Goal: Task Accomplishment & Management: Manage account settings

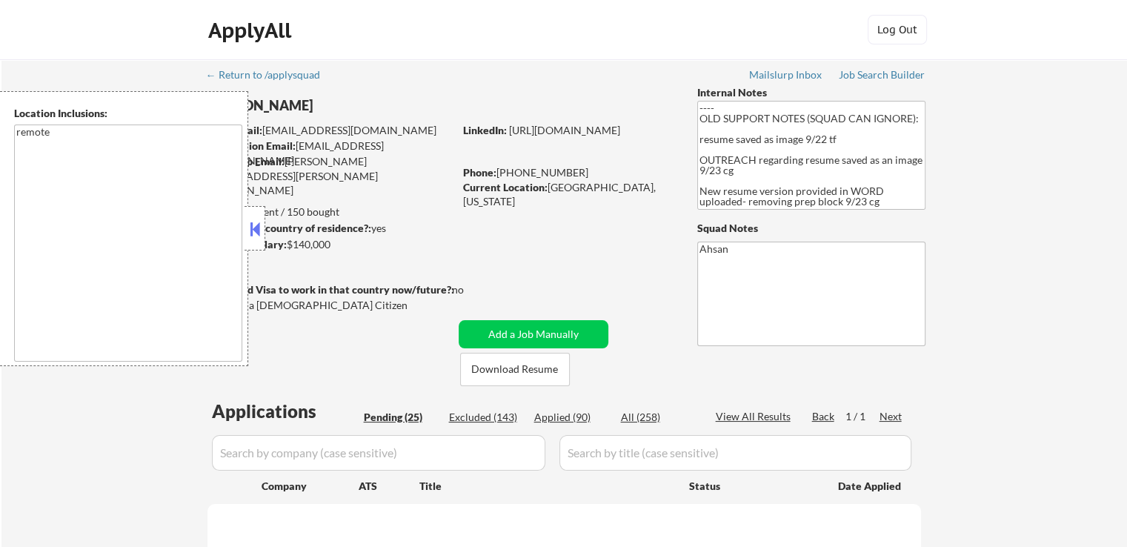
click at [254, 221] on button at bounding box center [255, 229] width 16 height 22
select select ""pending""
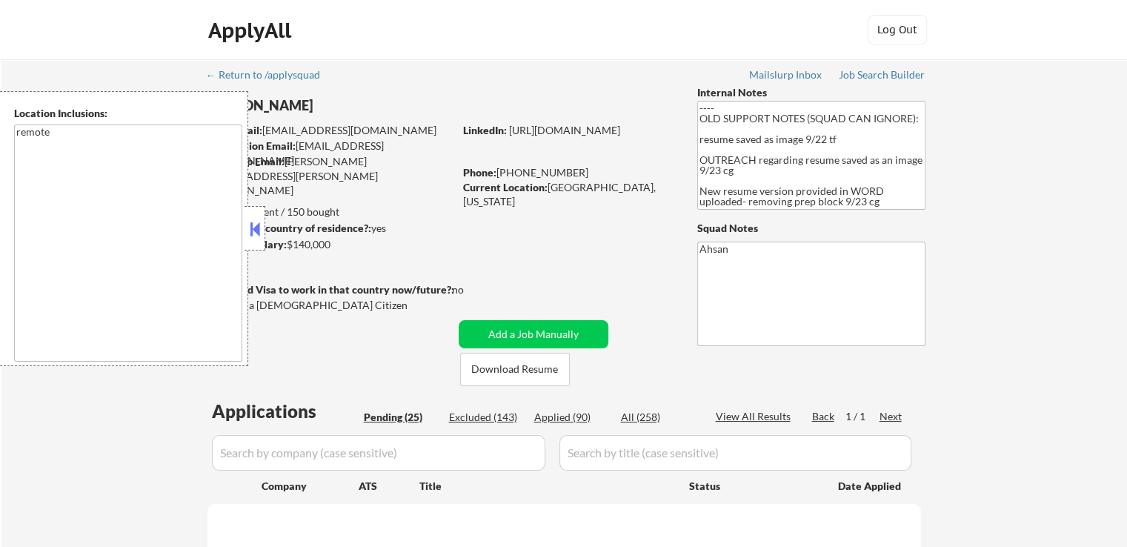
select select ""pending""
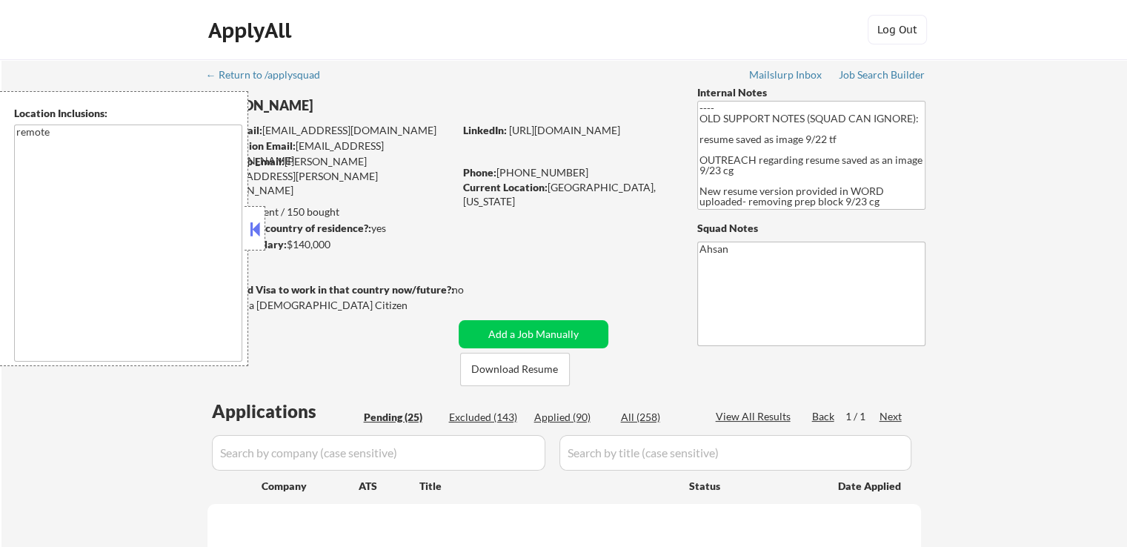
select select ""pending""
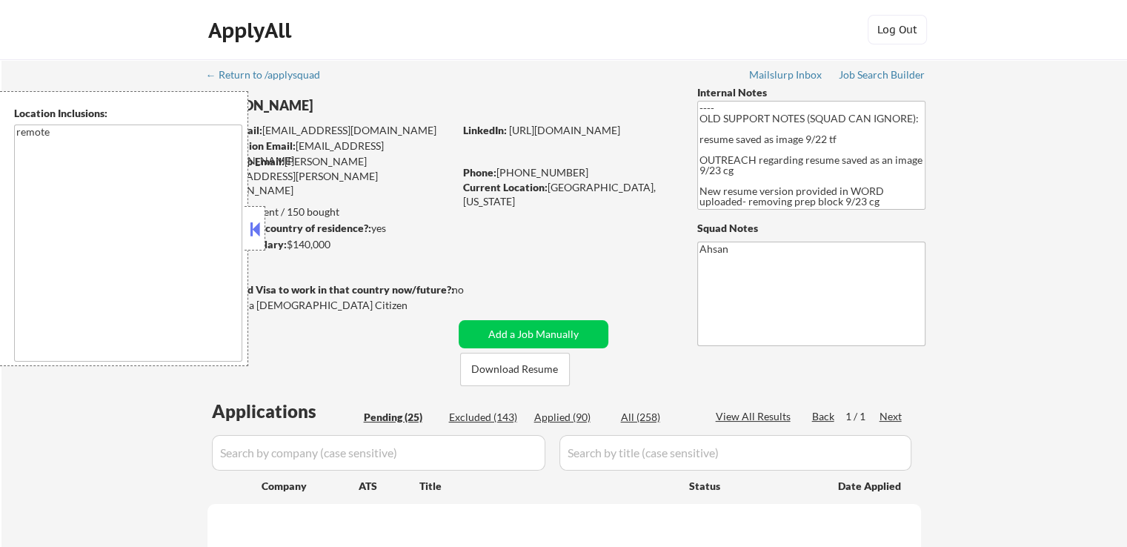
select select ""pending""
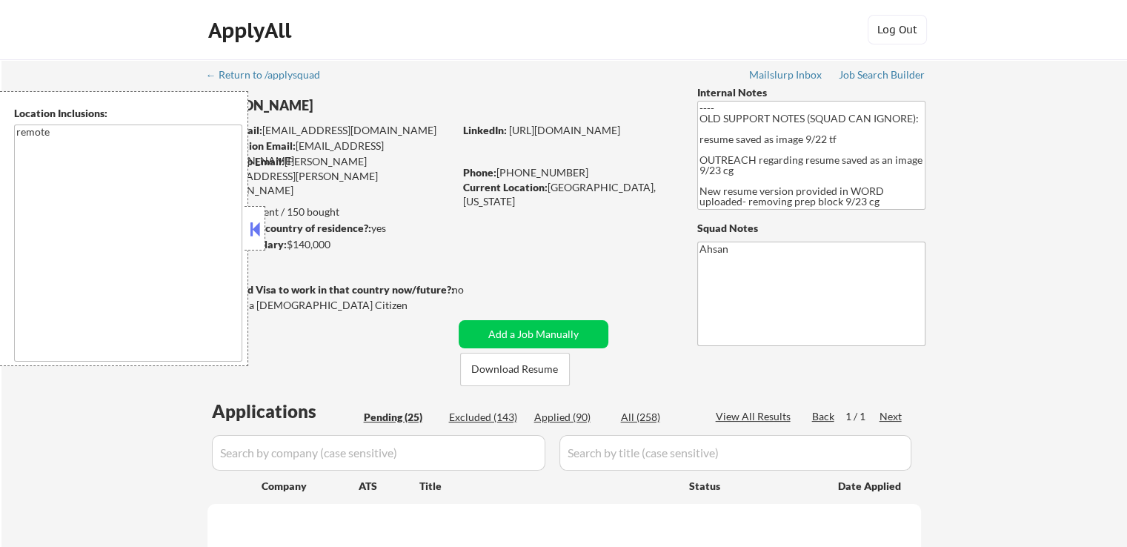
select select ""pending""
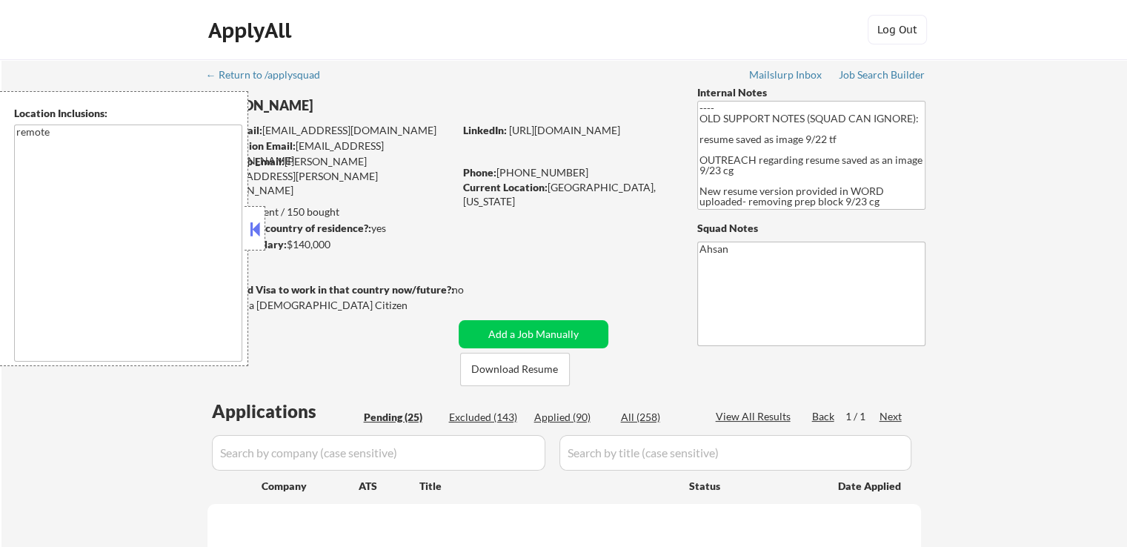
select select ""pending""
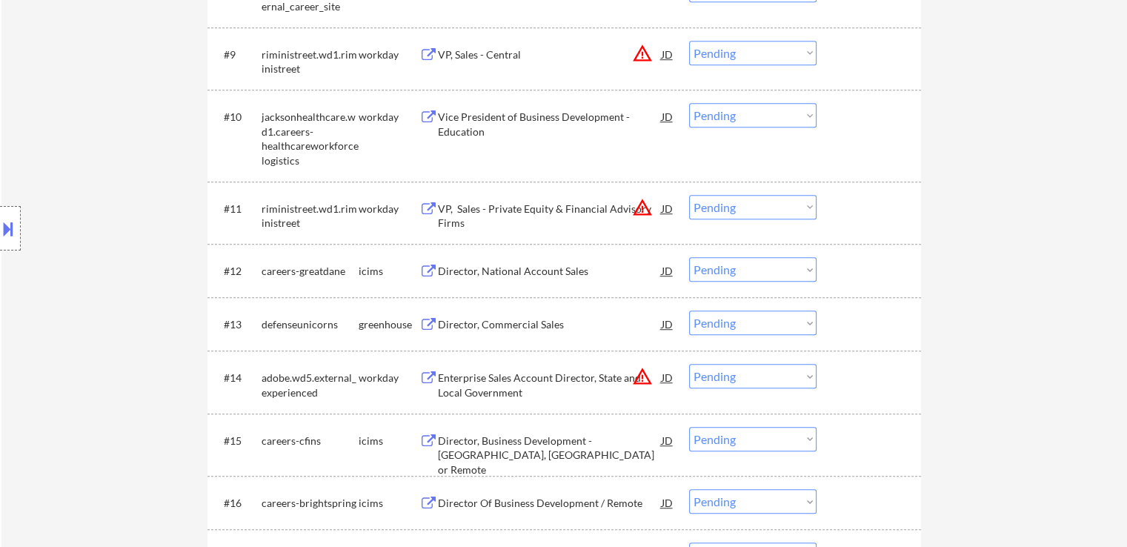
scroll to position [1038, 0]
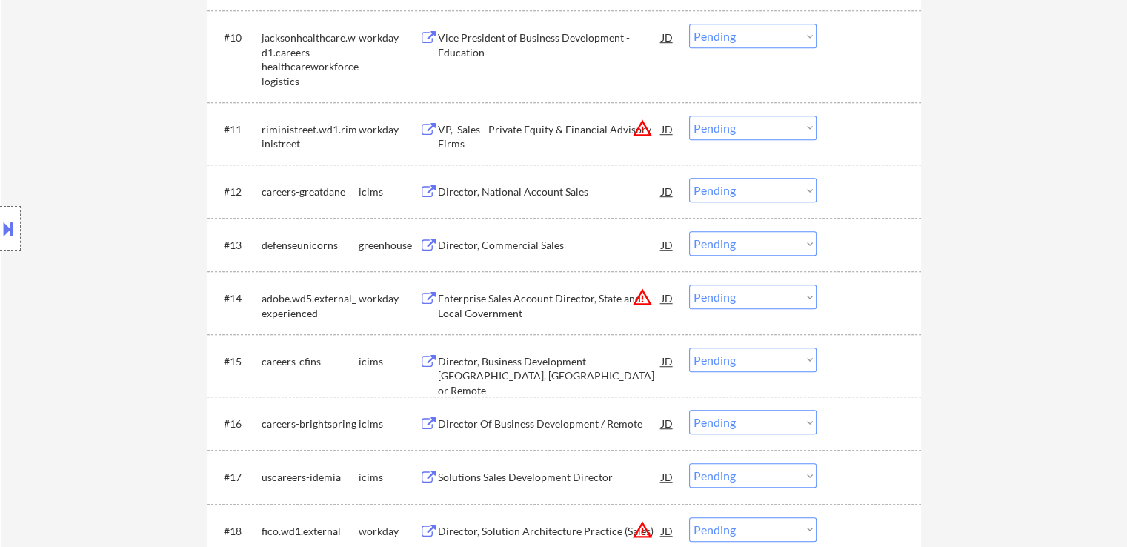
click at [492, 241] on div "Director, Commercial Sales" at bounding box center [550, 245] width 224 height 15
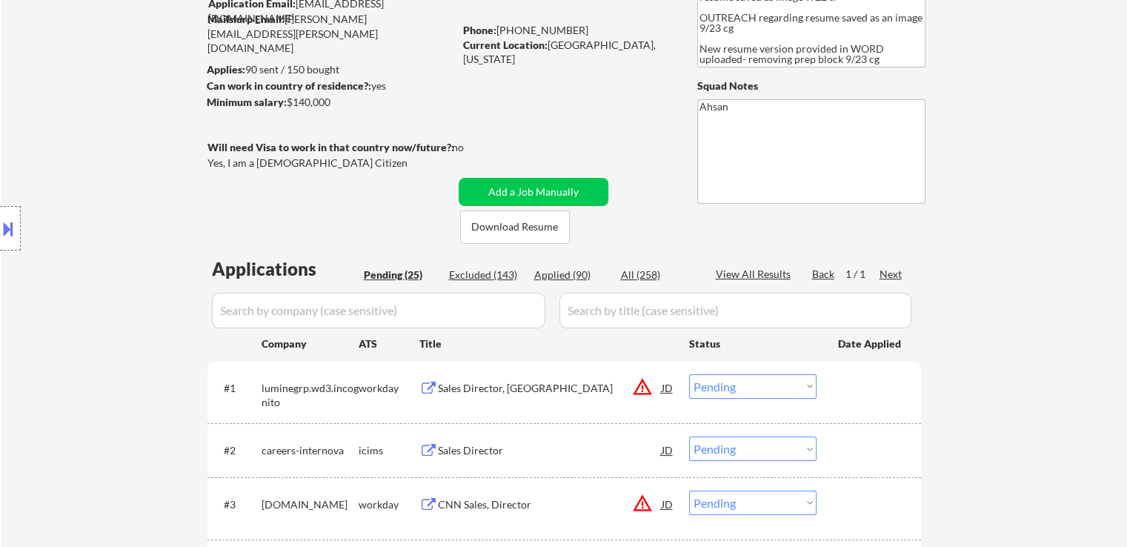
scroll to position [222, 0]
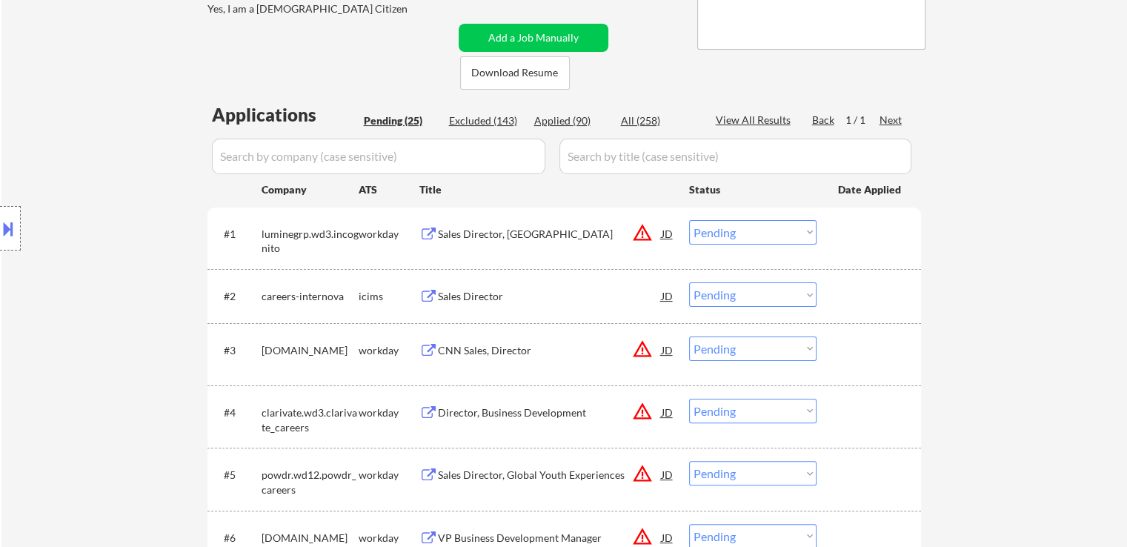
click at [130, 155] on div "Location Inclusions: remote" at bounding box center [132, 228] width 265 height 275
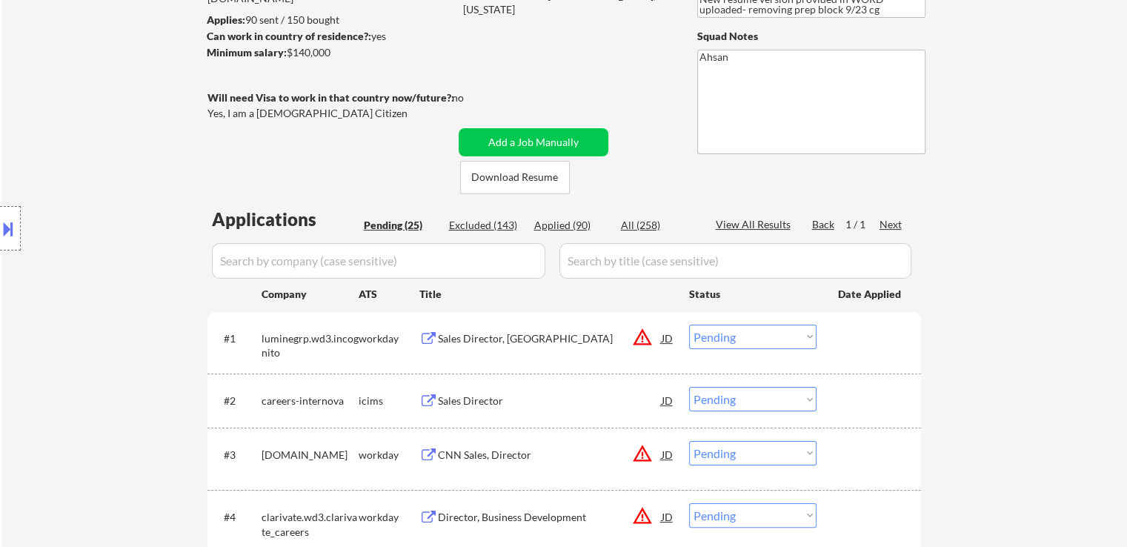
scroll to position [148, 0]
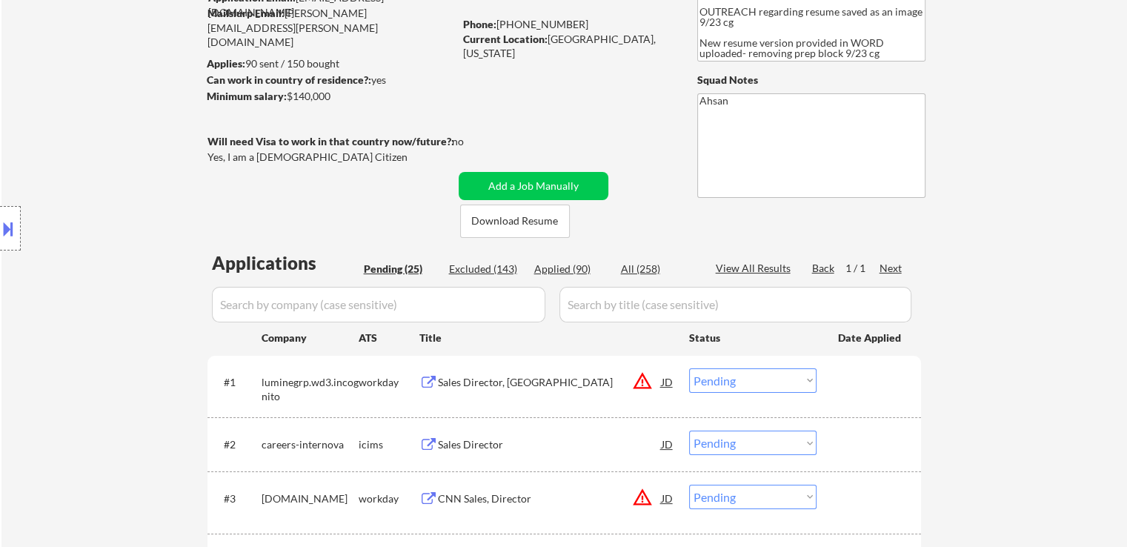
click at [122, 168] on div "Location Inclusions: remote" at bounding box center [132, 228] width 265 height 275
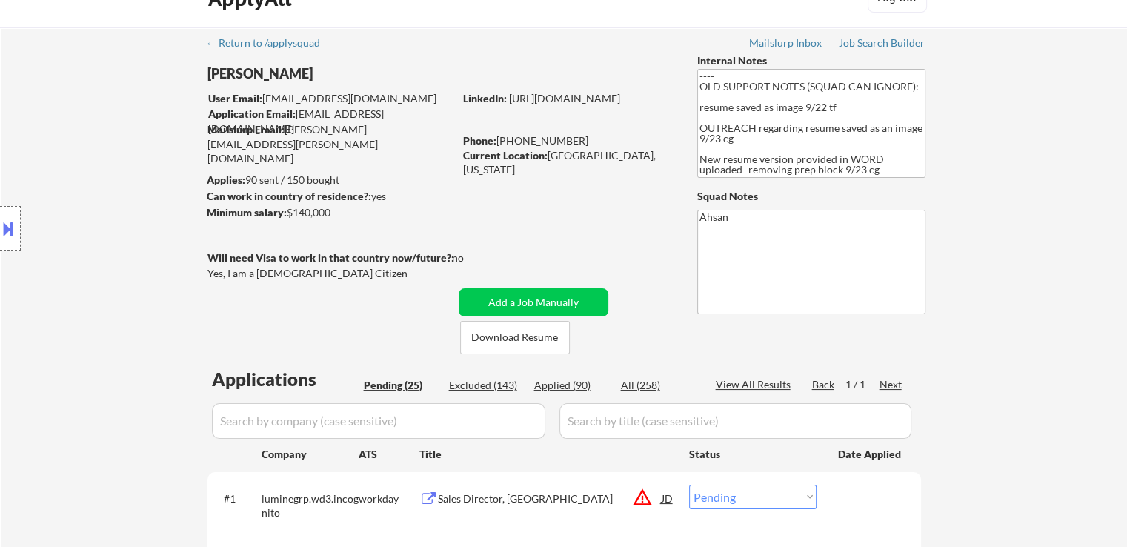
scroll to position [296, 0]
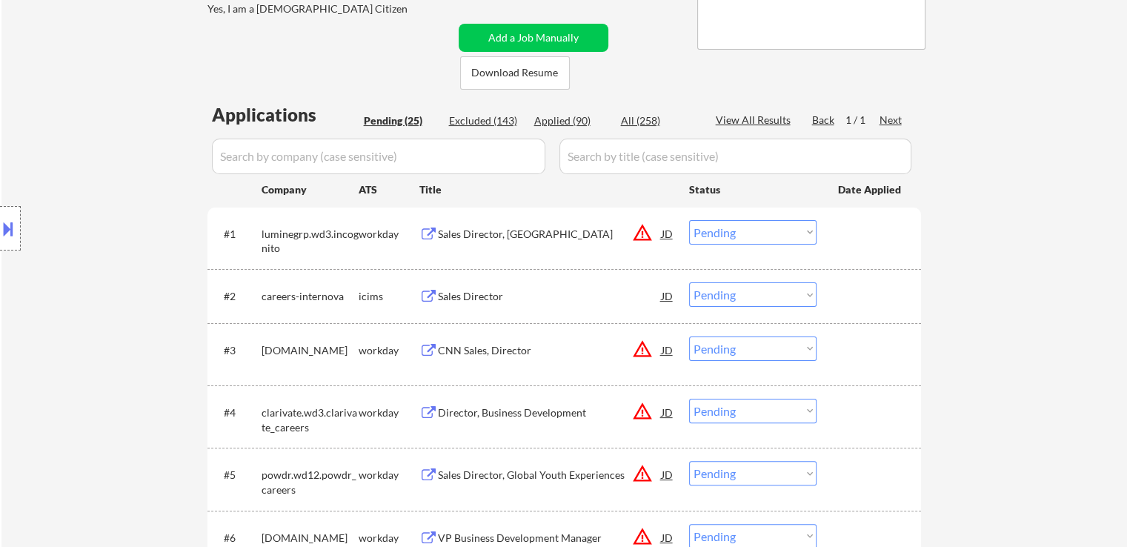
click at [485, 232] on div "Sales Director, [GEOGRAPHIC_DATA]" at bounding box center [550, 234] width 224 height 15
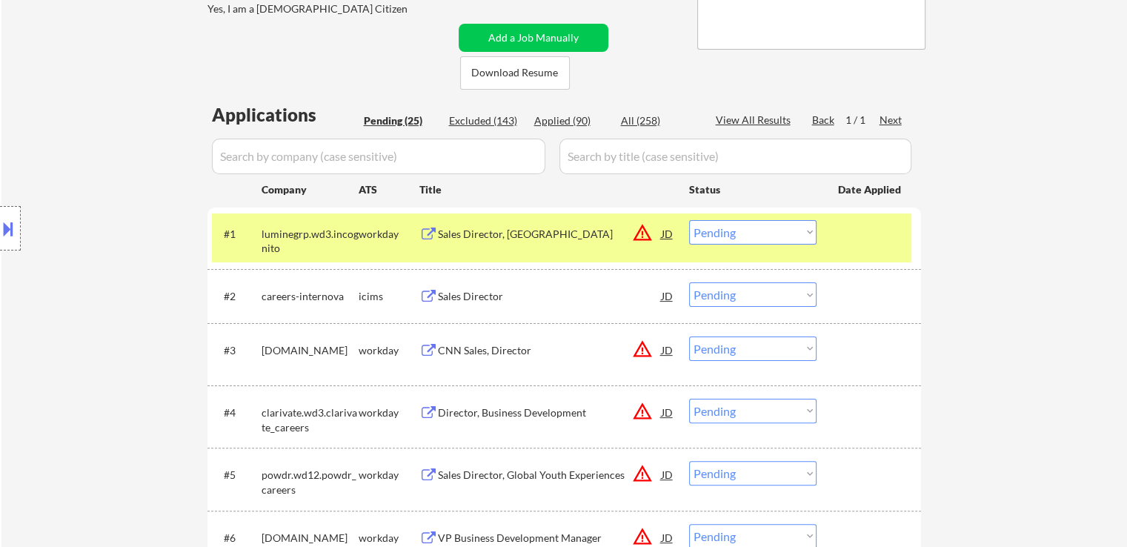
click at [466, 295] on div "Sales Director" at bounding box center [550, 296] width 224 height 15
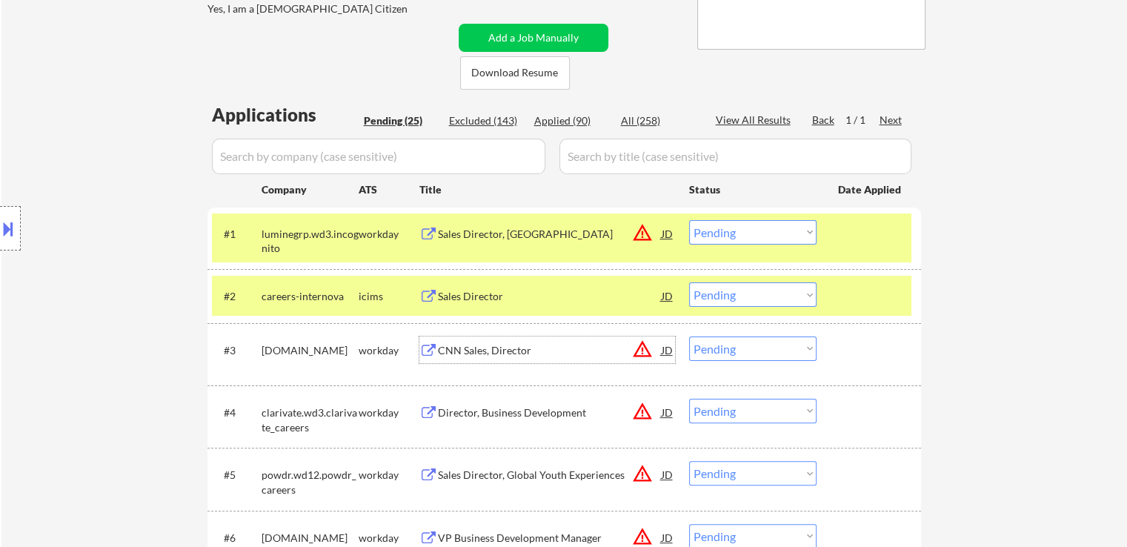
click at [480, 350] on div "CNN Sales, Director" at bounding box center [550, 350] width 224 height 15
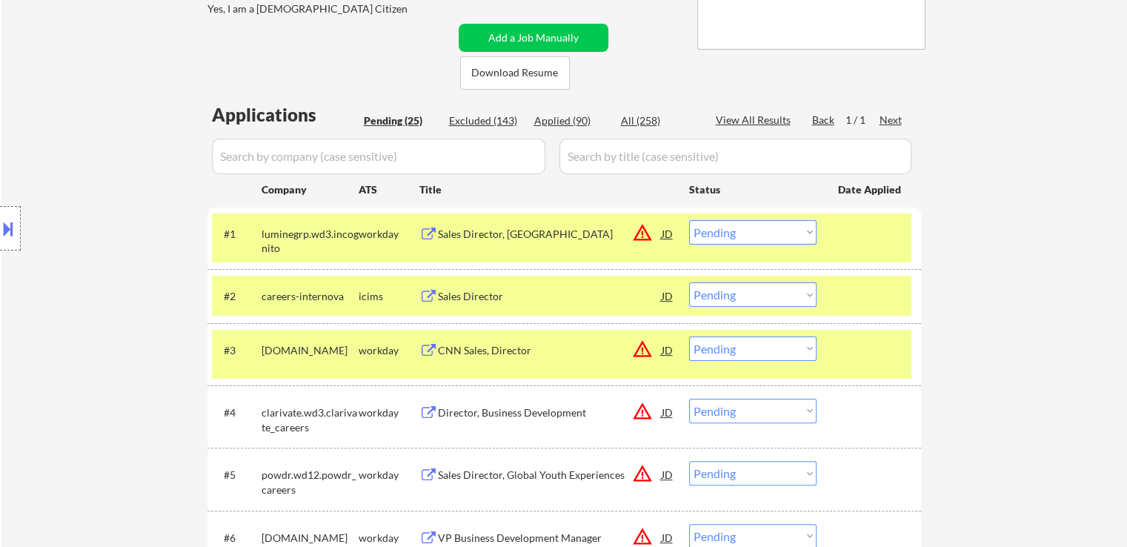
click at [492, 411] on div "Director, Business Development" at bounding box center [550, 412] width 224 height 15
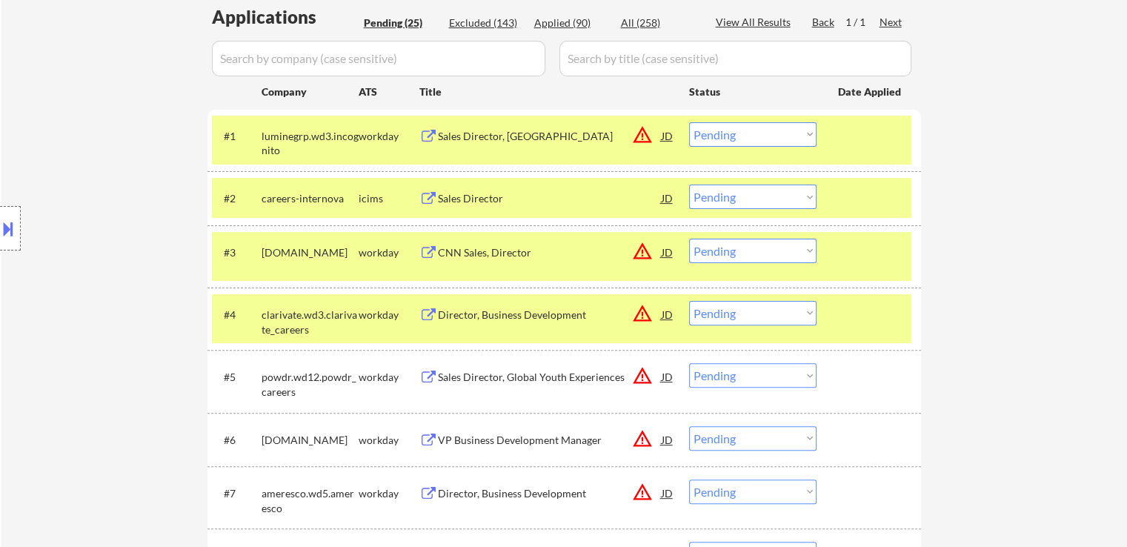
scroll to position [445, 0]
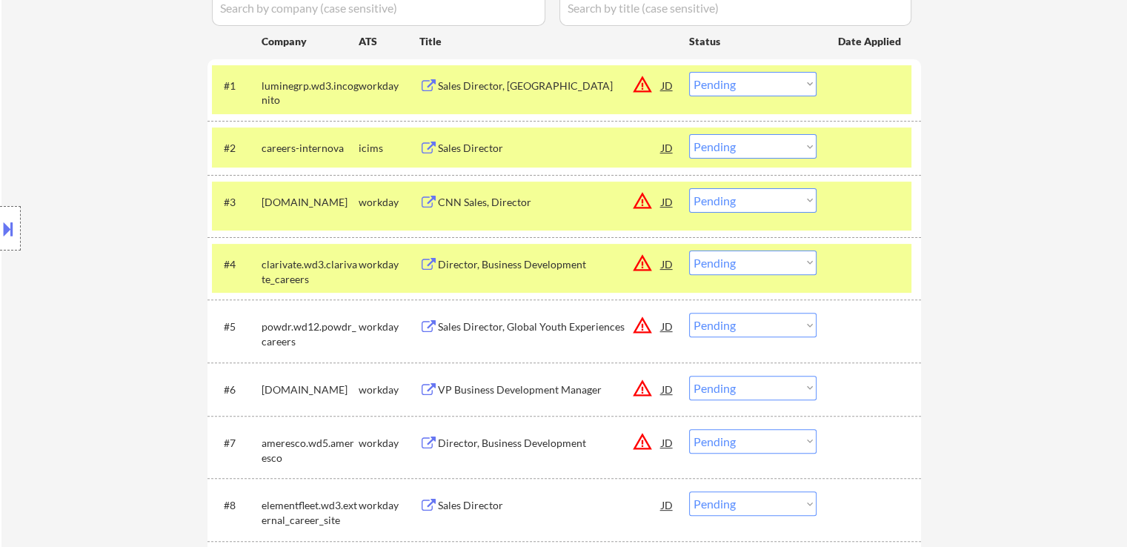
click at [515, 329] on div "Sales Director, Global Youth Experiences" at bounding box center [550, 326] width 224 height 15
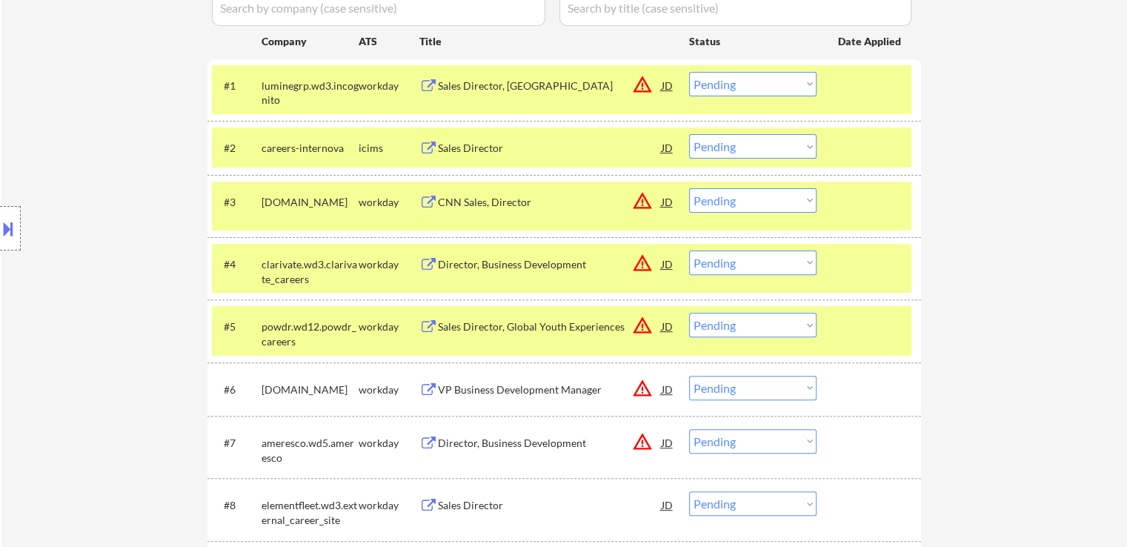
click at [516, 392] on div "VP Business Development Manager" at bounding box center [550, 389] width 224 height 15
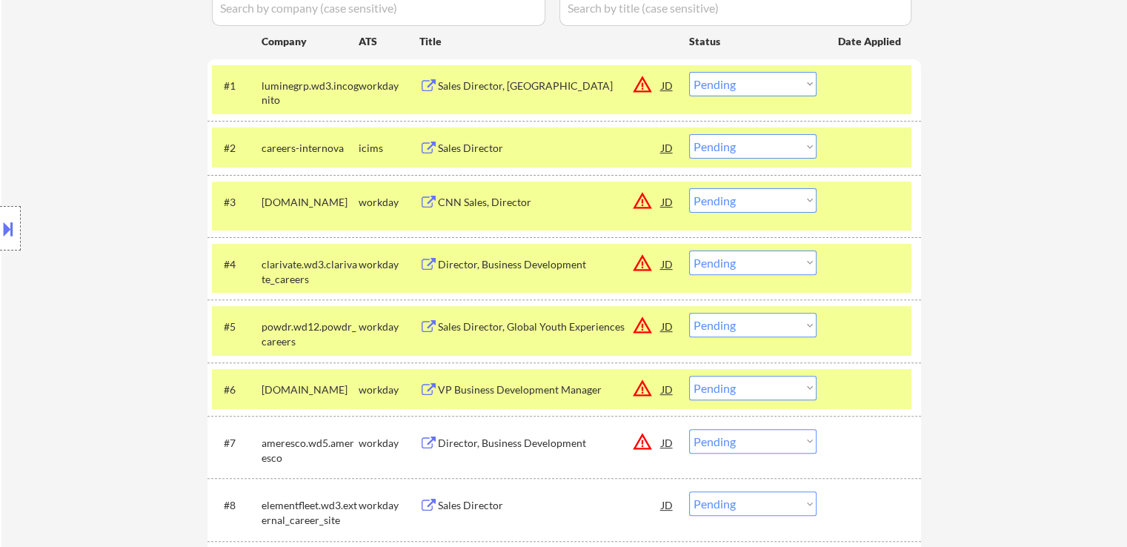
click at [527, 443] on div "Director, Business Development" at bounding box center [550, 443] width 224 height 15
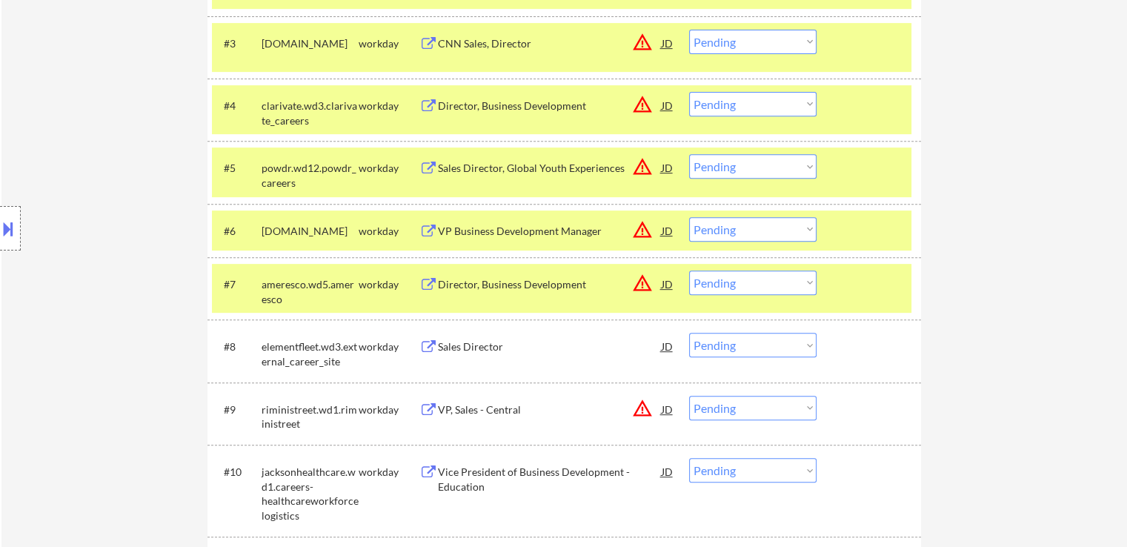
scroll to position [667, 0]
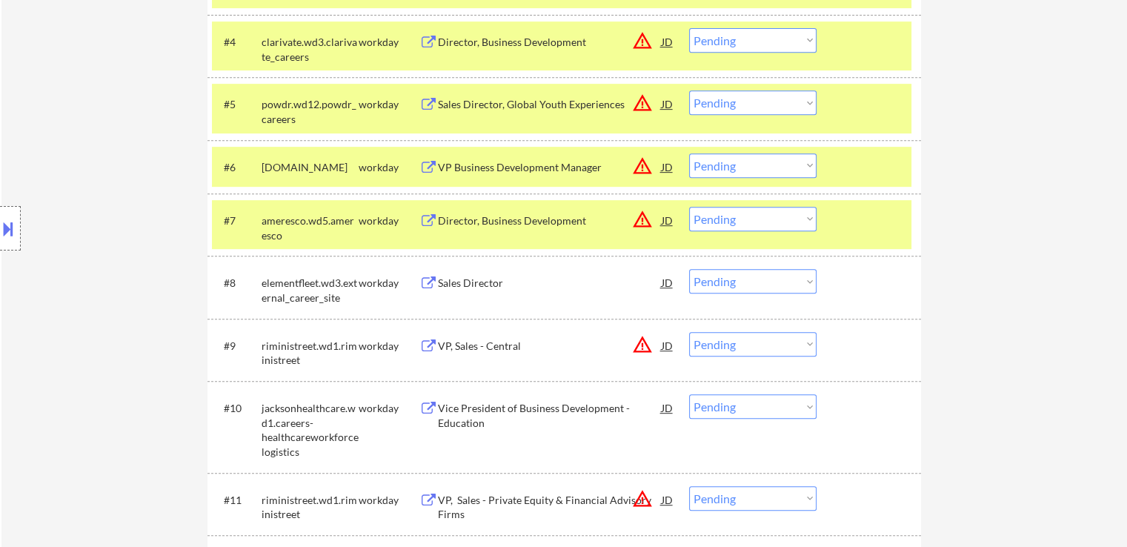
drag, startPoint x: 465, startPoint y: 283, endPoint x: 482, endPoint y: 348, distance: 67.4
click at [465, 284] on div "Sales Director" at bounding box center [550, 283] width 224 height 15
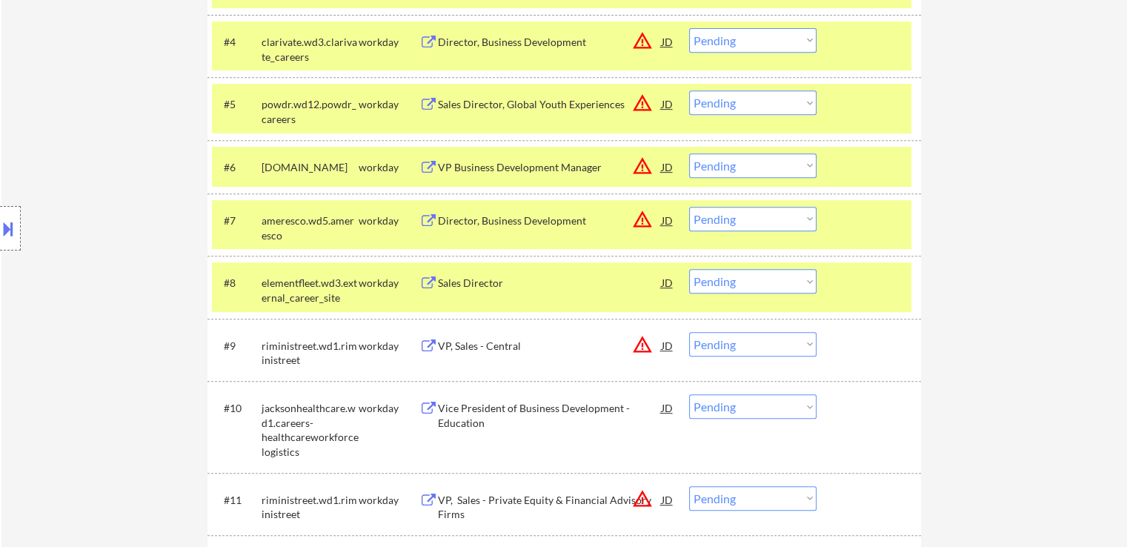
click at [482, 345] on div "VP, Sales - Central" at bounding box center [550, 346] width 224 height 15
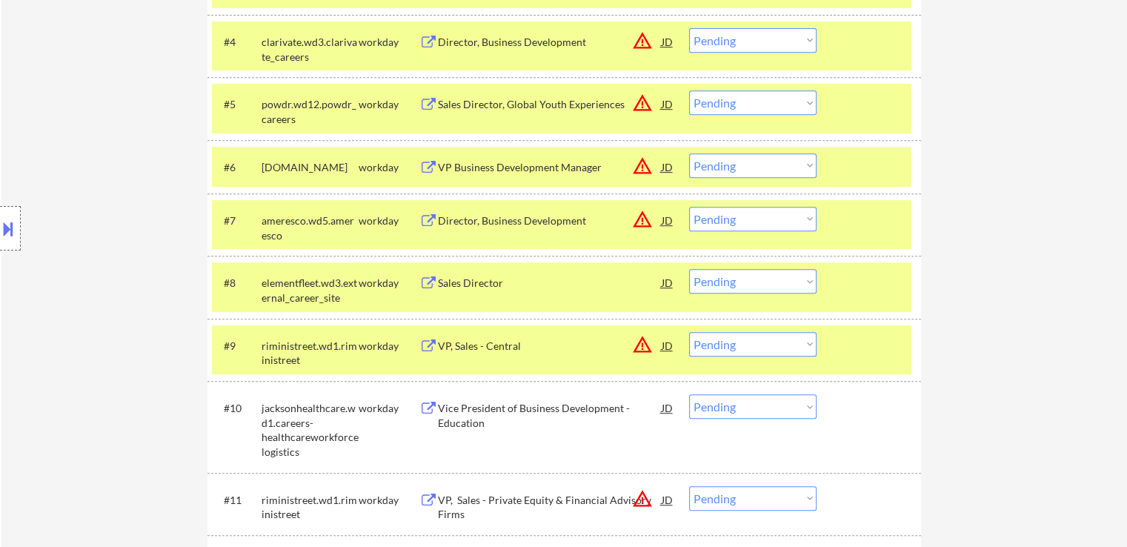
click at [487, 404] on div "Vice President of Business Development - Education" at bounding box center [550, 415] width 224 height 29
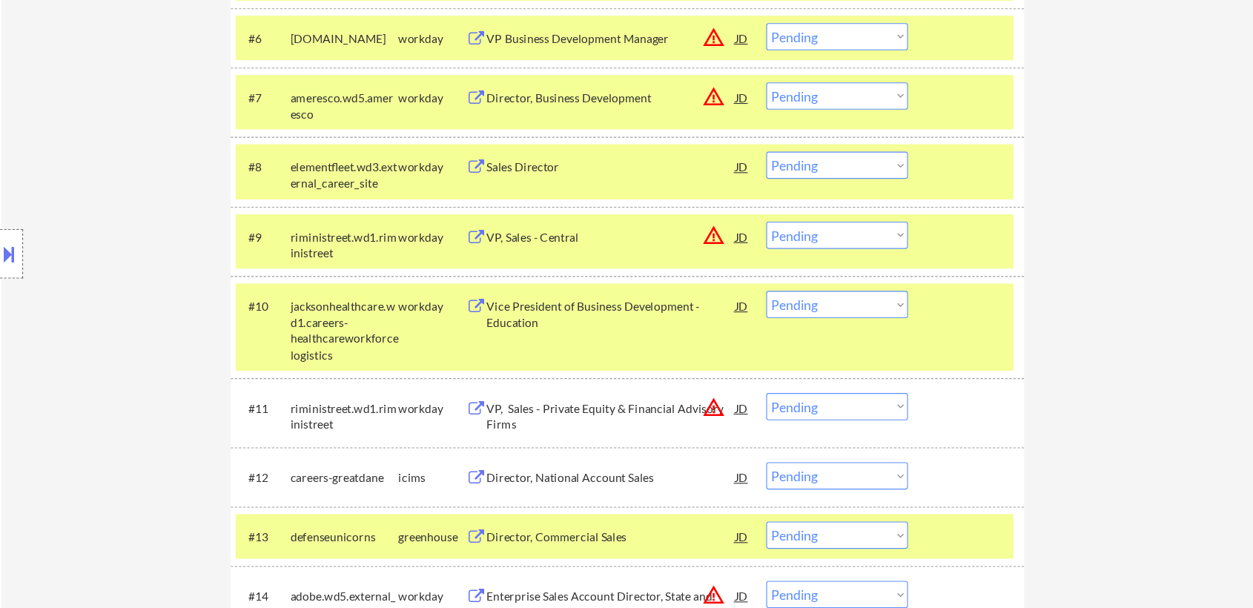
scroll to position [889, 0]
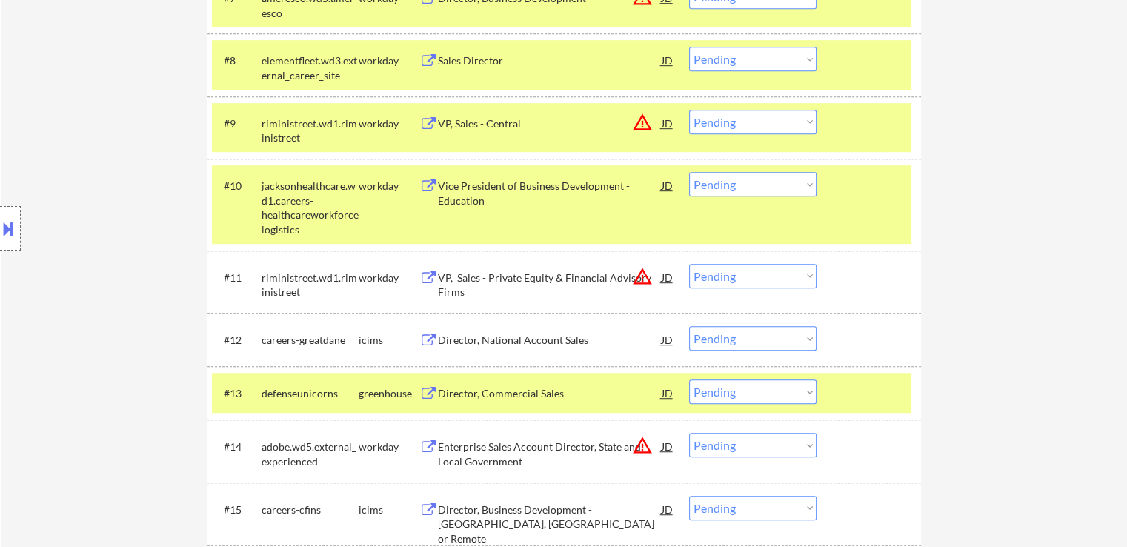
click at [462, 282] on div "VP, Sales - Private Equity & Financial Advisory Firms" at bounding box center [550, 285] width 224 height 29
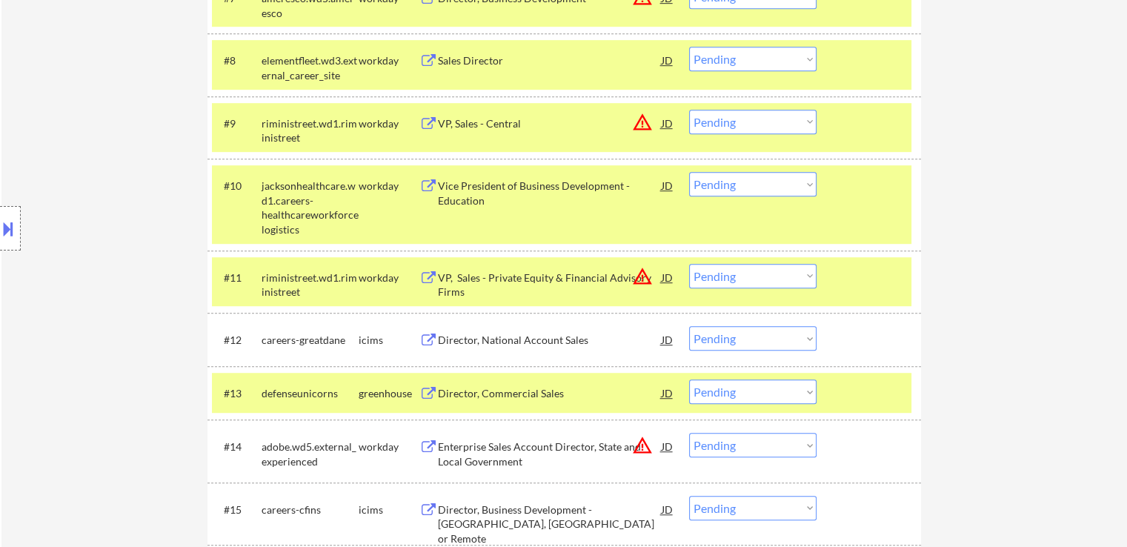
drag, startPoint x: 480, startPoint y: 339, endPoint x: 504, endPoint y: 428, distance: 92.2
click at [480, 338] on div "Director, National Account Sales" at bounding box center [550, 340] width 224 height 15
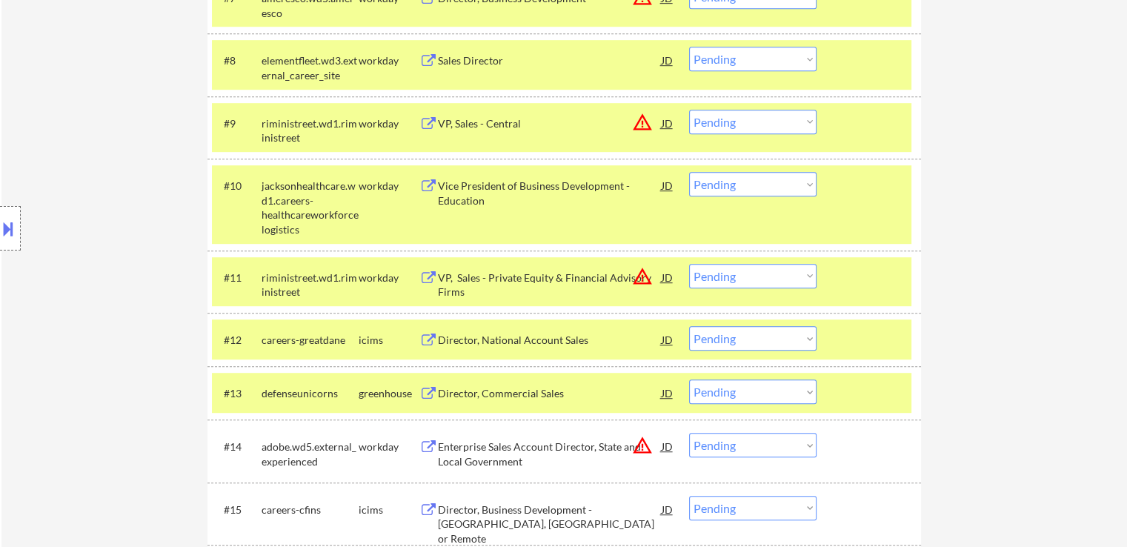
click at [491, 393] on div "Director, Commercial Sales" at bounding box center [550, 393] width 224 height 15
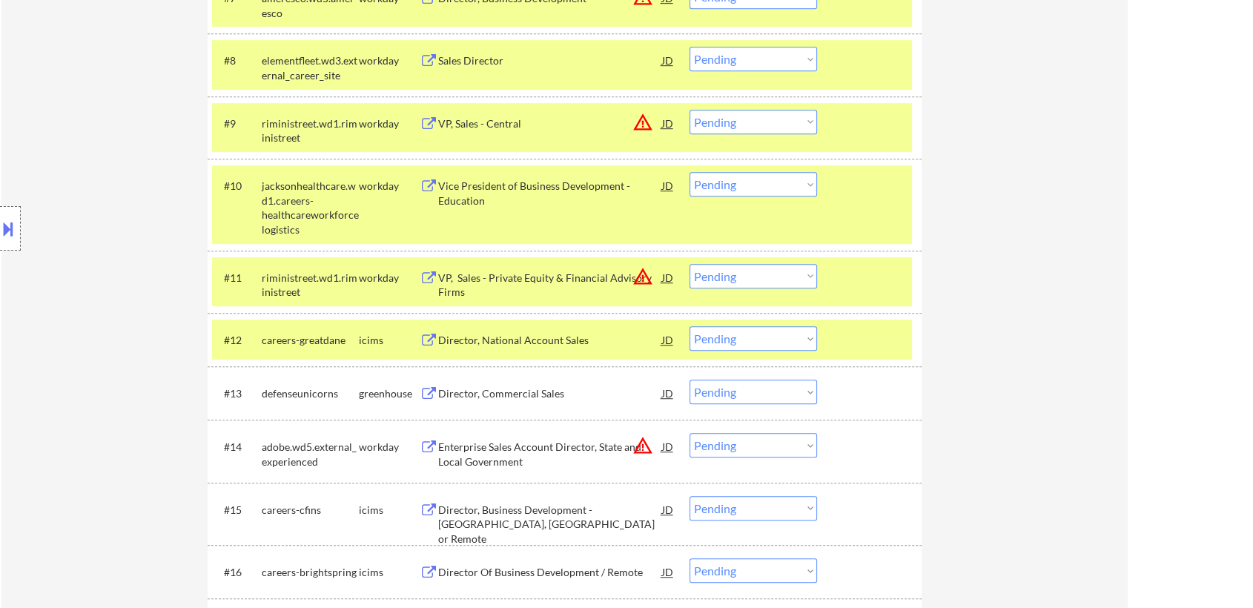
select select ""pending""
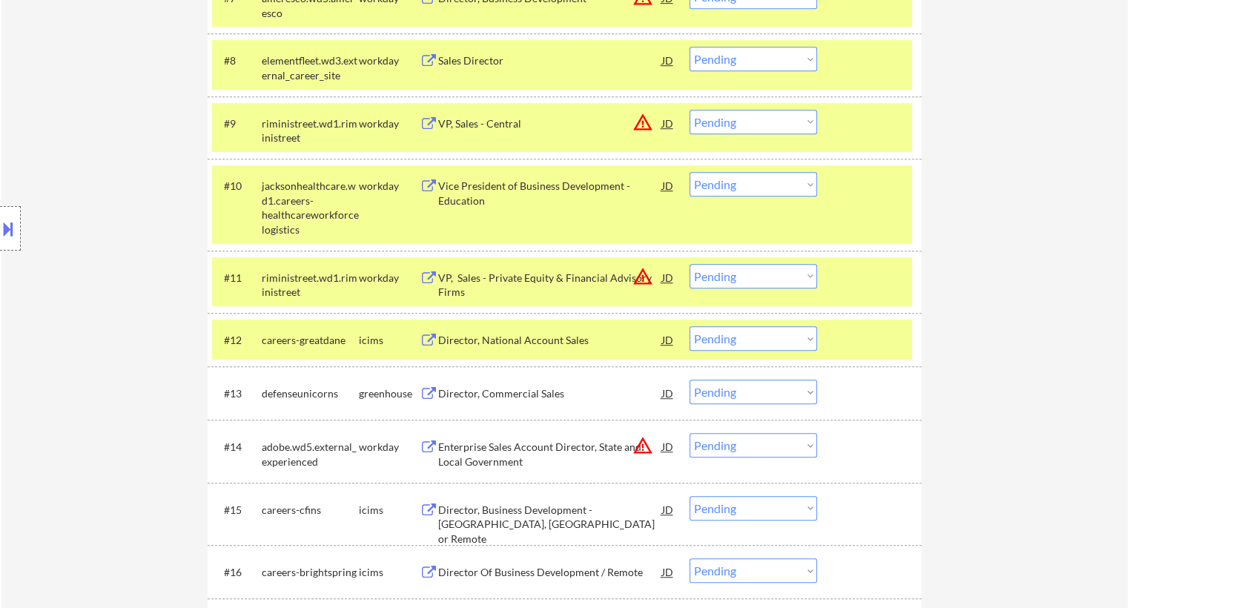
select select ""pending""
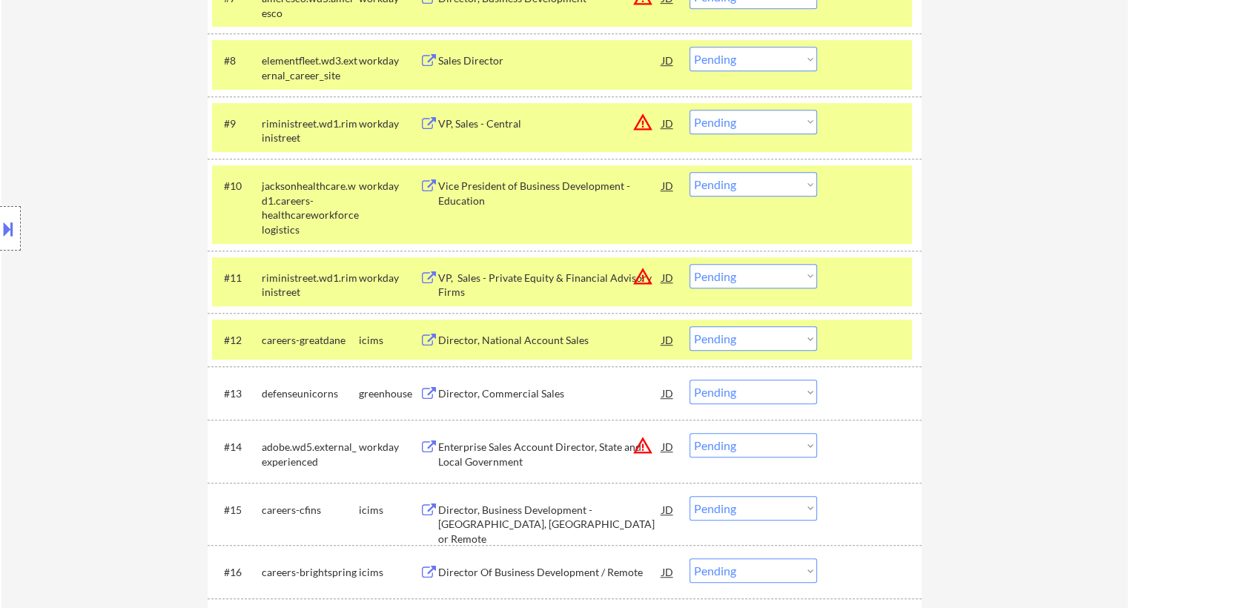
select select ""pending""
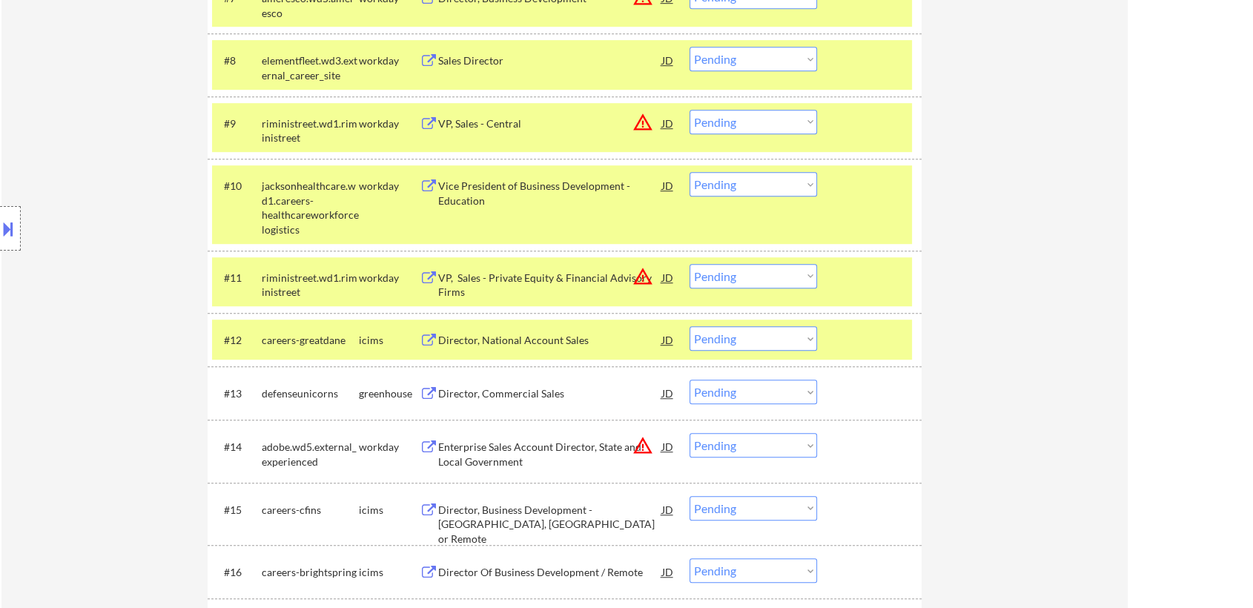
select select ""pending""
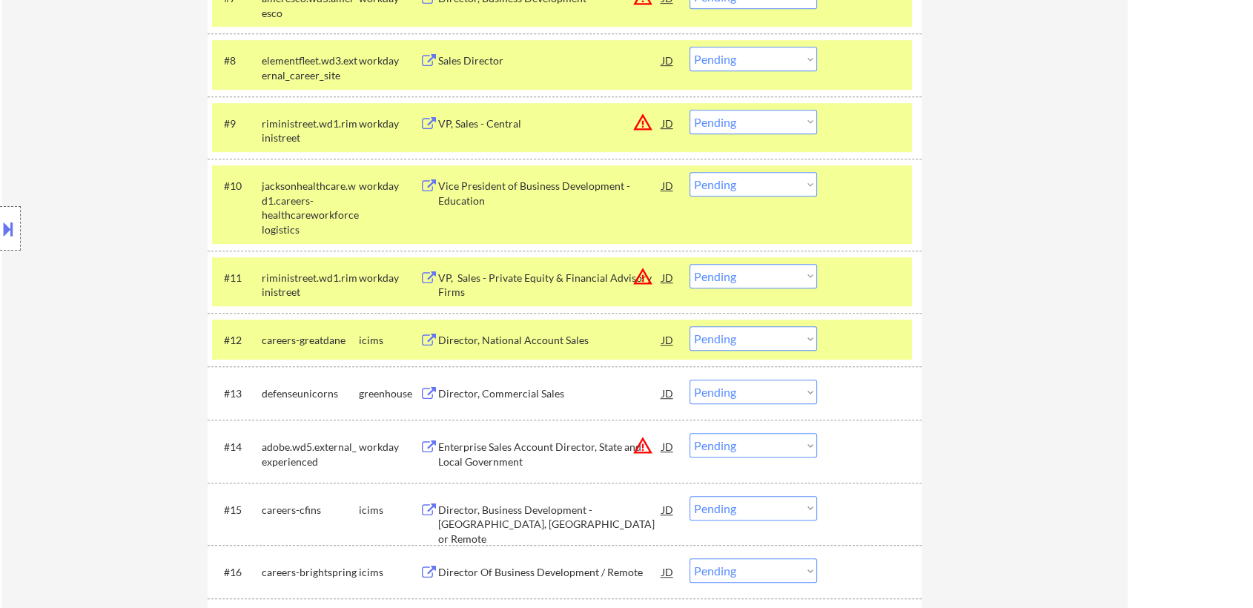
select select ""pending""
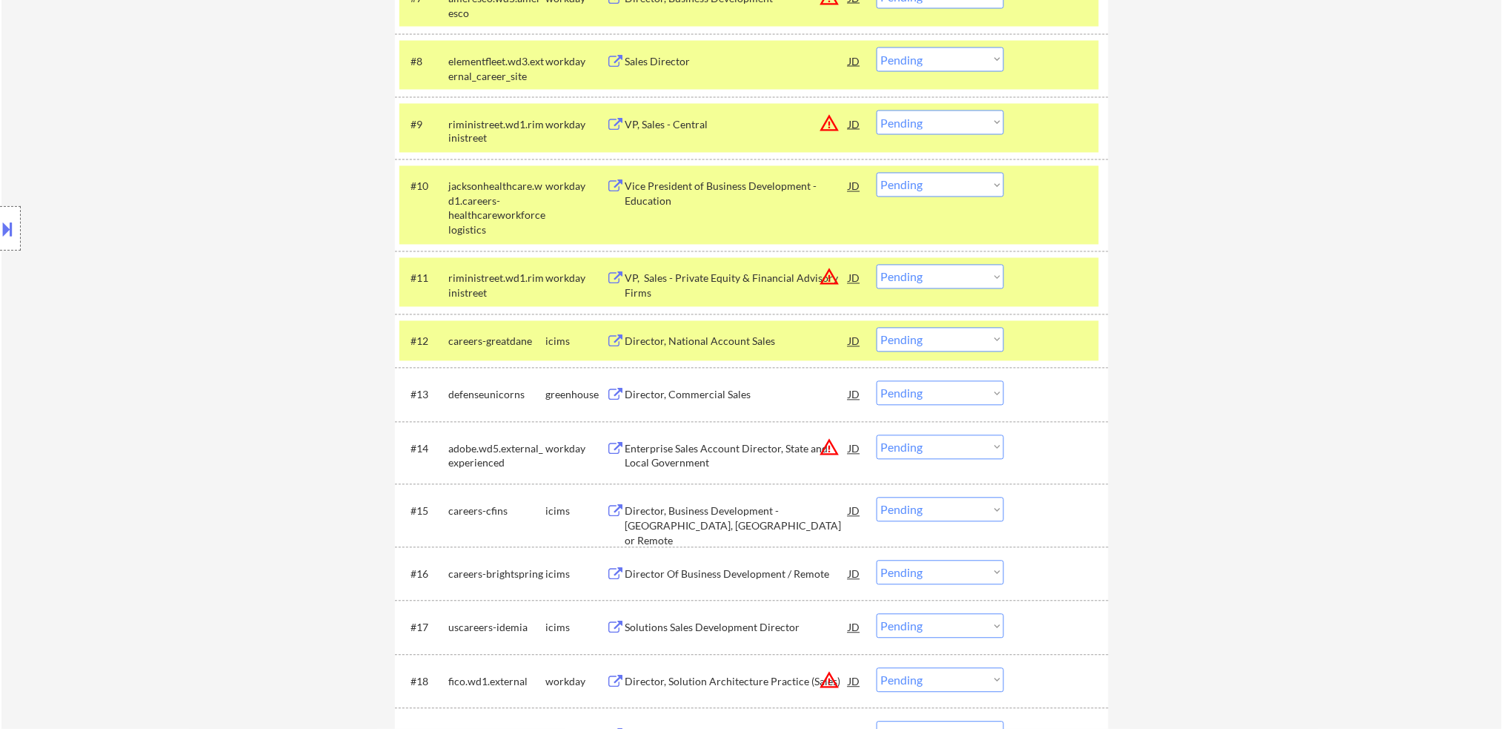
select select ""pending""
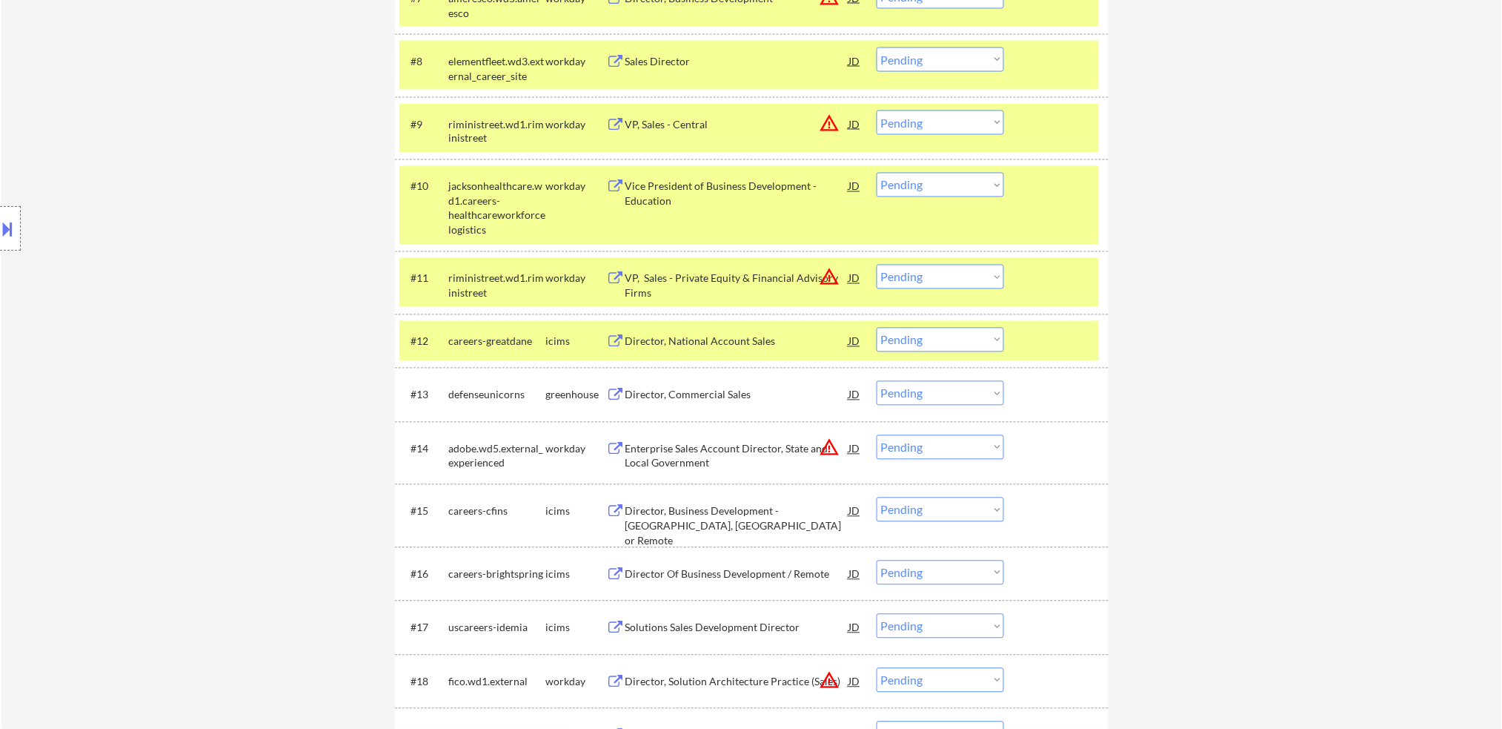
select select ""pending""
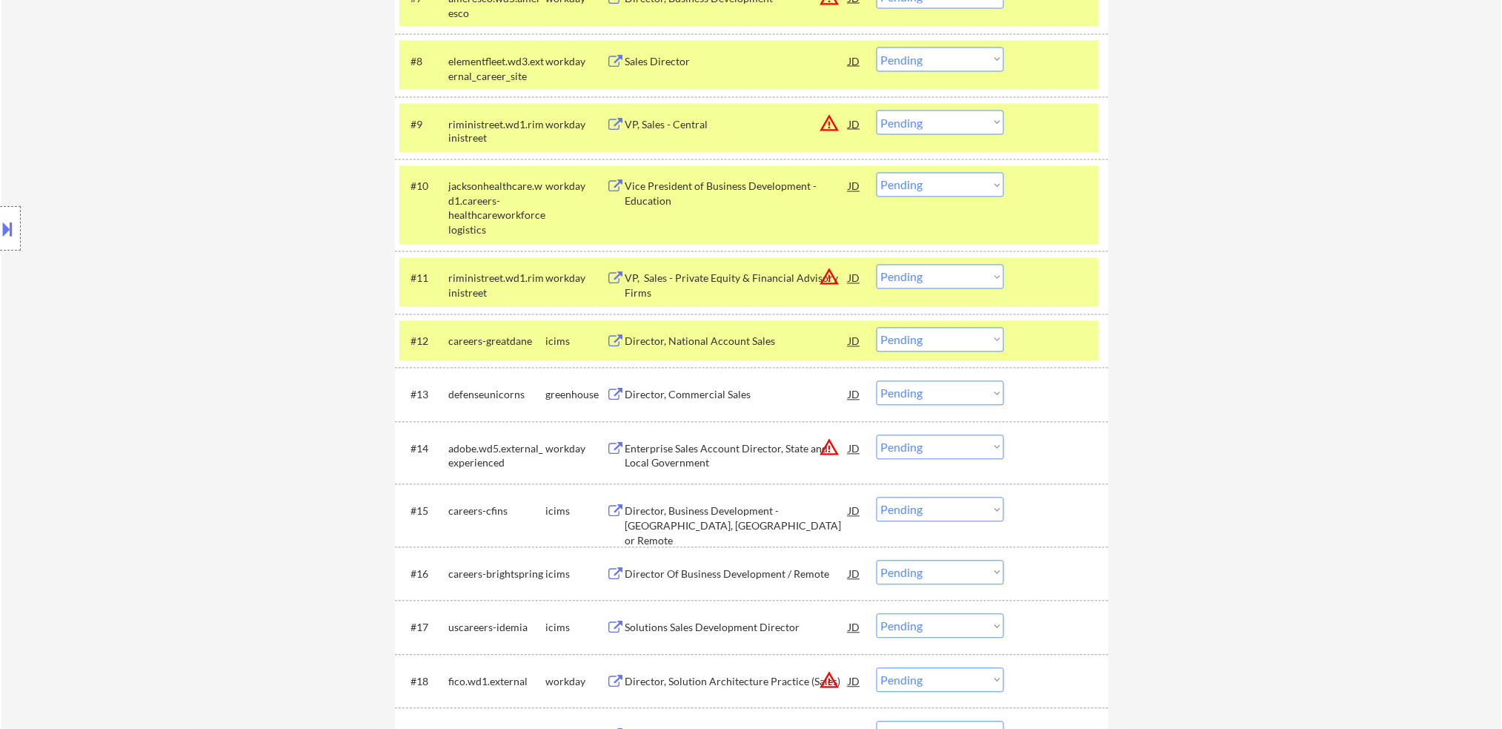
select select ""pending""
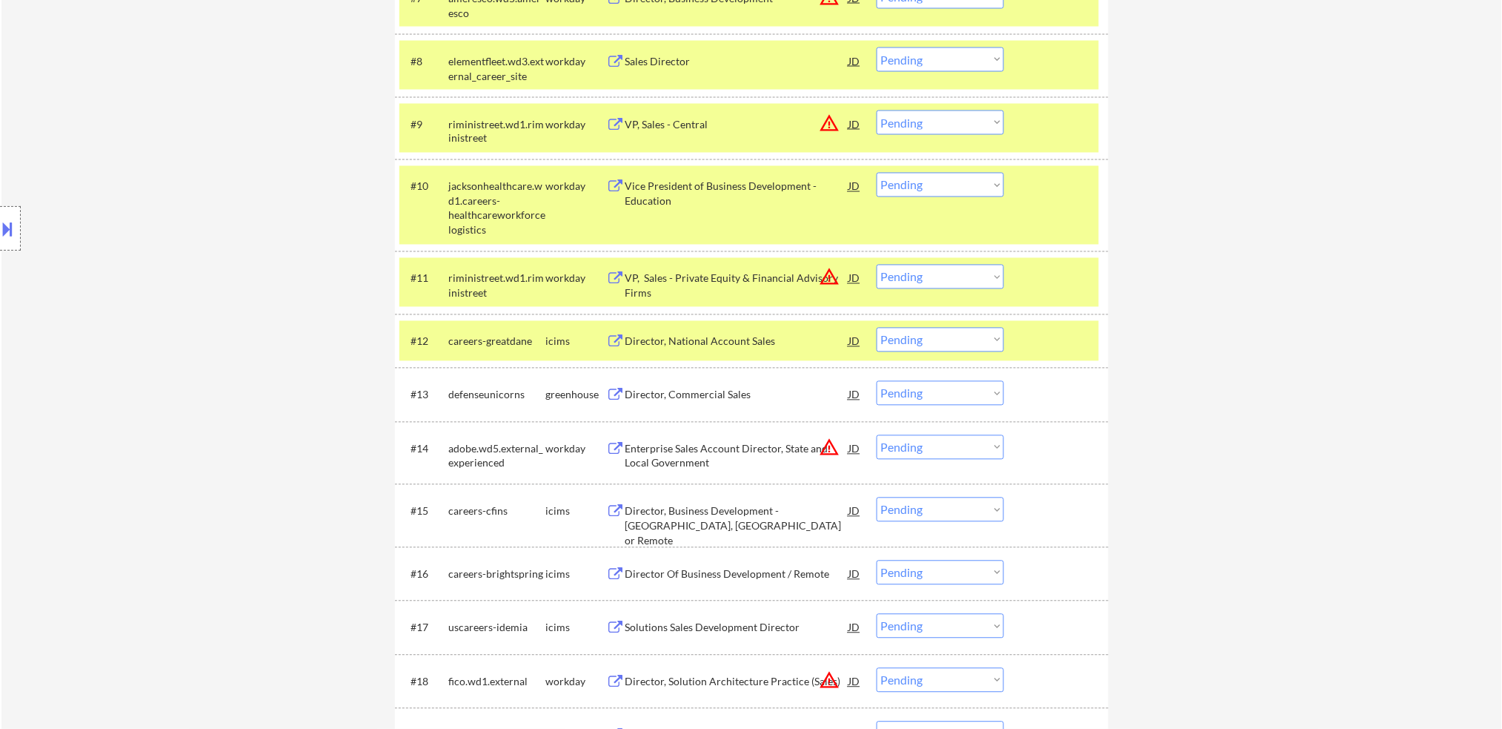
select select ""pending""
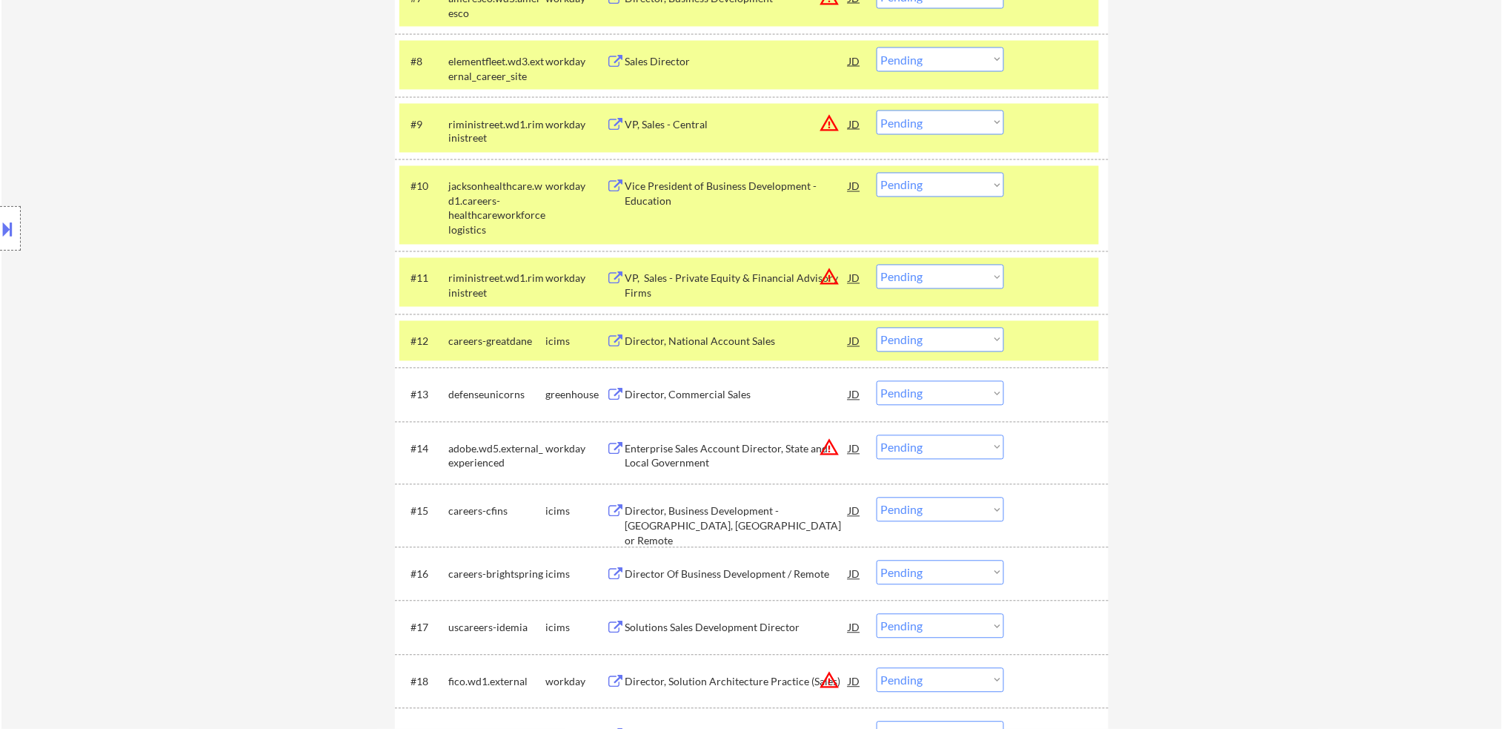
select select ""pending""
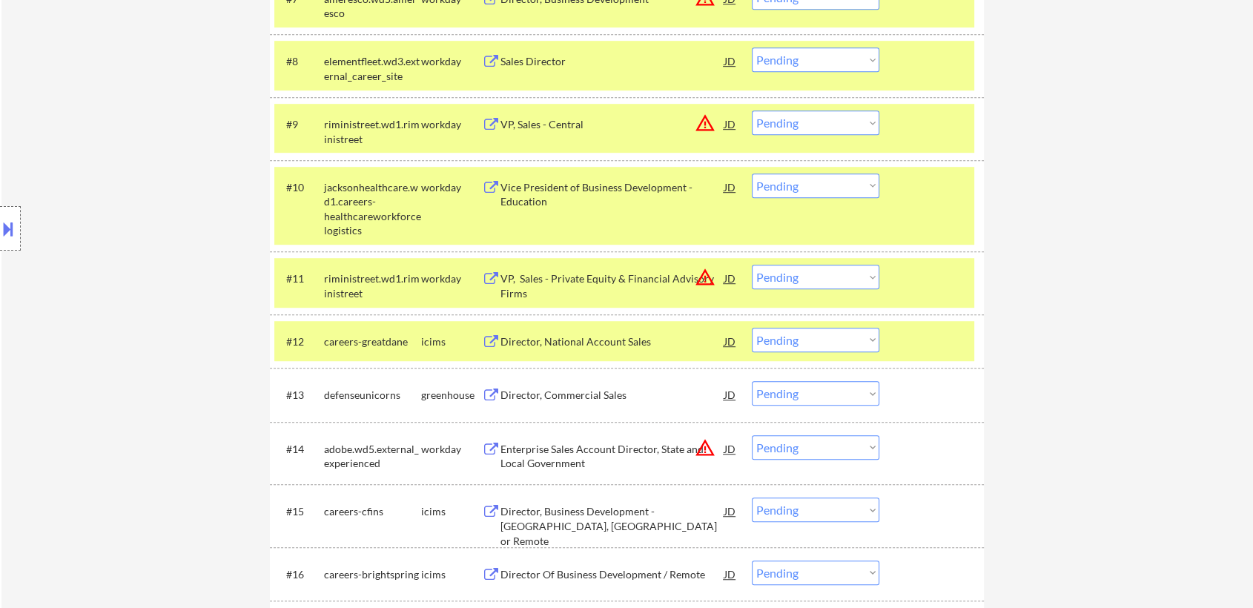
drag, startPoint x: 532, startPoint y: 398, endPoint x: 547, endPoint y: 468, distance: 72.0
click at [532, 398] on div "Director, Commercial Sales" at bounding box center [612, 395] width 224 height 15
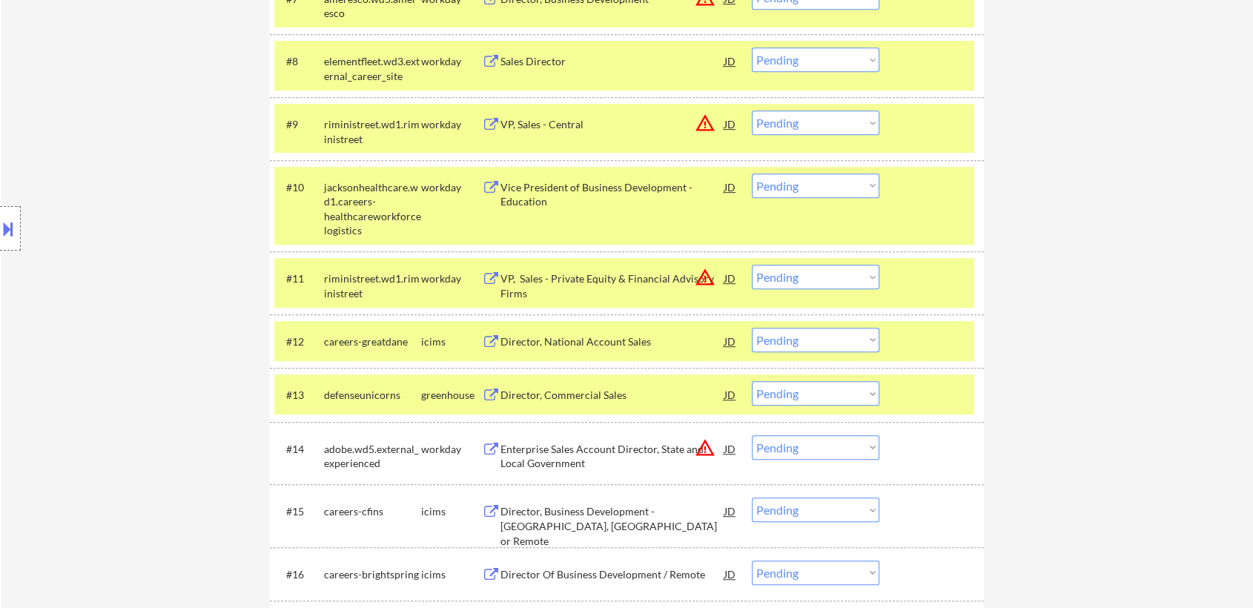
click at [540, 455] on div "Enterprise Sales Account Director, State and Local Government" at bounding box center [612, 456] width 224 height 29
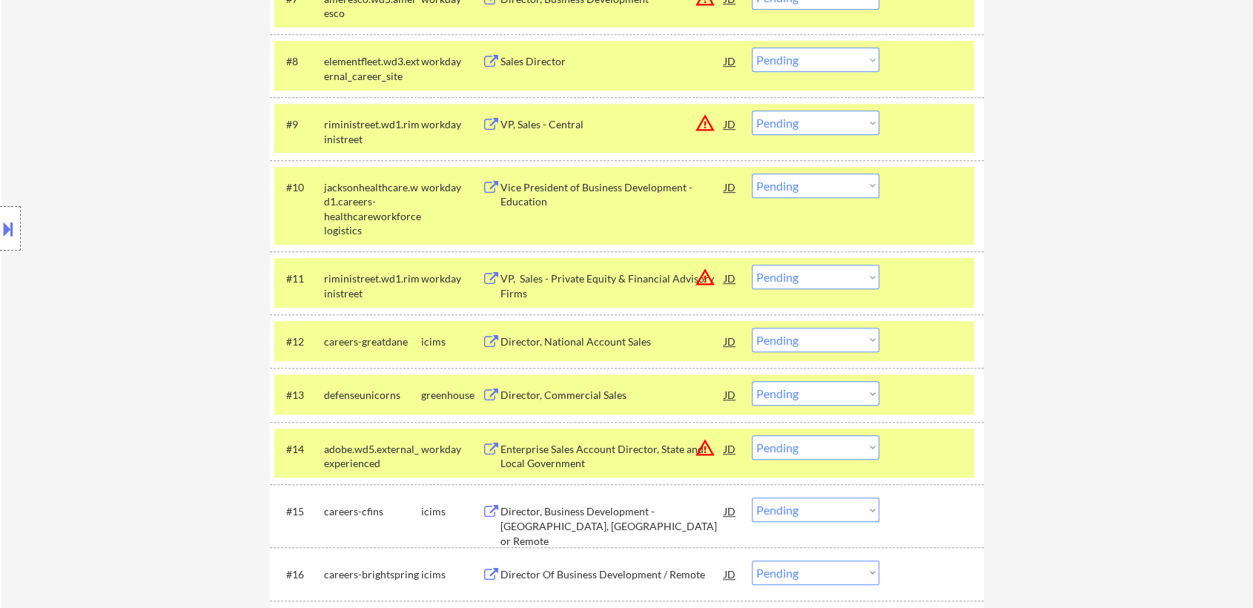
click at [550, 505] on div "Director, Business Development - [GEOGRAPHIC_DATA], [GEOGRAPHIC_DATA] or Remote" at bounding box center [612, 526] width 224 height 44
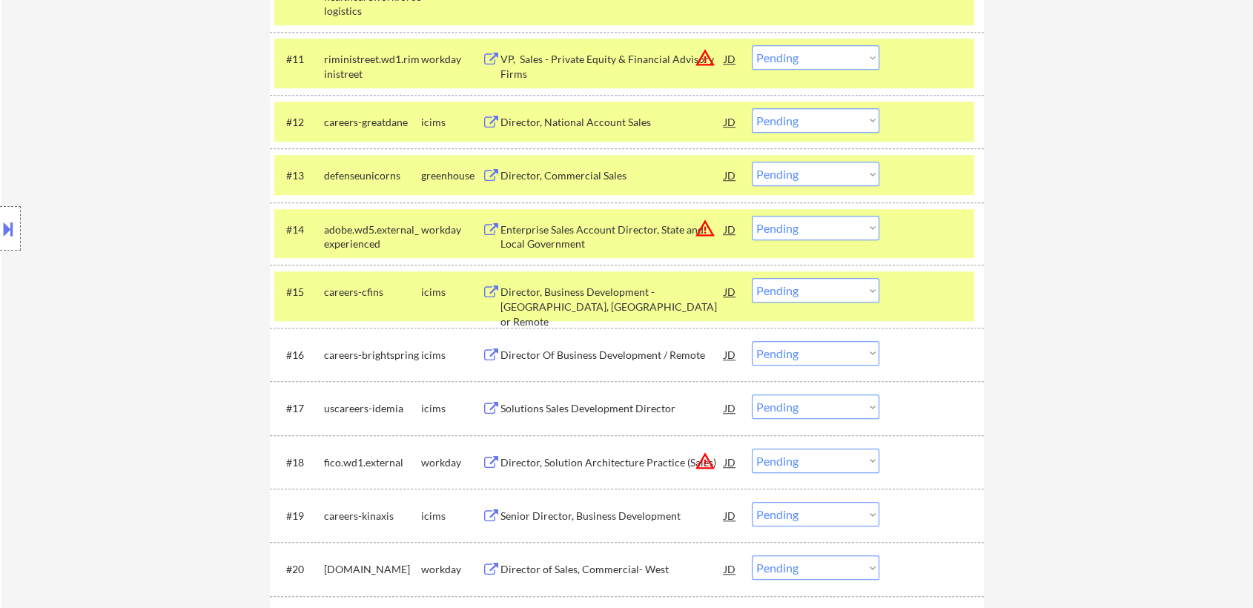
scroll to position [1137, 0]
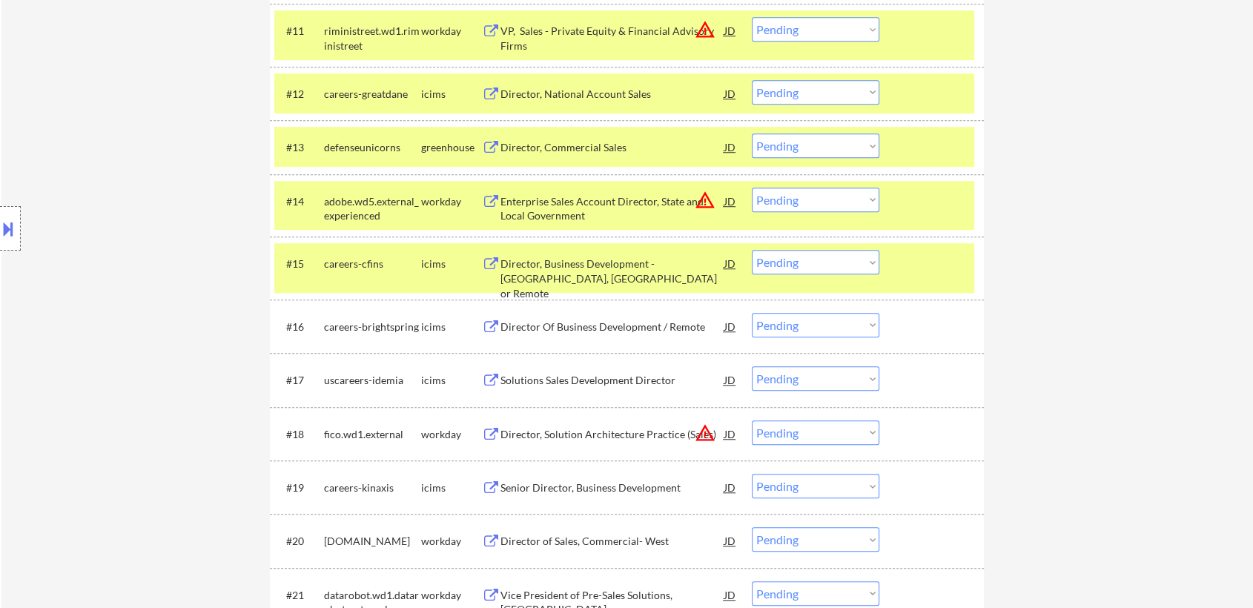
click at [543, 325] on div "Director Of Business Development / Remote" at bounding box center [612, 326] width 224 height 15
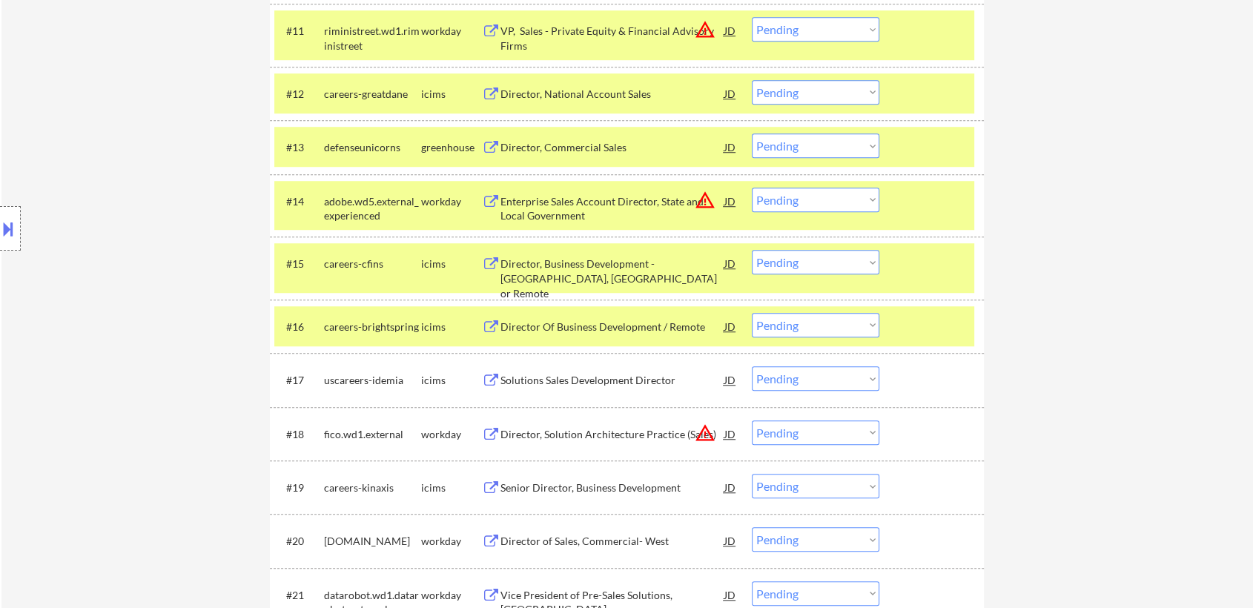
click at [554, 382] on div "Solutions Sales Development Director" at bounding box center [612, 380] width 224 height 15
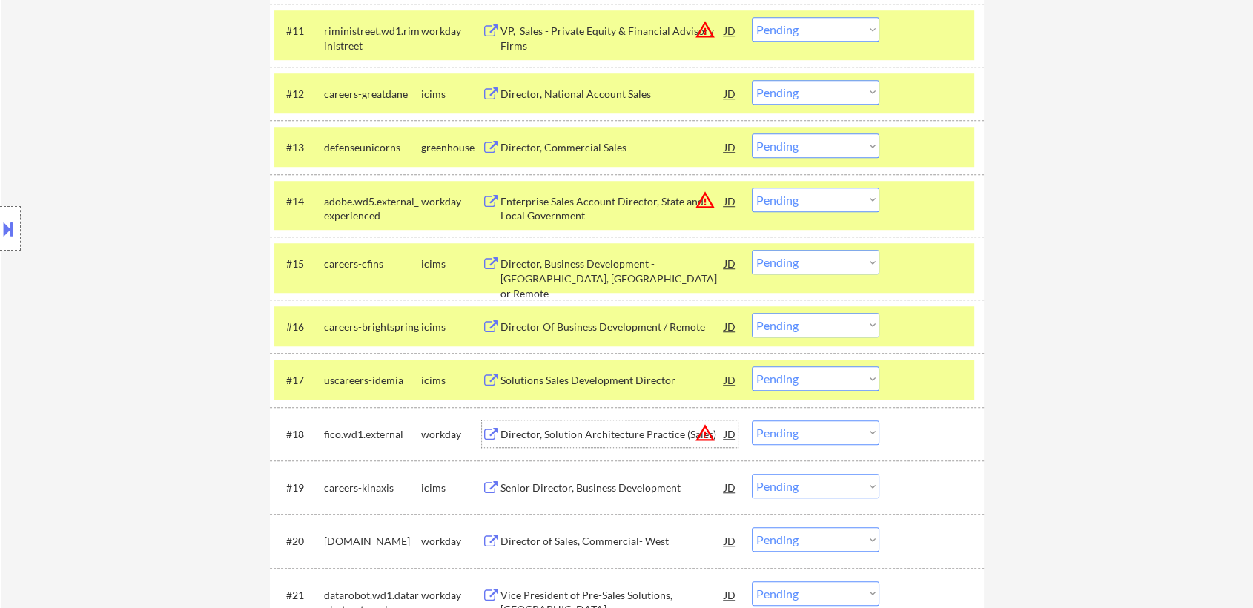
click at [568, 430] on div "Director, Solution Architecture Practice (Sales)" at bounding box center [612, 434] width 224 height 15
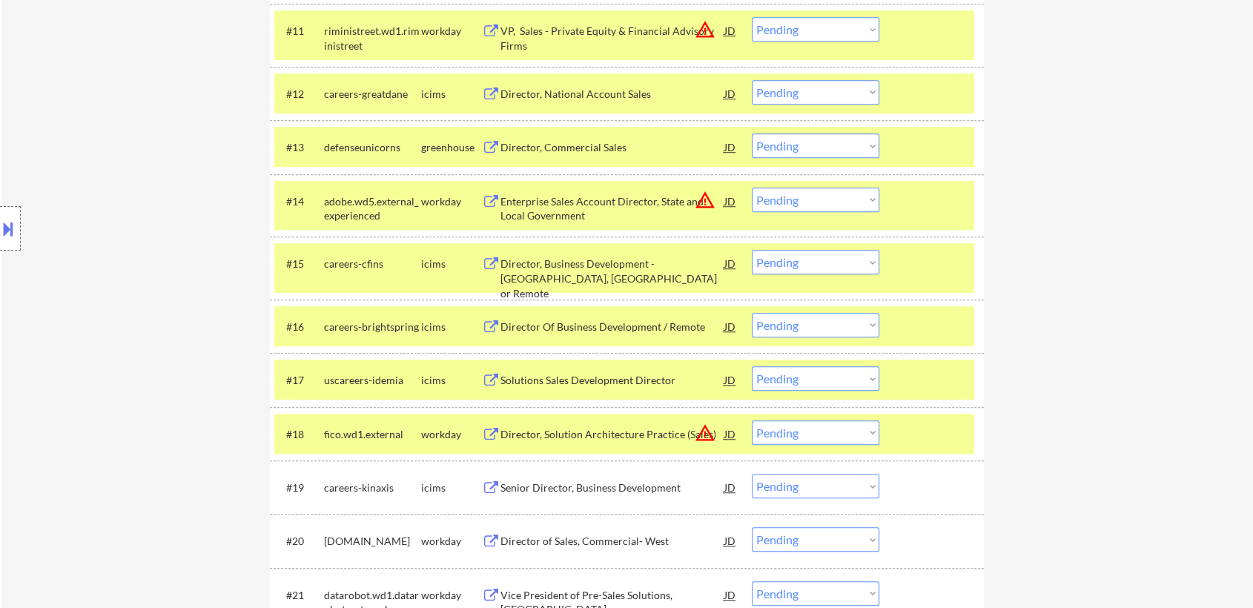
scroll to position [289, 0]
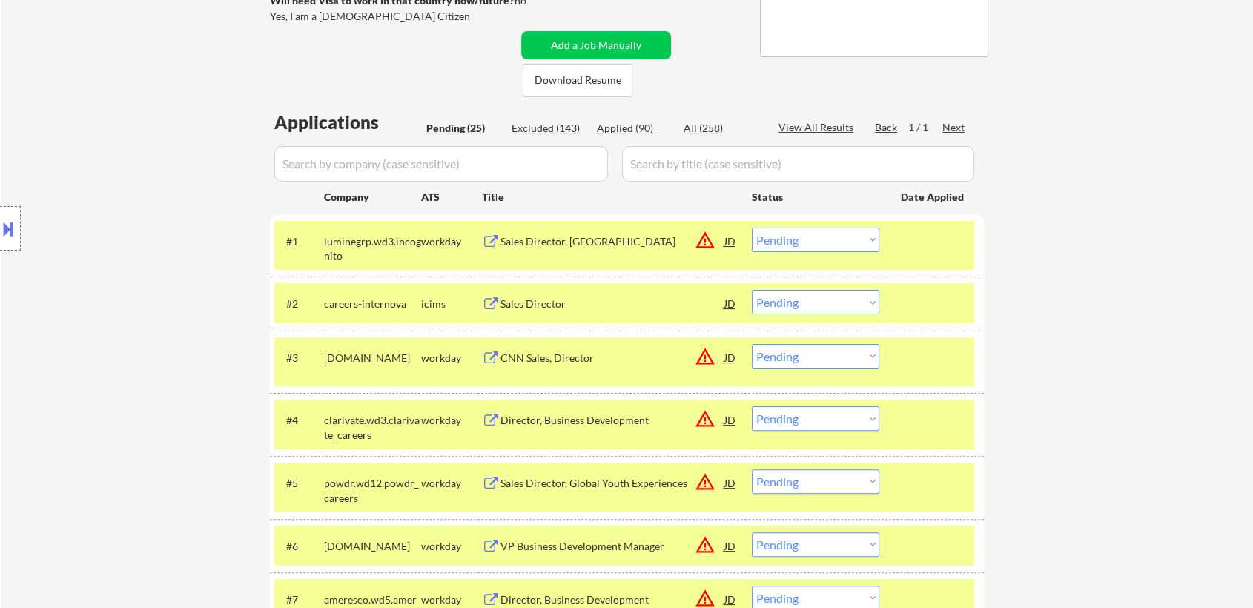
click at [802, 303] on select "Choose an option... Pending Applied Excluded (Questions) Excluded (Expired) Exc…" at bounding box center [815, 302] width 127 height 24
click at [752, 290] on select "Choose an option... Pending Applied Excluded (Questions) Excluded (Expired) Exc…" at bounding box center [815, 302] width 127 height 24
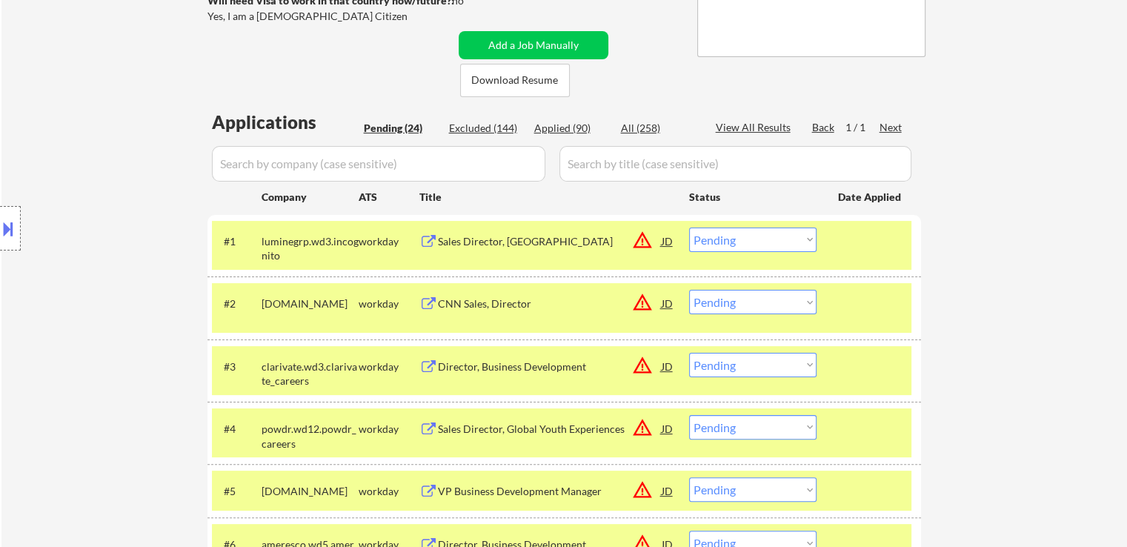
drag, startPoint x: 743, startPoint y: 309, endPoint x: 728, endPoint y: 303, distance: 16.7
click at [743, 309] on select "Choose an option... Pending Applied Excluded (Questions) Excluded (Expired) Exc…" at bounding box center [752, 302] width 127 height 24
click at [689, 290] on select "Choose an option... Pending Applied Excluded (Questions) Excluded (Expired) Exc…" at bounding box center [752, 302] width 127 height 24
select select ""pending""
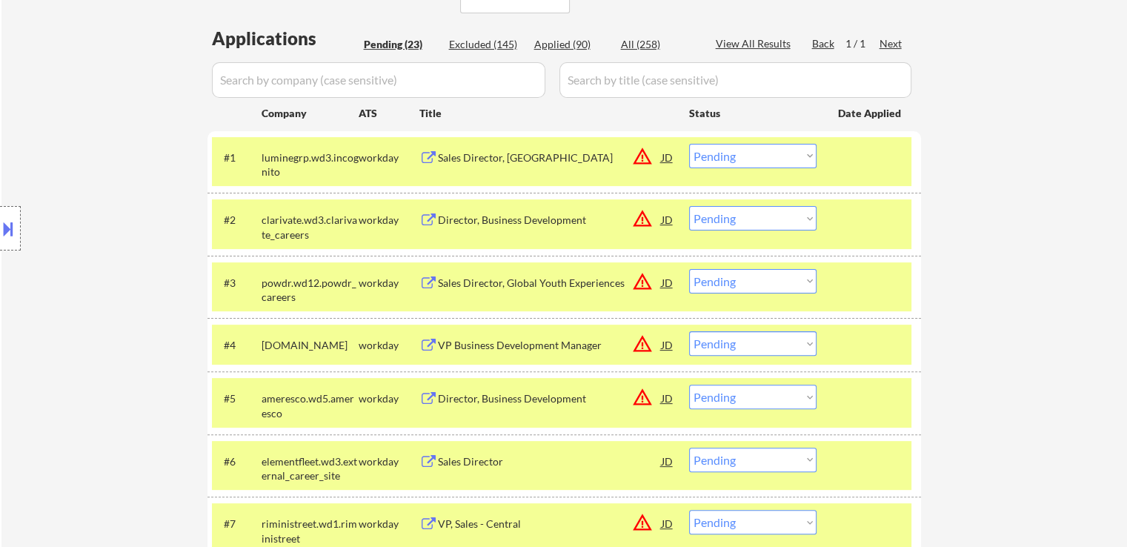
scroll to position [511, 0]
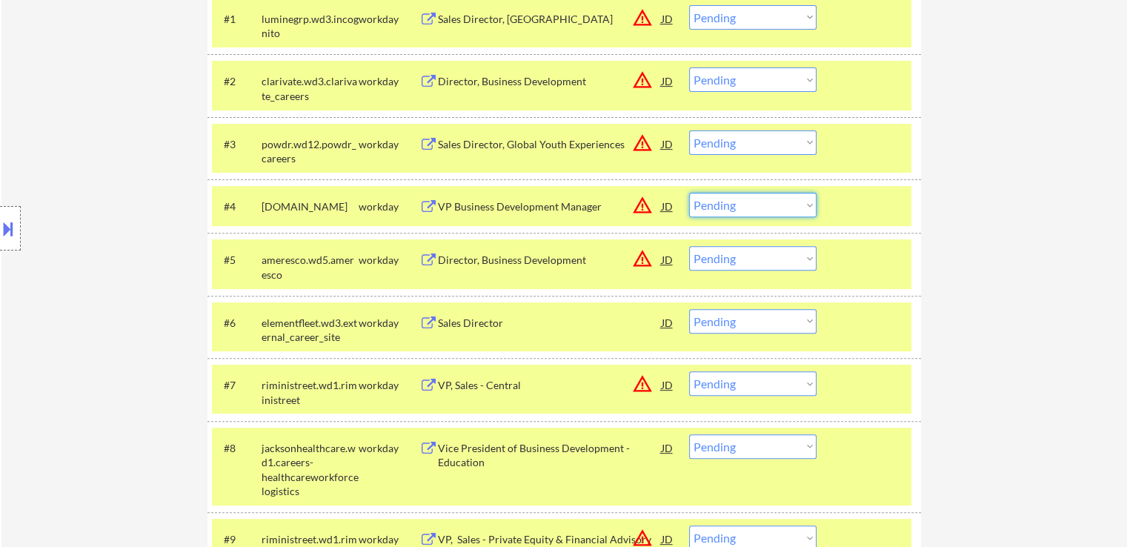
click at [729, 205] on select "Choose an option... Pending Applied Excluded (Questions) Excluded (Expired) Exc…" at bounding box center [752, 205] width 127 height 24
click at [689, 193] on select "Choose an option... Pending Applied Excluded (Questions) Excluded (Expired) Exc…" at bounding box center [752, 205] width 127 height 24
select select ""pending""
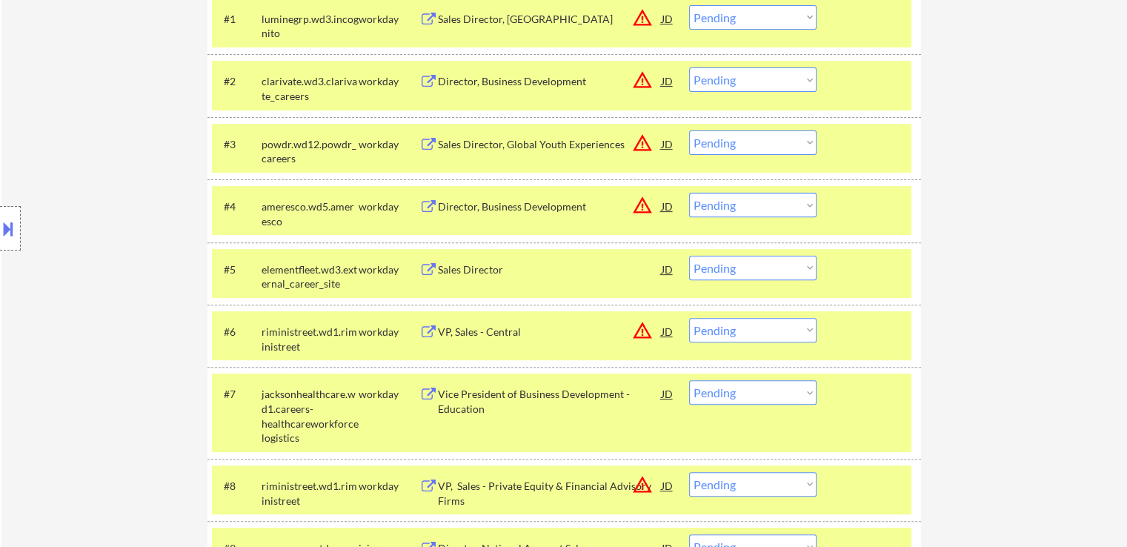
click at [777, 269] on select "Choose an option... Pending Applied Excluded (Questions) Excluded (Expired) Exc…" at bounding box center [752, 268] width 127 height 24
click at [689, 256] on select "Choose an option... Pending Applied Excluded (Questions) Excluded (Expired) Exc…" at bounding box center [752, 268] width 127 height 24
select select ""pending""
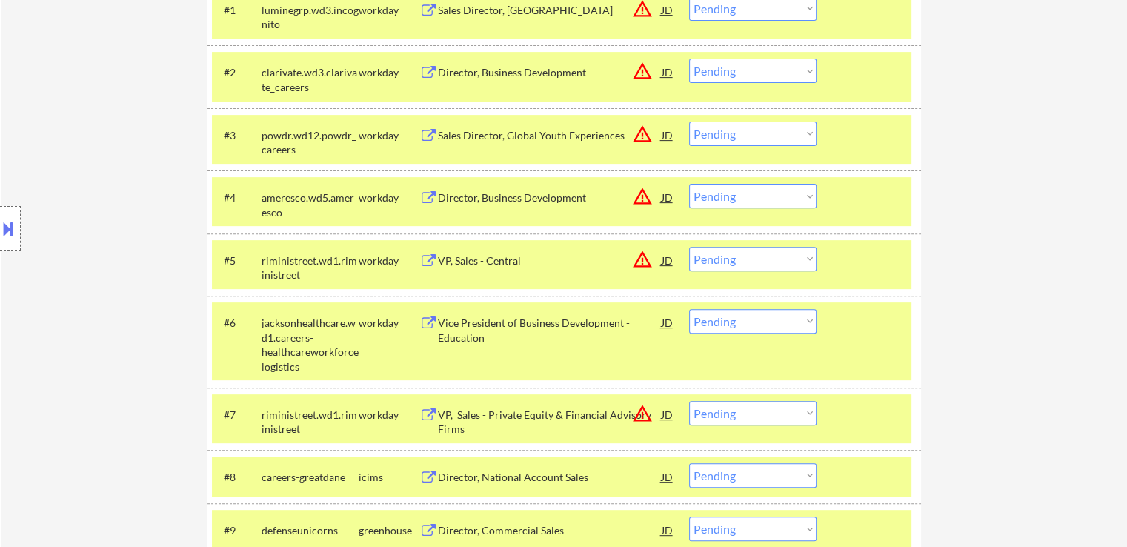
scroll to position [363, 0]
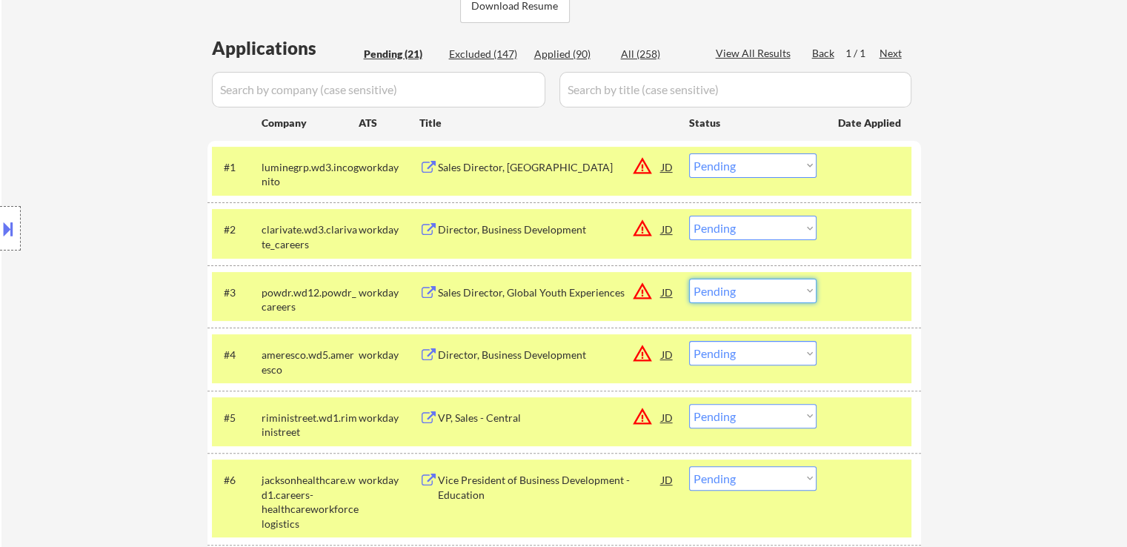
drag, startPoint x: 737, startPoint y: 294, endPoint x: 729, endPoint y: 291, distance: 8.3
click at [737, 294] on select "Choose an option... Pending Applied Excluded (Questions) Excluded (Expired) Exc…" at bounding box center [752, 291] width 127 height 24
click at [689, 279] on select "Choose an option... Pending Applied Excluded (Questions) Excluded (Expired) Exc…" at bounding box center [752, 291] width 127 height 24
select select ""pending""
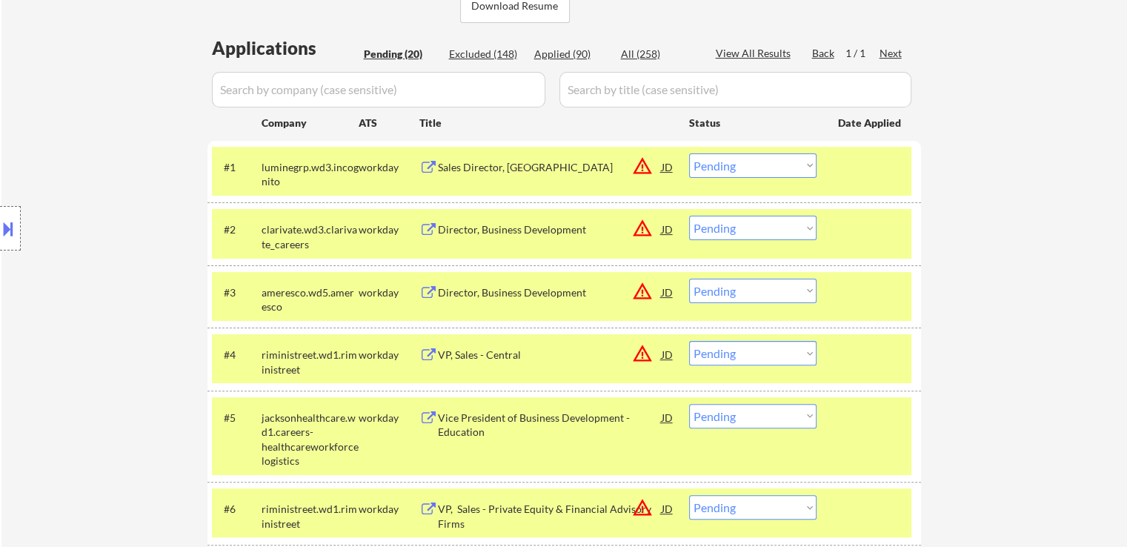
click at [9, 222] on button at bounding box center [8, 228] width 16 height 24
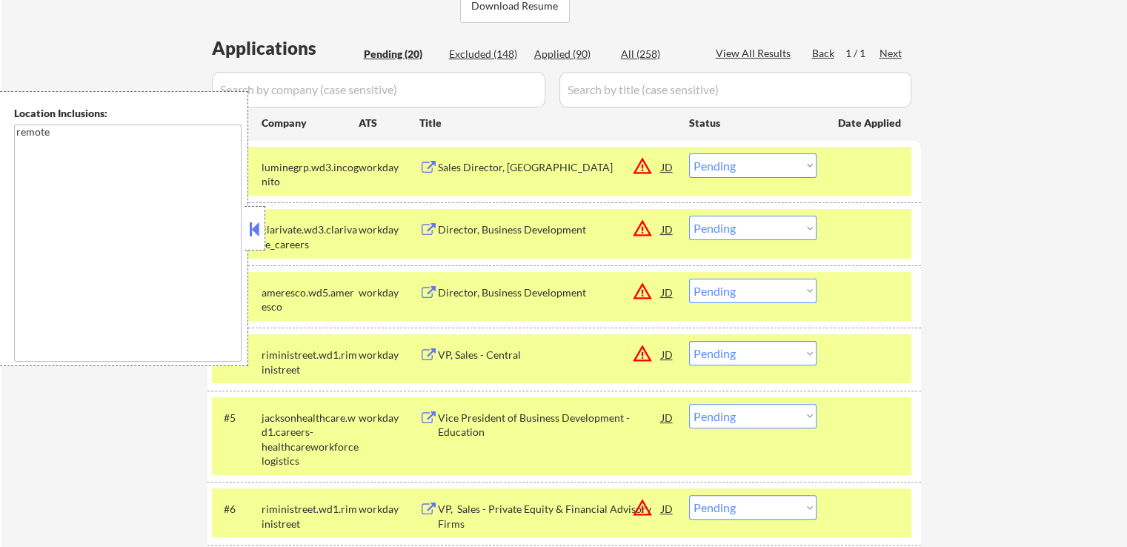
click at [258, 236] on button at bounding box center [255, 229] width 16 height 22
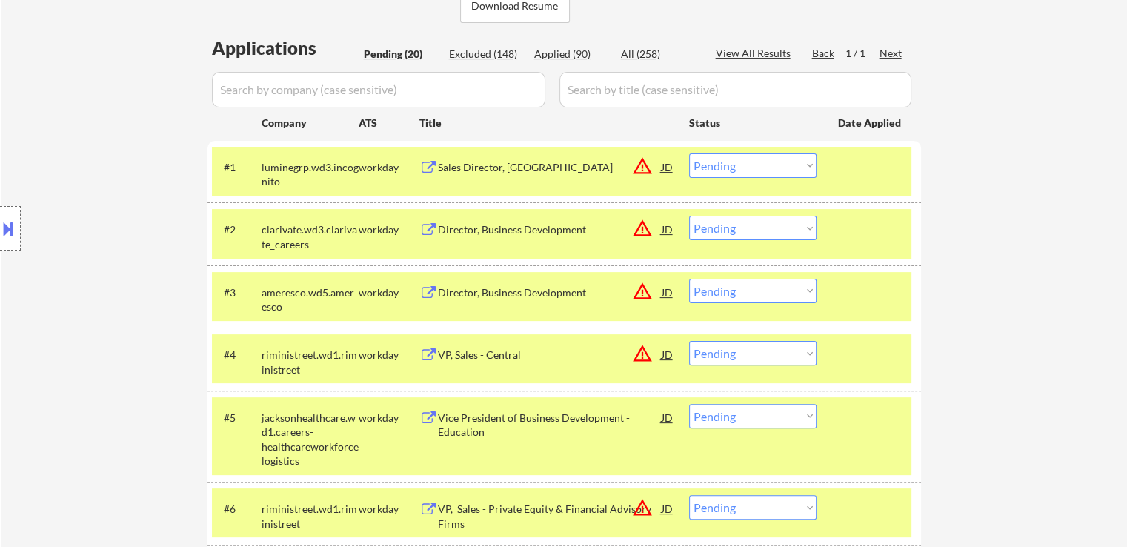
drag, startPoint x: 715, startPoint y: 165, endPoint x: 717, endPoint y: 173, distance: 8.0
click at [715, 165] on select "Choose an option... Pending Applied Excluded (Questions) Excluded (Expired) Exc…" at bounding box center [752, 165] width 127 height 24
click at [689, 153] on select "Choose an option... Pending Applied Excluded (Questions) Excluded (Expired) Exc…" at bounding box center [752, 165] width 127 height 24
select select ""pending""
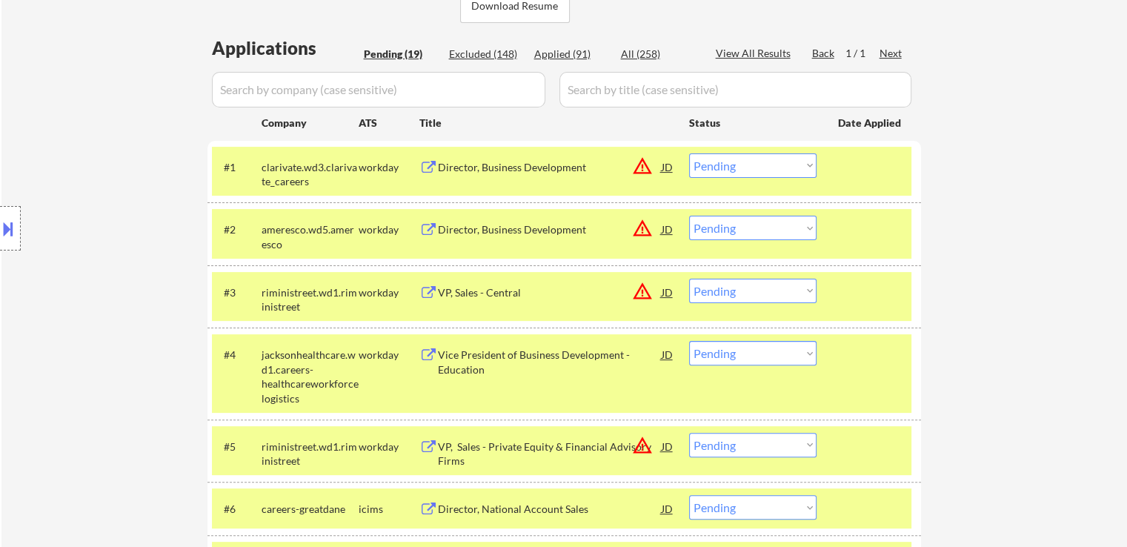
click at [534, 167] on div "Director, Business Development" at bounding box center [550, 167] width 224 height 15
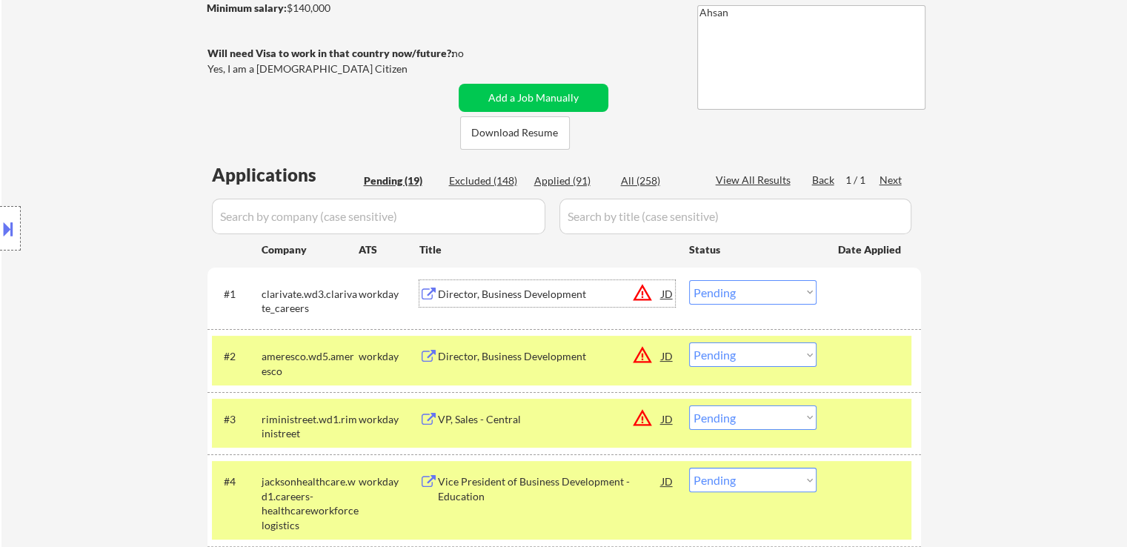
scroll to position [67, 0]
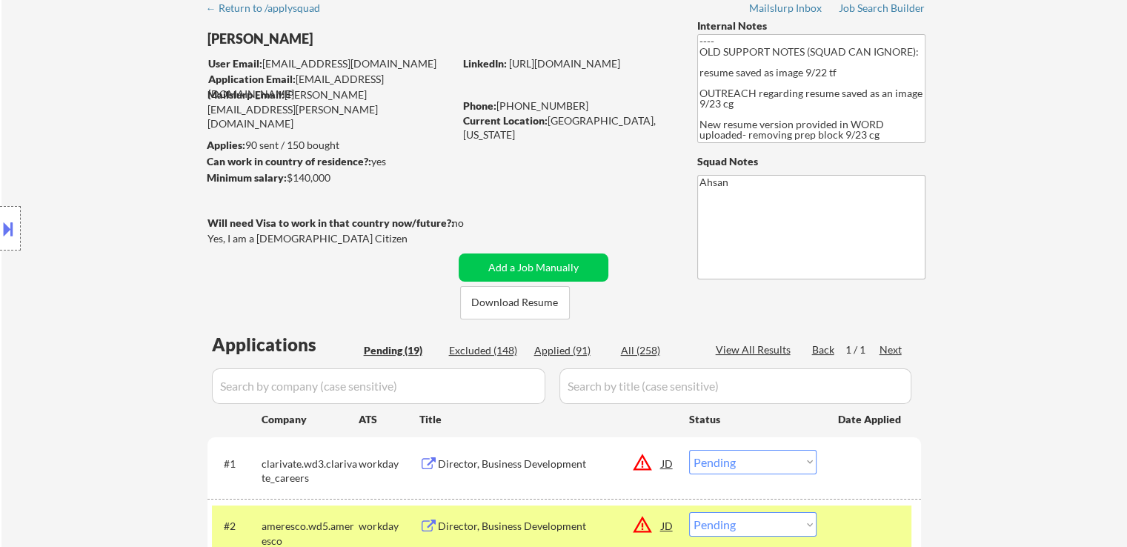
drag, startPoint x: 331, startPoint y: 178, endPoint x: 297, endPoint y: 175, distance: 33.5
click at [298, 175] on div "Minimum salary: $140,000" at bounding box center [330, 177] width 247 height 15
drag, startPoint x: 334, startPoint y: 179, endPoint x: 288, endPoint y: 179, distance: 45.2
click at [288, 179] on div "Minimum salary: $140,000" at bounding box center [330, 177] width 247 height 15
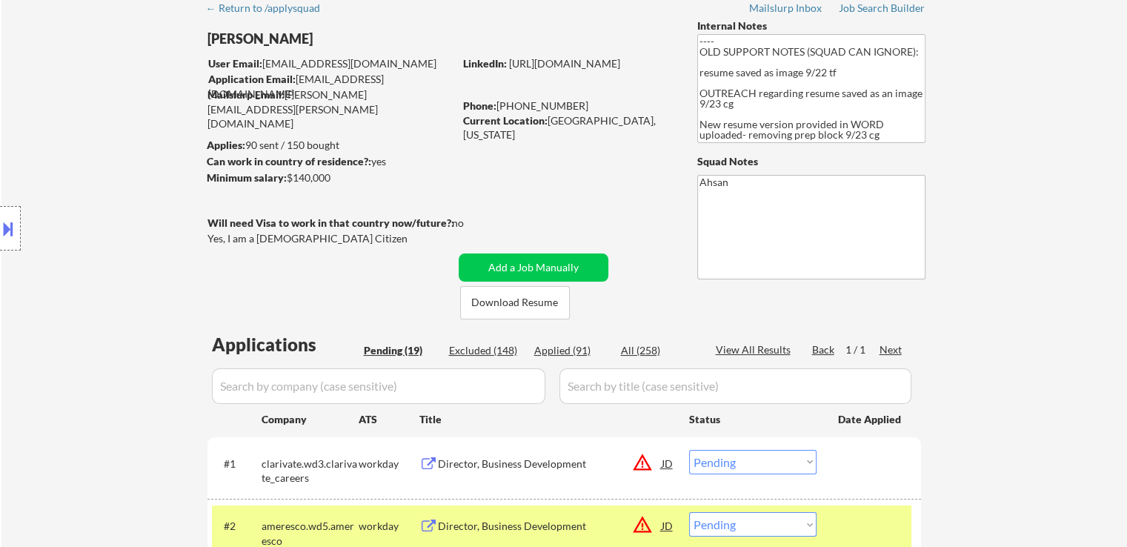
copy div "$140,000"
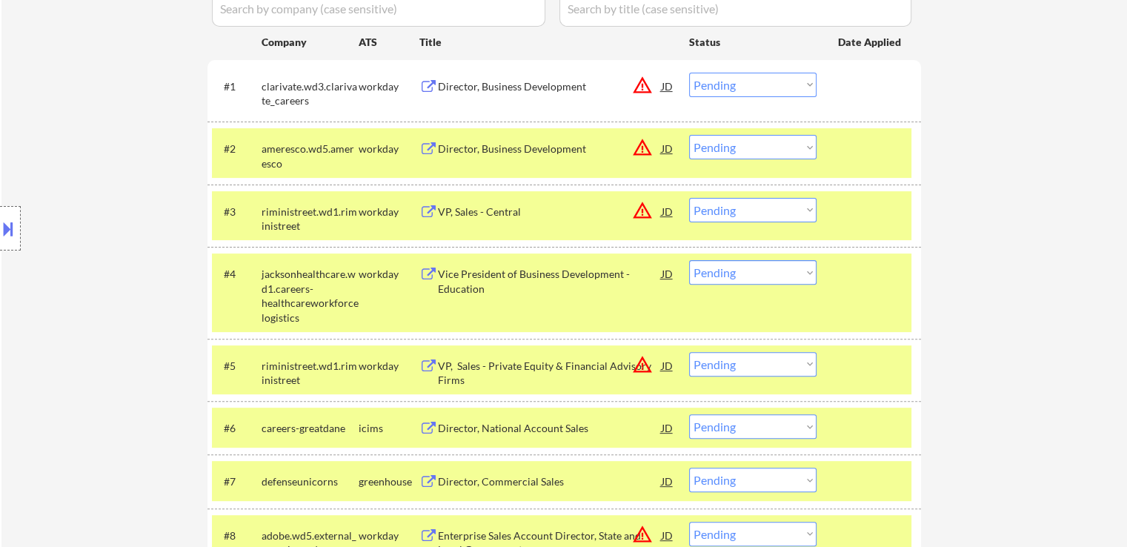
click at [738, 276] on select "Choose an option... Pending Applied Excluded (Questions) Excluded (Expired) Exc…" at bounding box center [752, 272] width 127 height 24
click at [689, 260] on select "Choose an option... Pending Applied Excluded (Questions) Excluded (Expired) Exc…" at bounding box center [752, 272] width 127 height 24
select select ""pending""
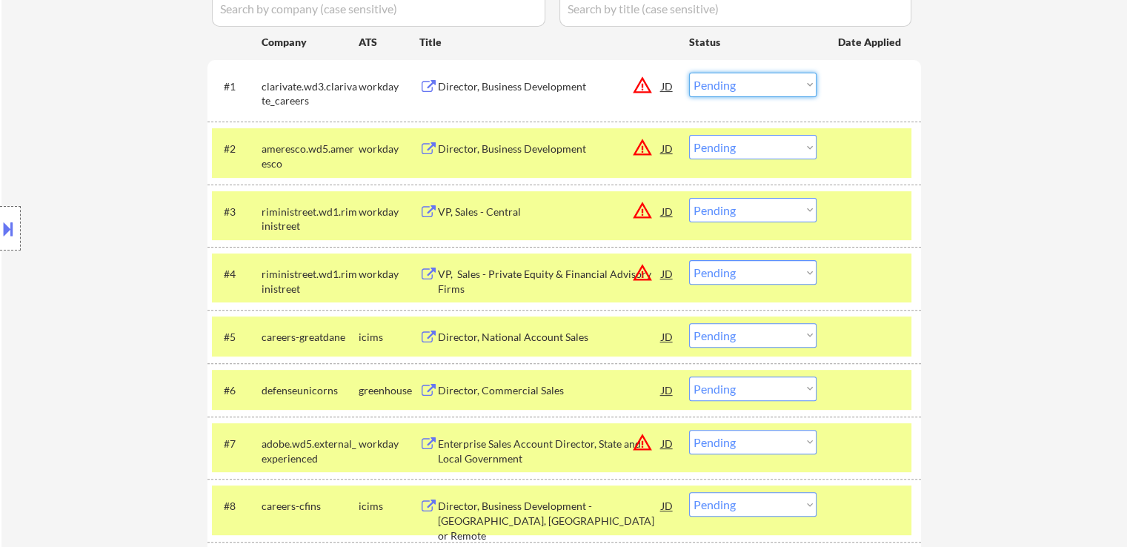
drag, startPoint x: 730, startPoint y: 84, endPoint x: 730, endPoint y: 93, distance: 8.9
click at [730, 84] on select "Choose an option... Pending Applied Excluded (Questions) Excluded (Expired) Exc…" at bounding box center [752, 85] width 127 height 24
click at [689, 73] on select "Choose an option... Pending Applied Excluded (Questions) Excluded (Expired) Exc…" at bounding box center [752, 85] width 127 height 24
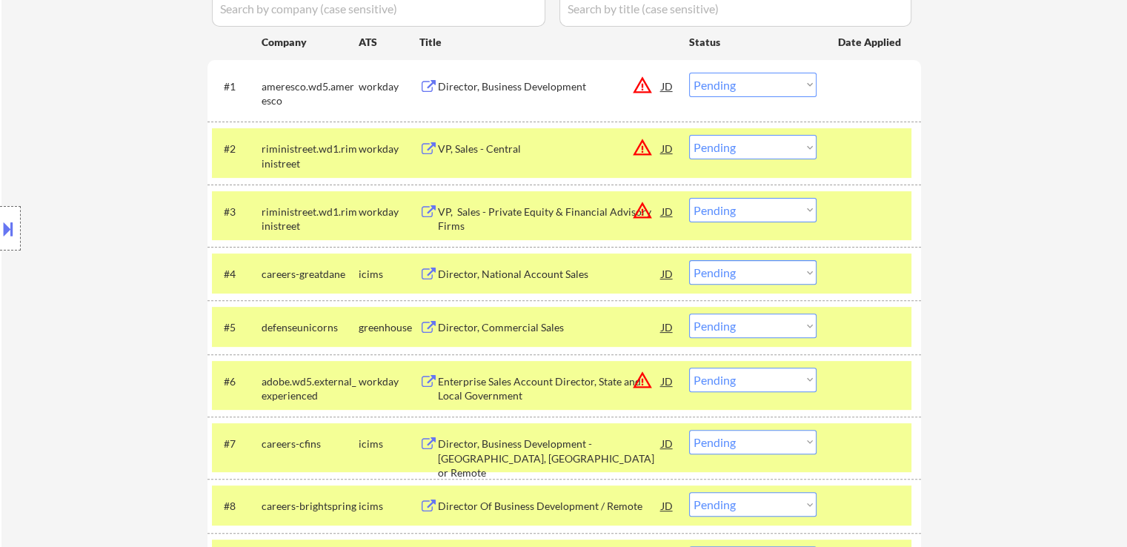
click at [735, 90] on select "Choose an option... Pending Applied Excluded (Questions) Excluded (Expired) Exc…" at bounding box center [752, 85] width 127 height 24
click at [689, 73] on select "Choose an option... Pending Applied Excluded (Questions) Excluded (Expired) Exc…" at bounding box center [752, 85] width 127 height 24
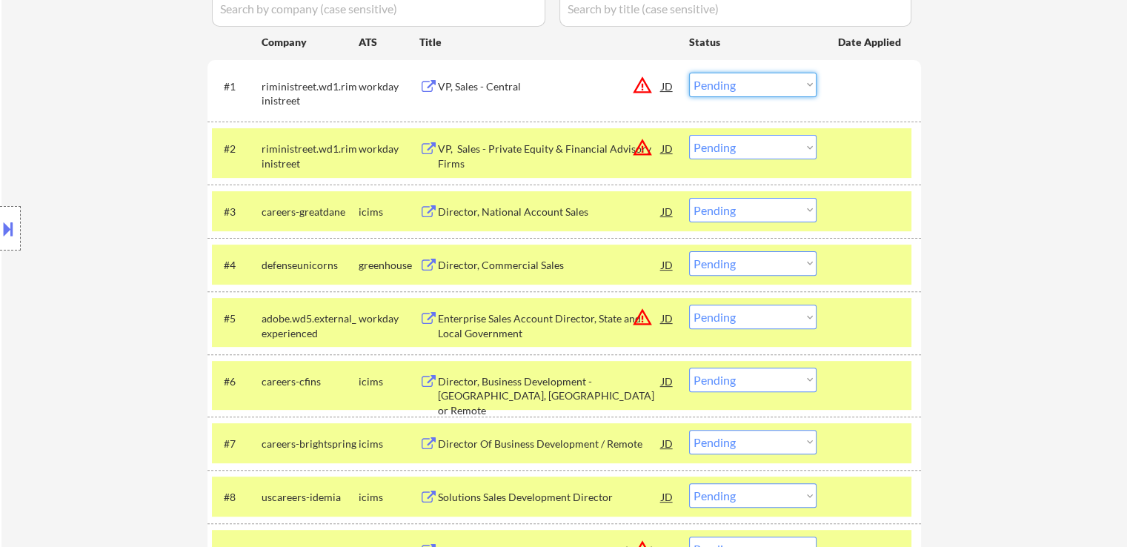
click at [726, 81] on select "Choose an option... Pending Applied Excluded (Questions) Excluded (Expired) Exc…" at bounding box center [752, 85] width 127 height 24
click at [689, 73] on select "Choose an option... Pending Applied Excluded (Questions) Excluded (Expired) Exc…" at bounding box center [752, 85] width 127 height 24
select select ""pending""
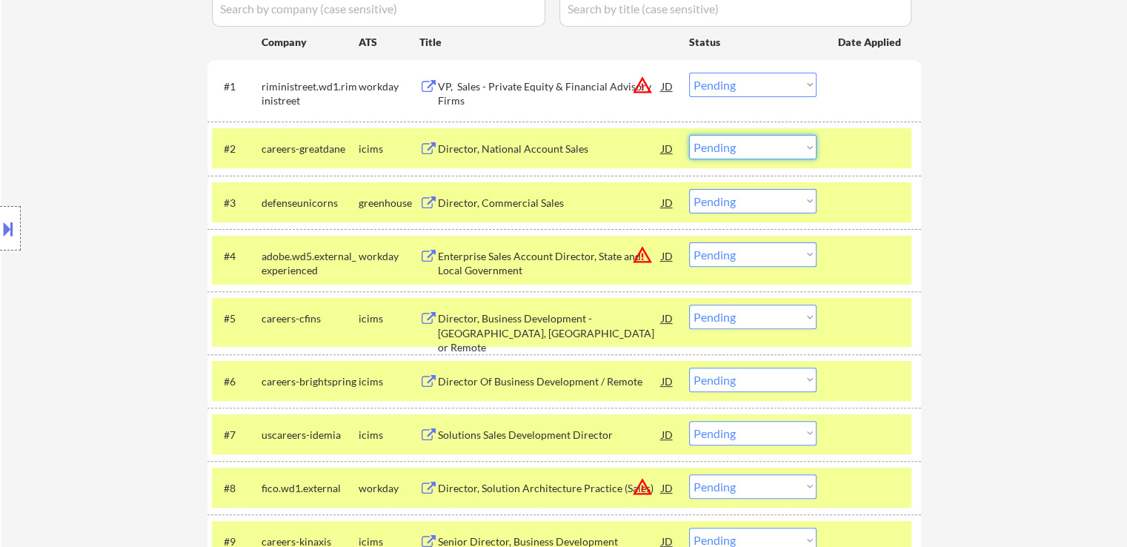
click at [726, 150] on select "Choose an option... Pending Applied Excluded (Questions) Excluded (Expired) Exc…" at bounding box center [752, 147] width 127 height 24
click at [689, 135] on select "Choose an option... Pending Applied Excluded (Questions) Excluded (Expired) Exc…" at bounding box center [752, 147] width 127 height 24
select select ""pending""
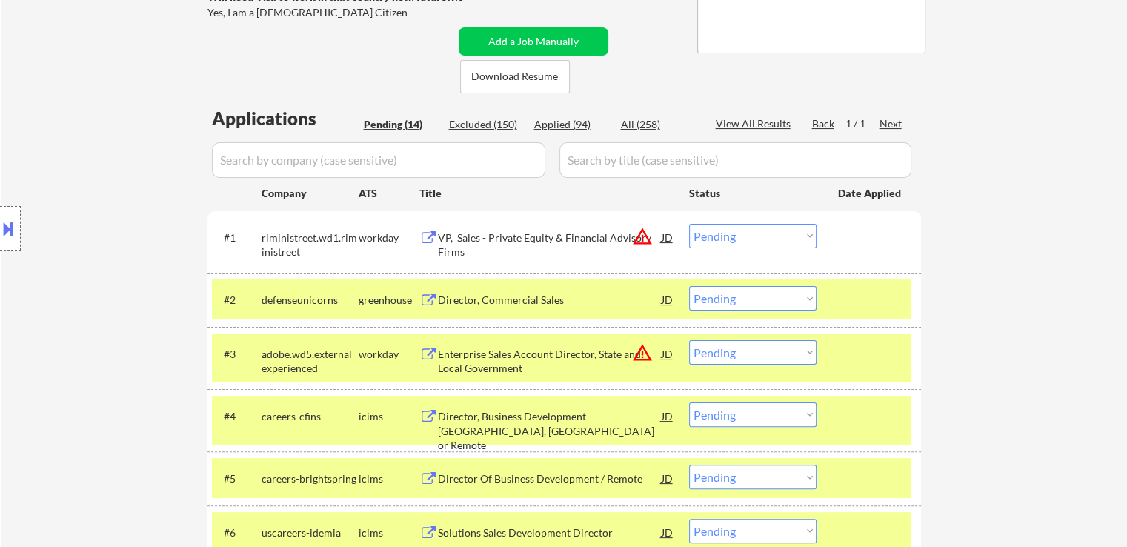
scroll to position [222, 0]
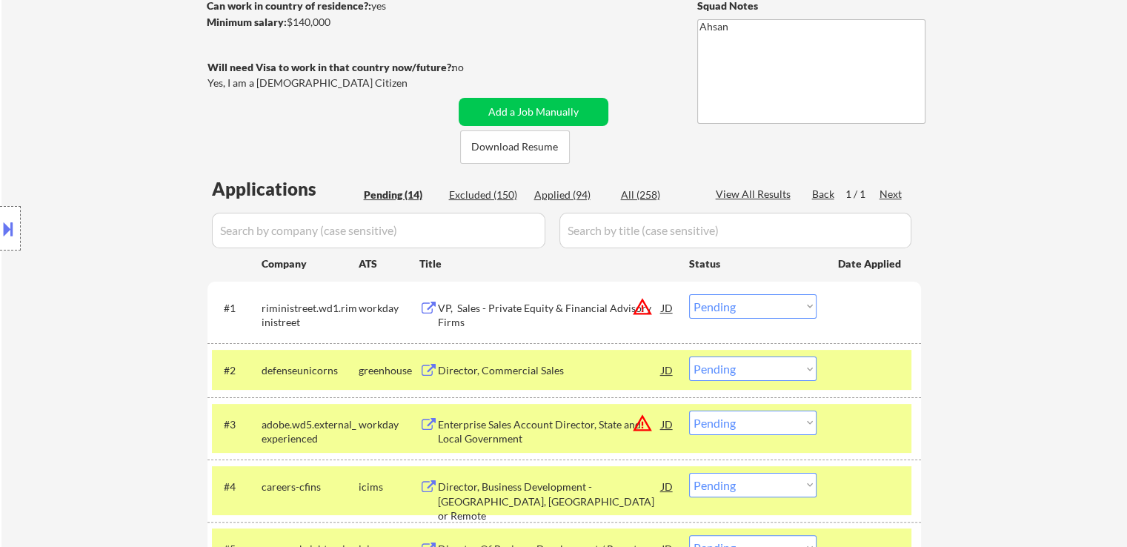
click at [495, 196] on div "Excluded (150)" at bounding box center [486, 195] width 74 height 15
select select ""excluded""
select select ""excluded__location_""
select select ""excluded""
select select ""excluded__location_""
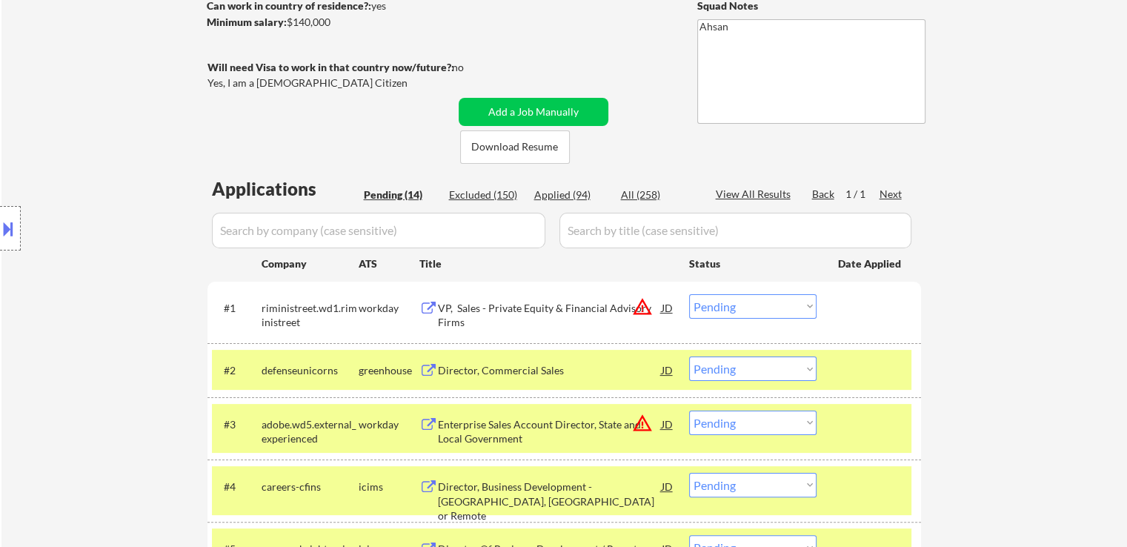
select select ""excluded__expired_""
select select ""excluded__location_""
select select ""excluded""
select select ""excluded__location_""
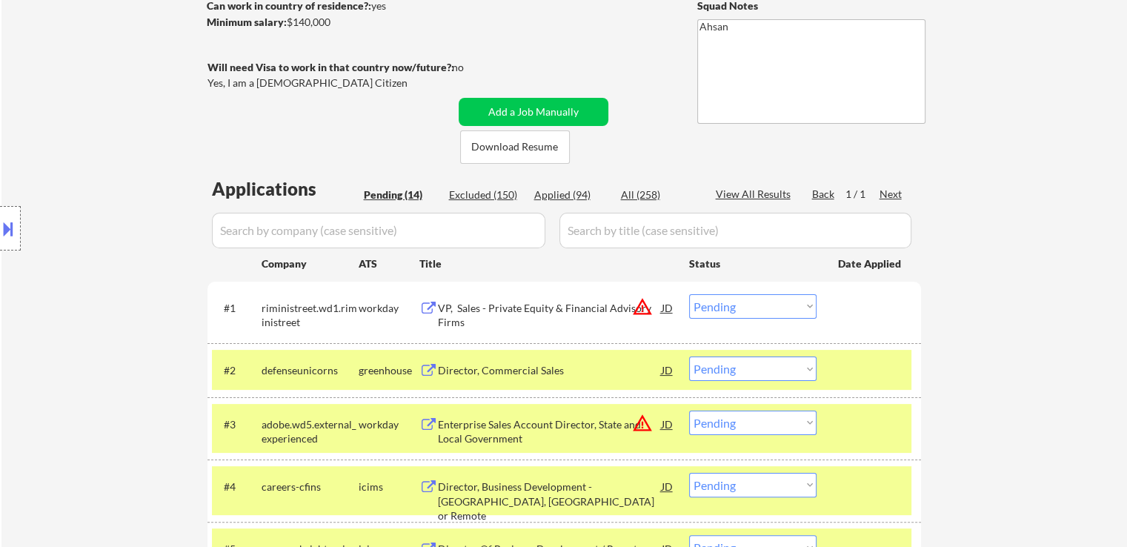
select select ""excluded__expired_""
select select ""excluded__location_""
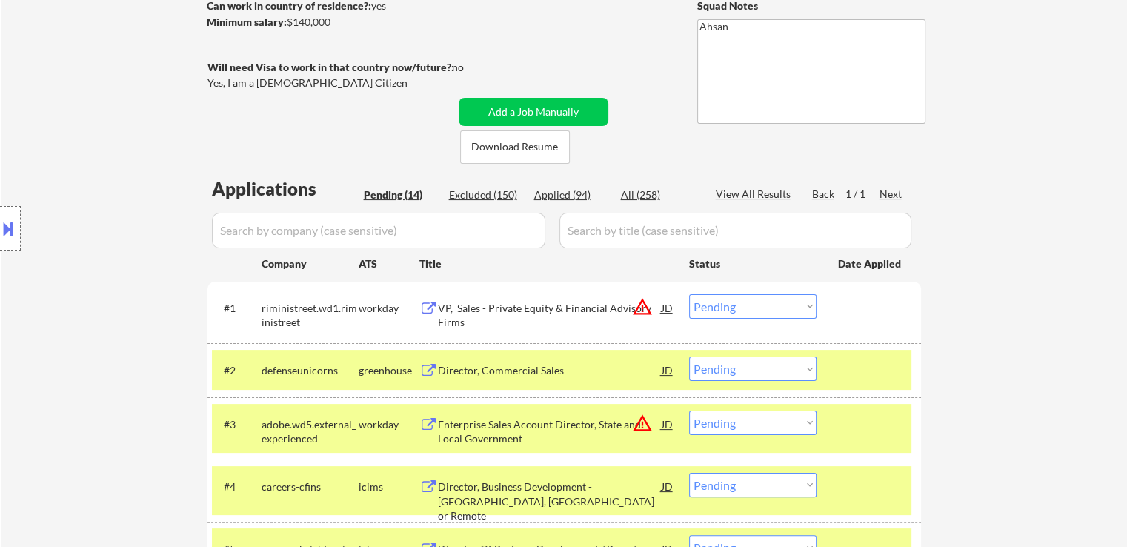
select select ""excluded__expired_""
select select ""excluded""
select select ""excluded__location_""
select select ""excluded__expired_""
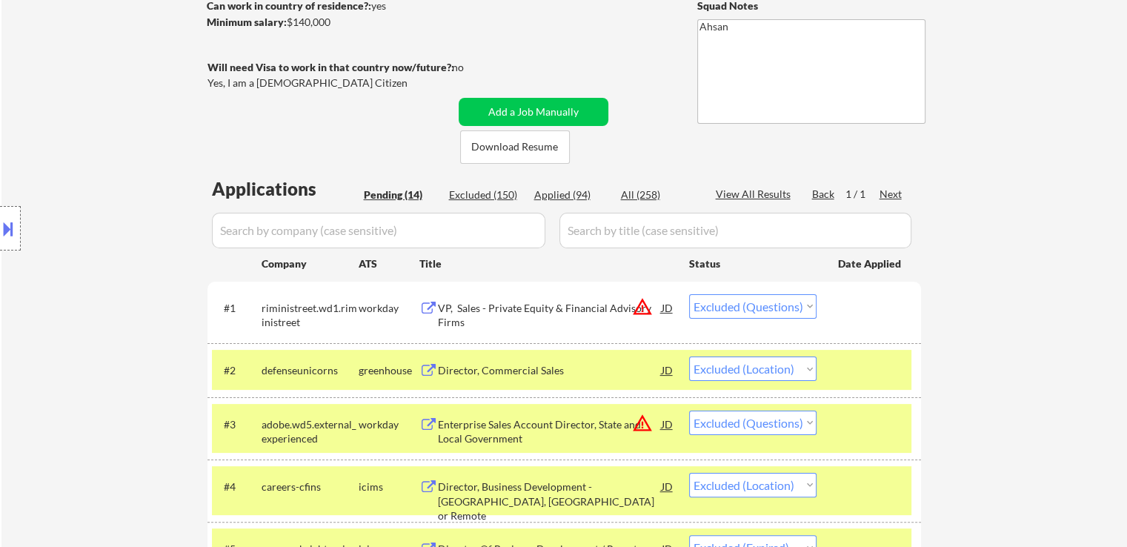
select select ""excluded__location_""
select select ""excluded__bad_match_""
select select ""excluded__location_""
select select ""excluded""
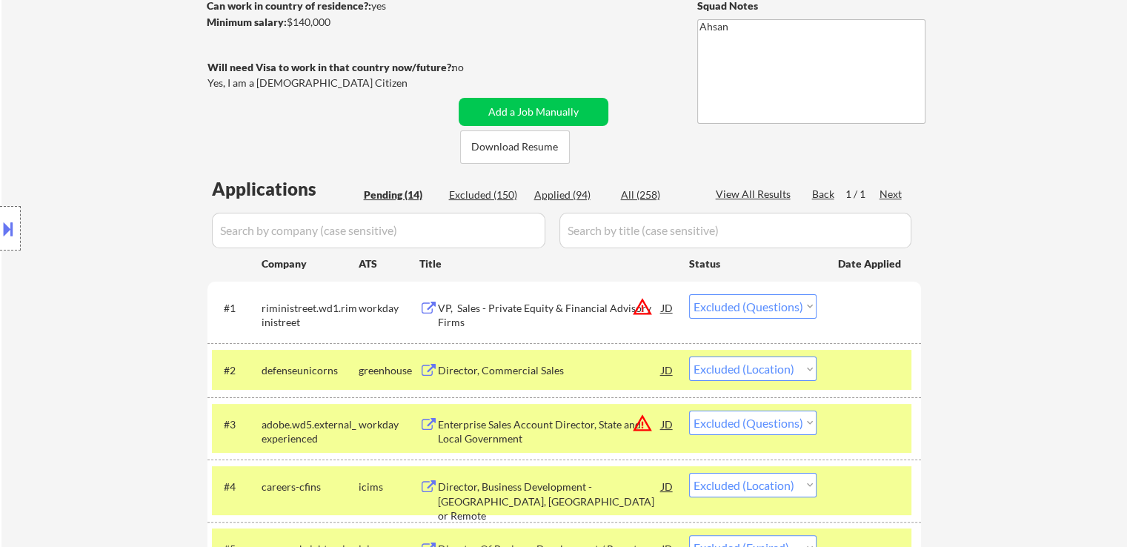
select select ""excluded__expired_""
select select ""excluded__bad_match_""
select select ""excluded__location_""
select select ""excluded""
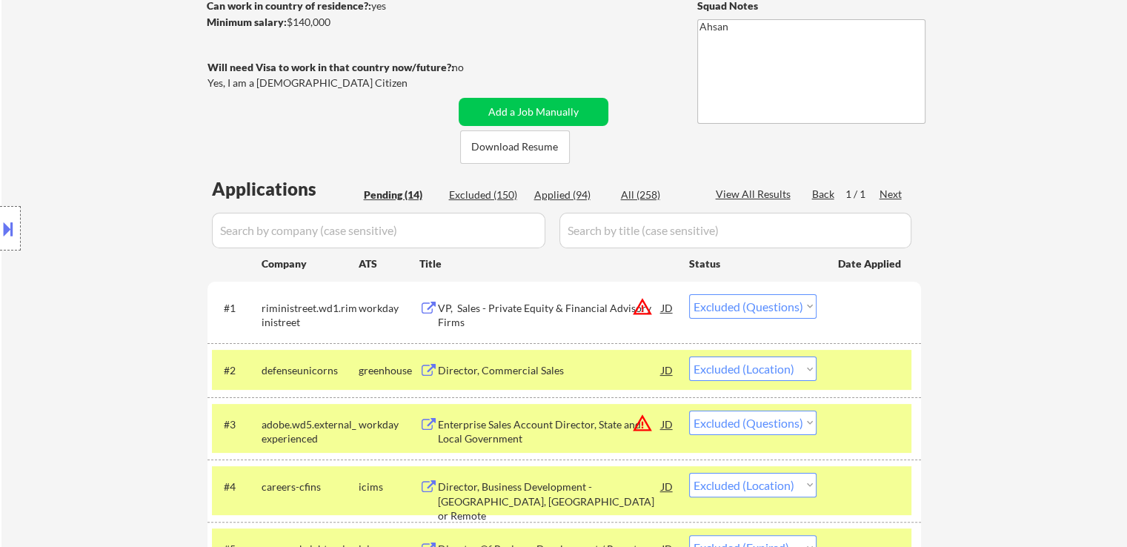
select select ""excluded__bad_match_""
select select ""excluded__salary_""
select select ""excluded__expired_""
select select ""excluded__salary_""
select select ""excluded""
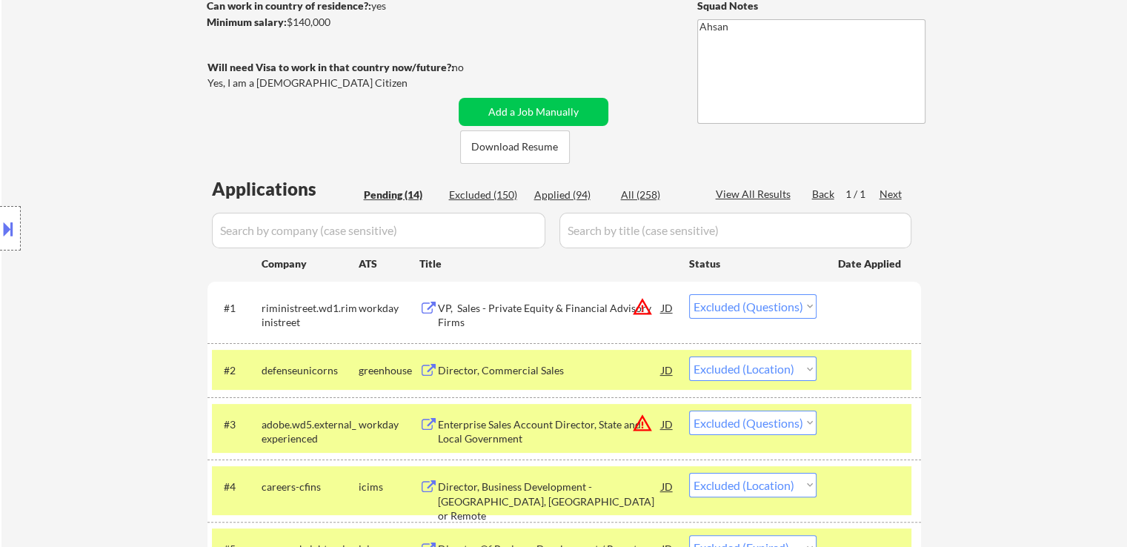
select select ""excluded__location_""
select select ""excluded__bad_match_""
select select ""excluded__salary_""
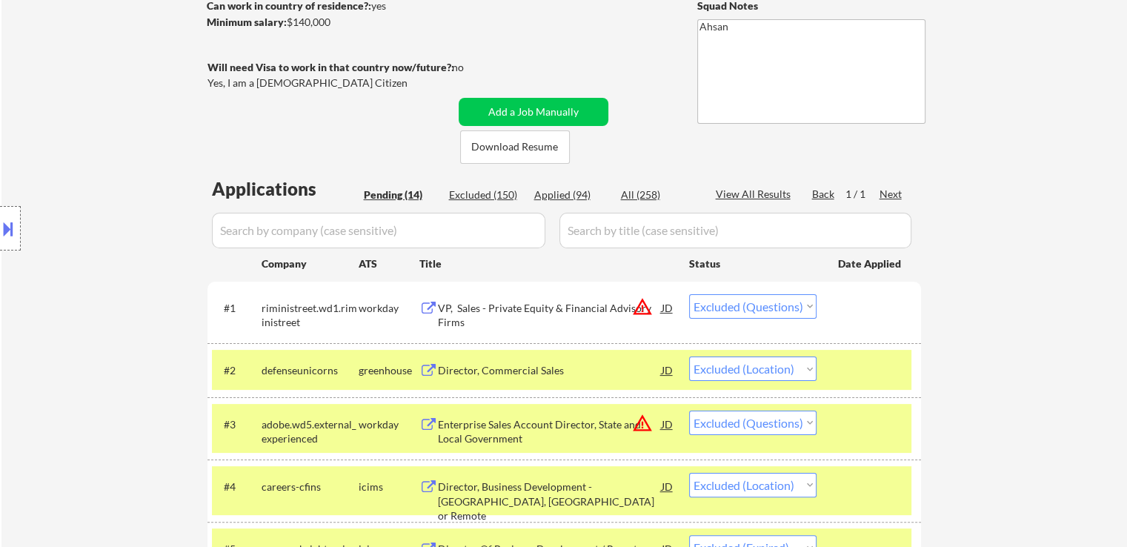
select select ""excluded__location_""
select select ""excluded__expired_""
select select ""excluded""
select select ""excluded__salary_""
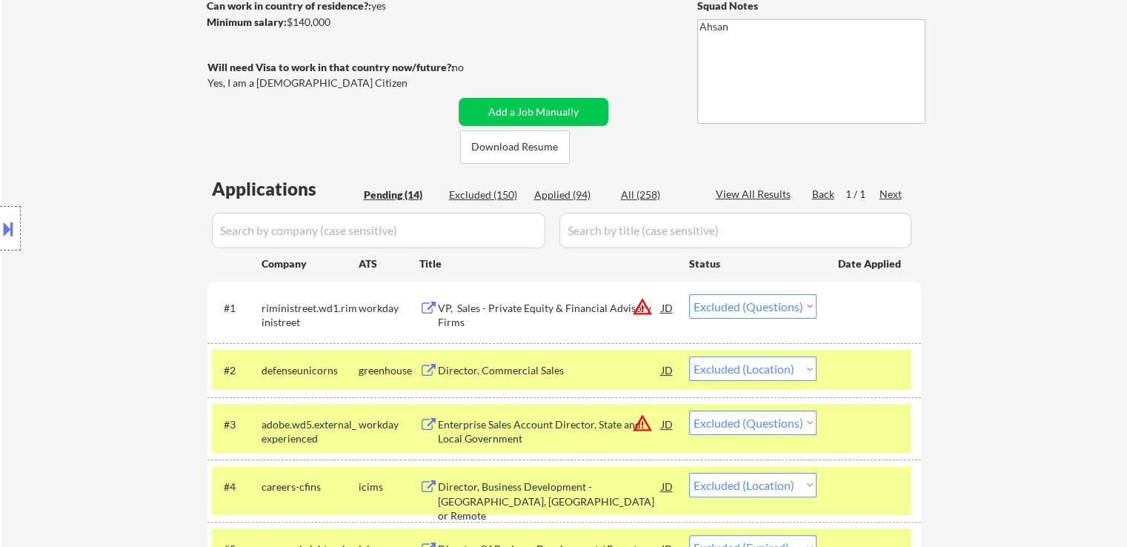
select select ""excluded""
select select ""excluded__location_""
select select ""excluded__expired_""
select select ""excluded__location_""
select select ""excluded__expired_""
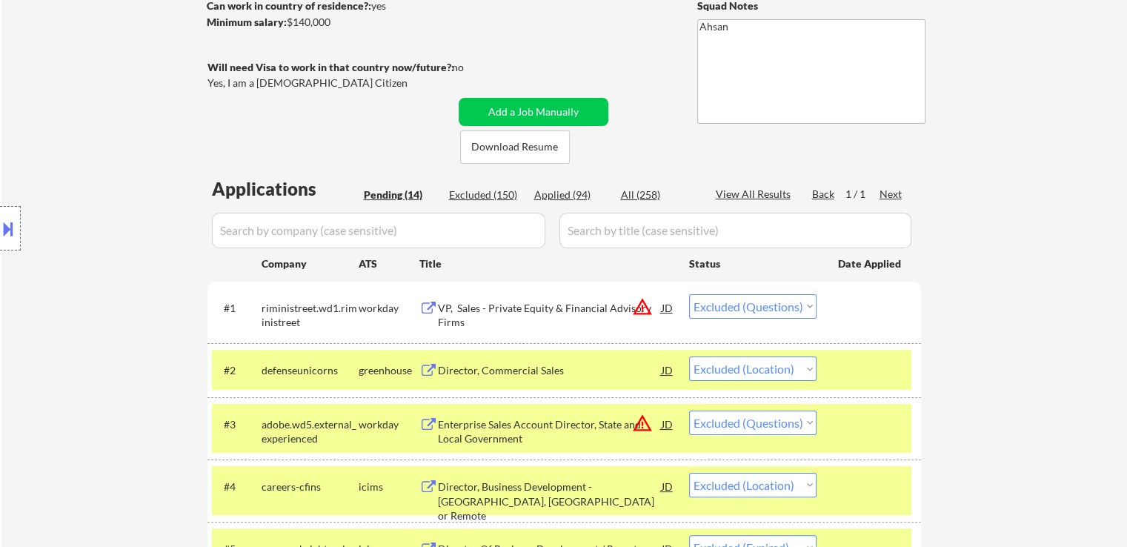
select select ""excluded__expired_""
select select ""excluded__bad_match_""
select select ""excluded""
select select ""excluded__location_""
select select ""excluded""
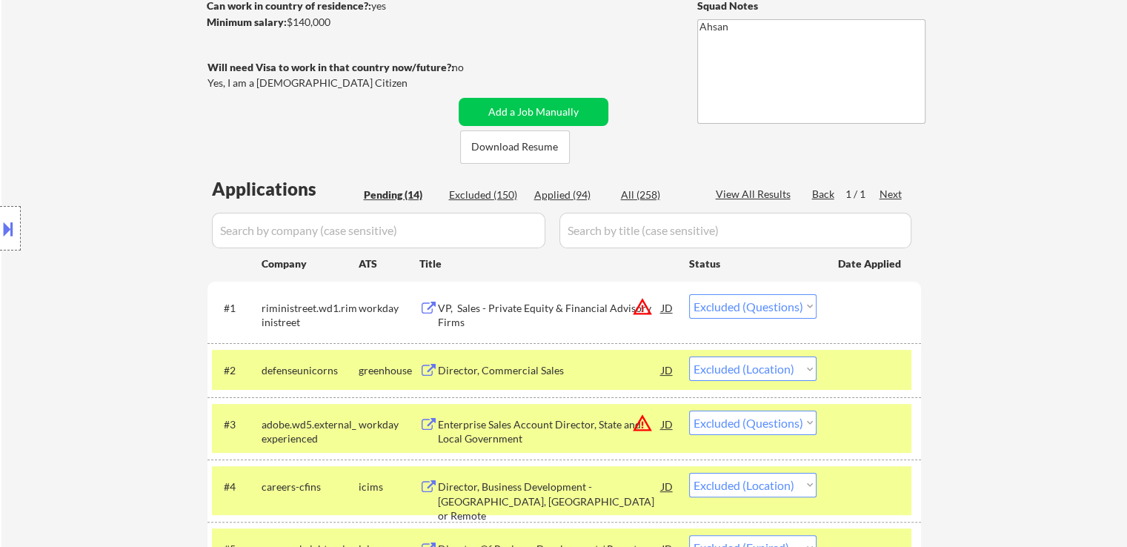
select select ""excluded__expired_""
select select ""excluded""
select select ""excluded__location_""
select select ""excluded__expired_""
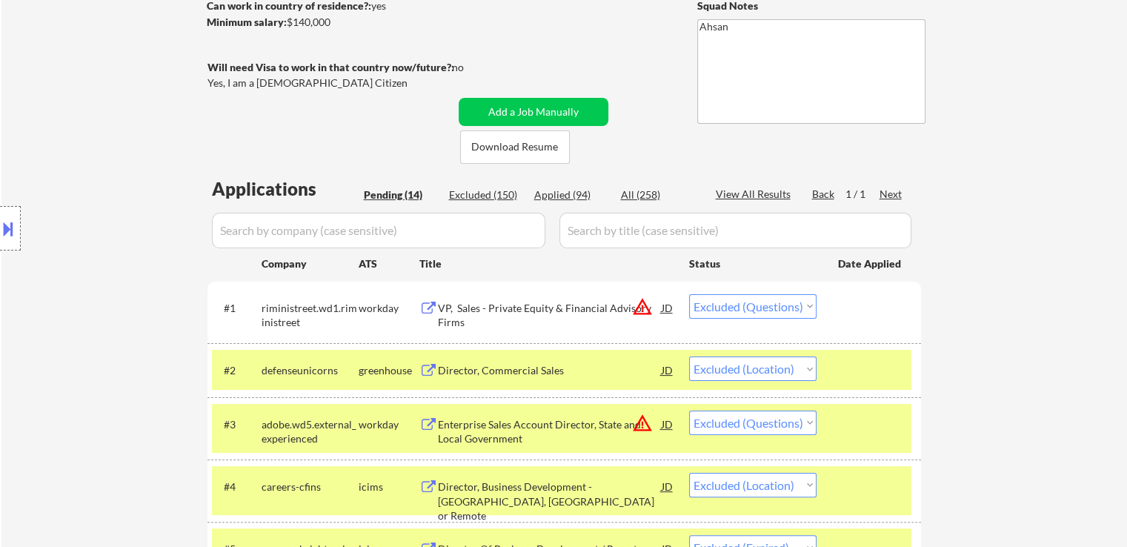
select select ""excluded__location_""
select select ""excluded__salary_""
select select ""excluded__location_""
select select ""excluded__bad_match_""
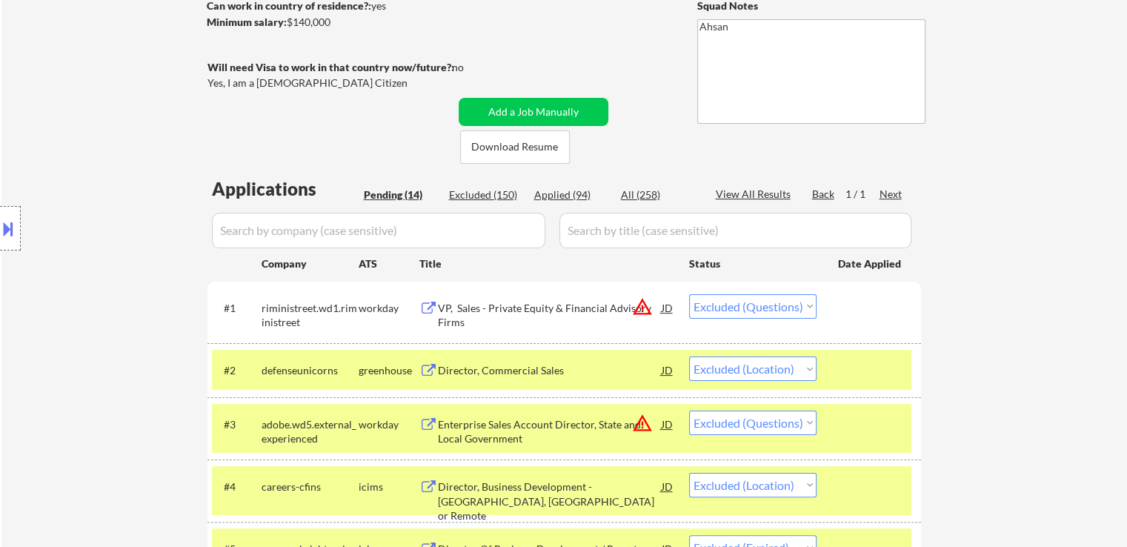
select select ""excluded__location_""
select select ""excluded__expired_""
select select ""excluded__location_""
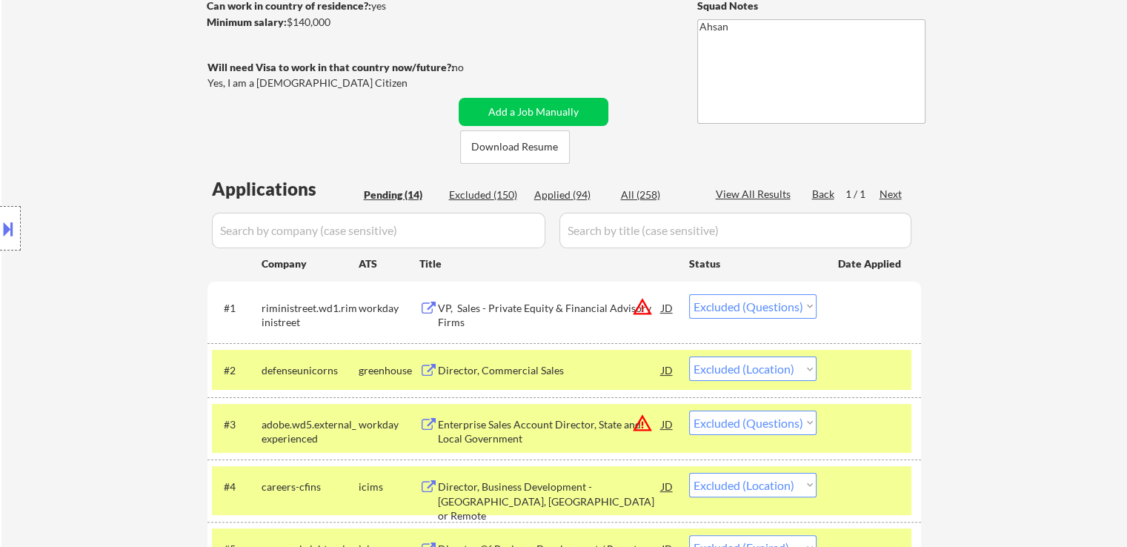
select select ""excluded__location_""
select select ""excluded__bad_match_""
select select ""excluded__location_""
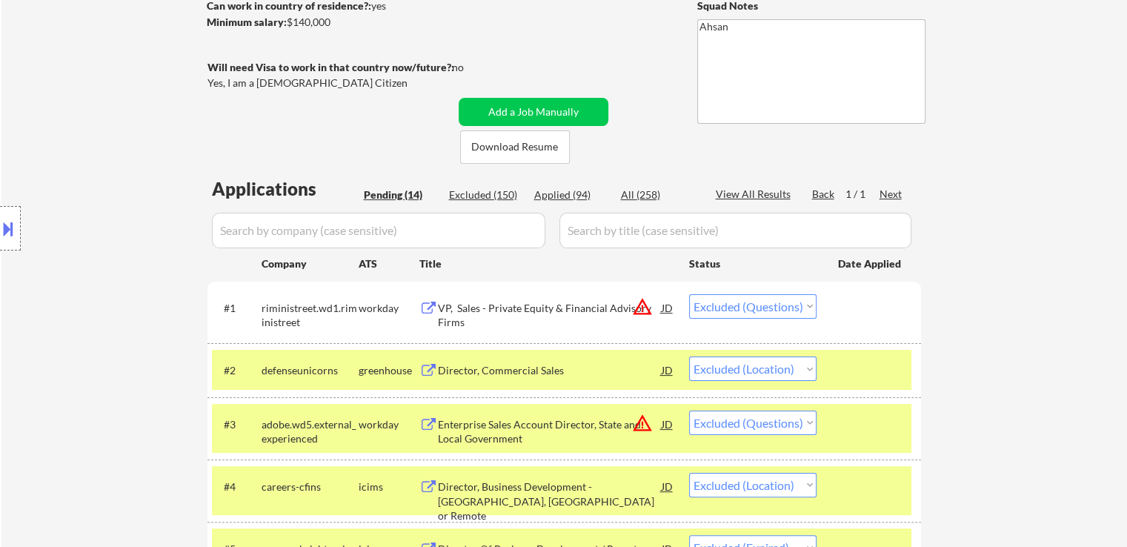
select select ""excluded""
select select ""excluded__location_""
select select ""excluded__expired_""
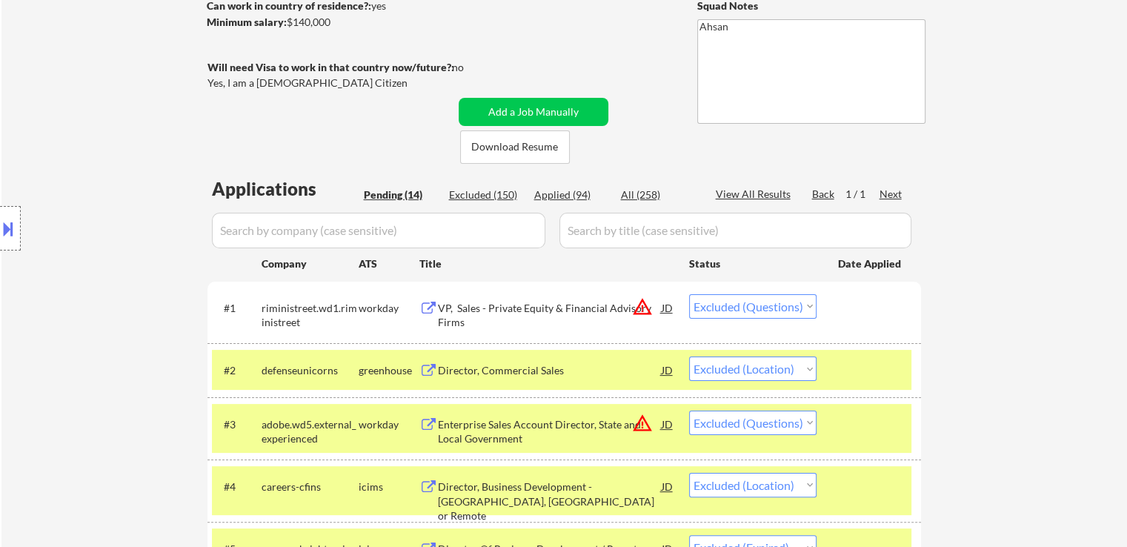
select select ""excluded__bad_match_""
select select ""excluded__expired_""
select select ""excluded""
select select ""excluded__location_""
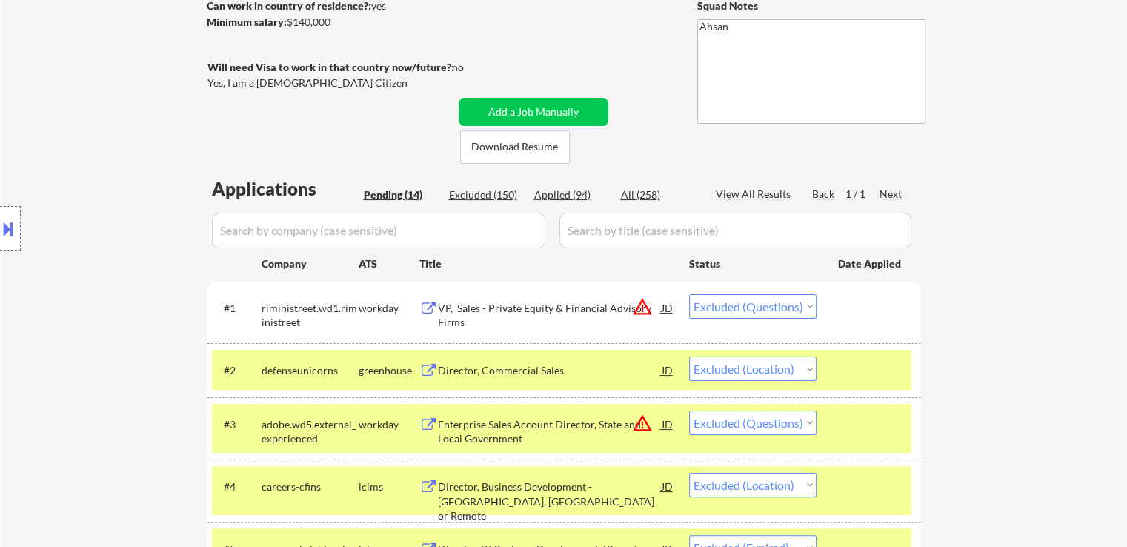
select select ""excluded__bad_match_""
select select ""excluded""
select select ""excluded__location_""
select select ""excluded""
select select ""excluded__expired_""
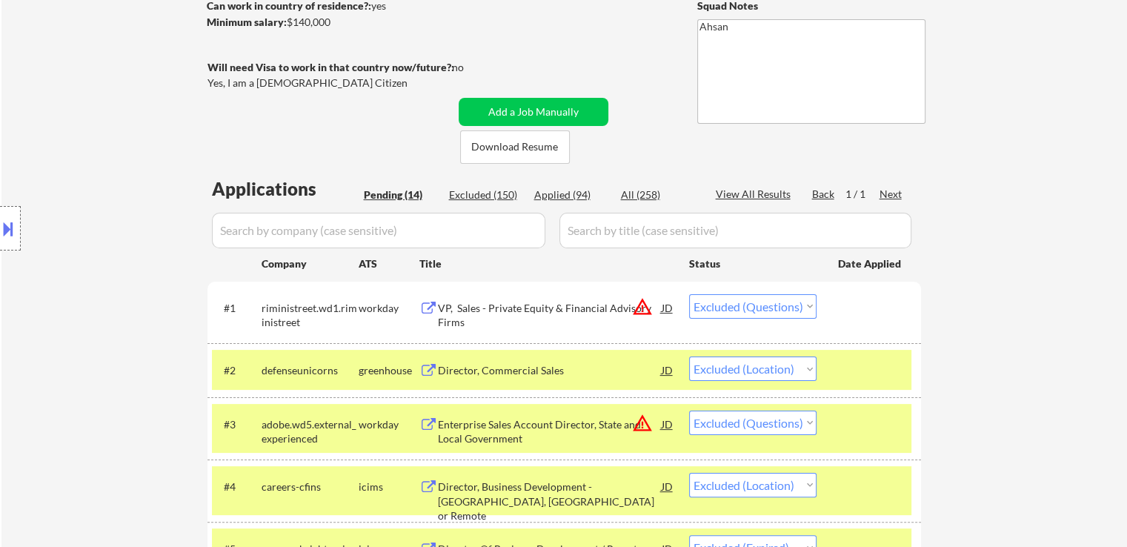
select select ""excluded__expired_""
select select ""excluded__location_""
select select ""excluded""
select select ""excluded__location_""
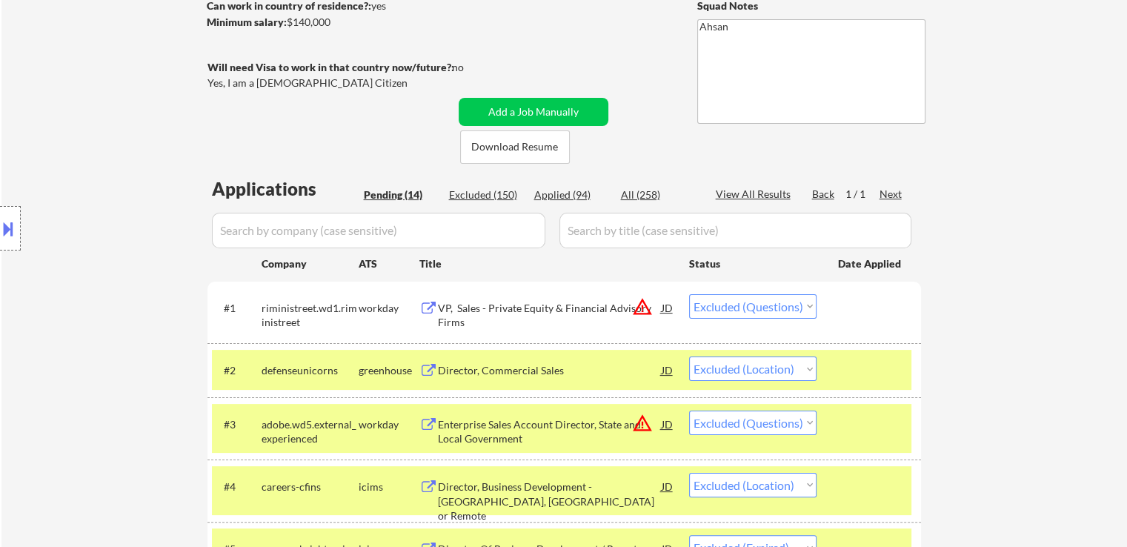
select select ""excluded__location_""
select select ""excluded""
select select ""excluded__expired_""
select select ""excluded__location_""
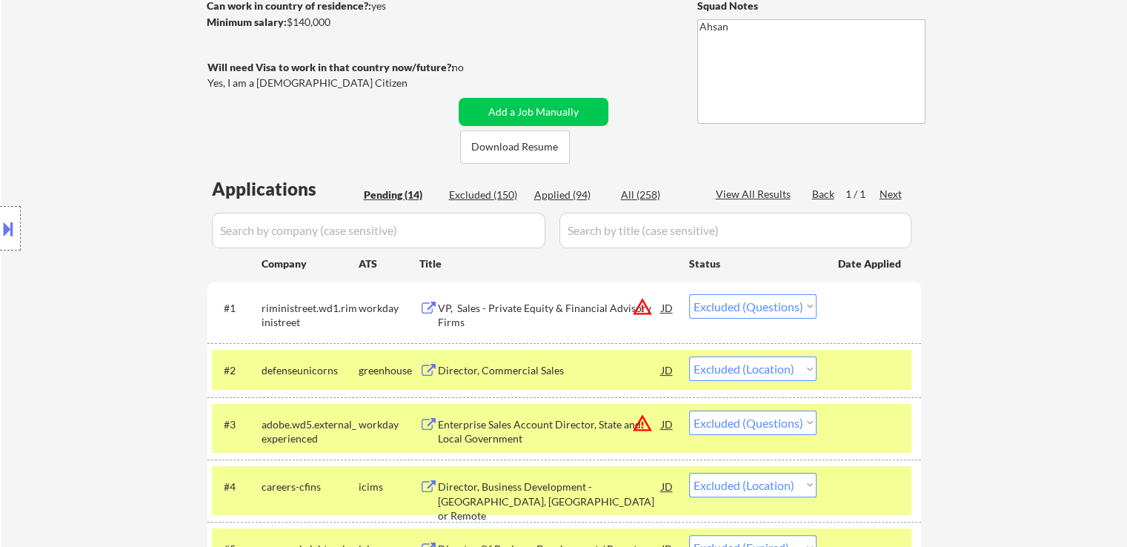
select select ""excluded__location_""
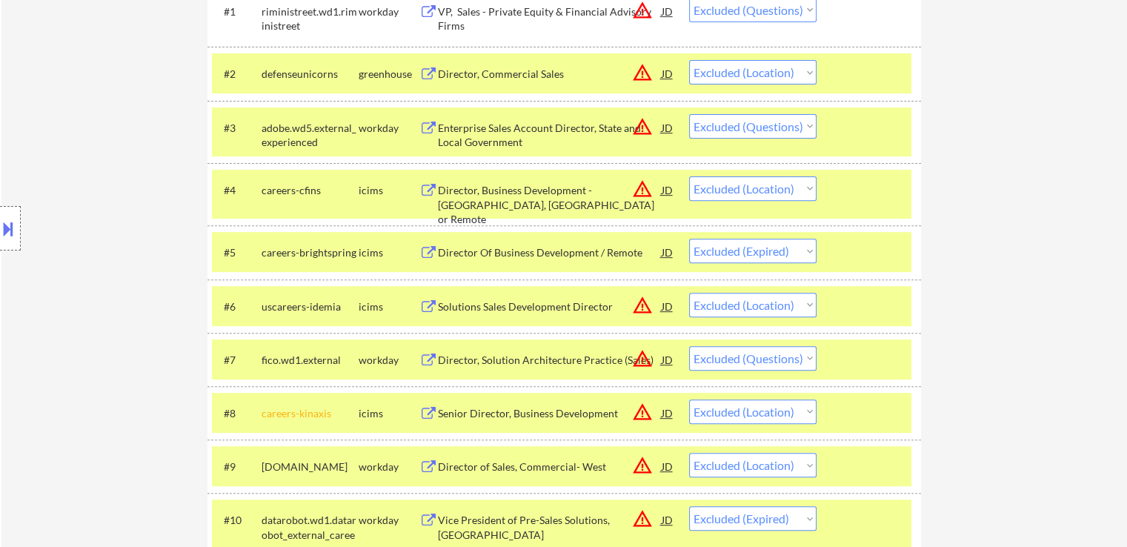
scroll to position [815, 0]
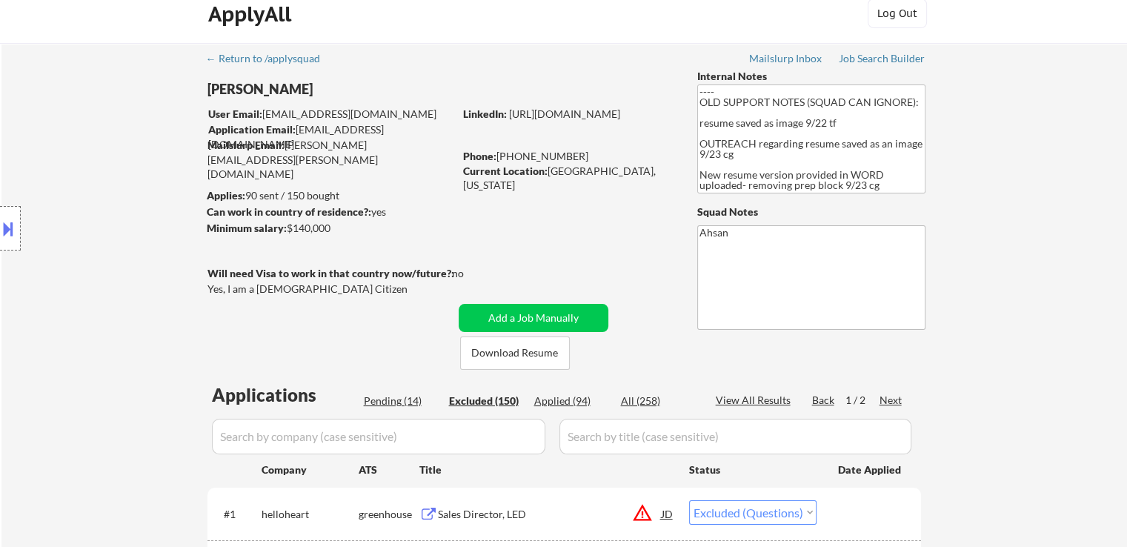
scroll to position [0, 0]
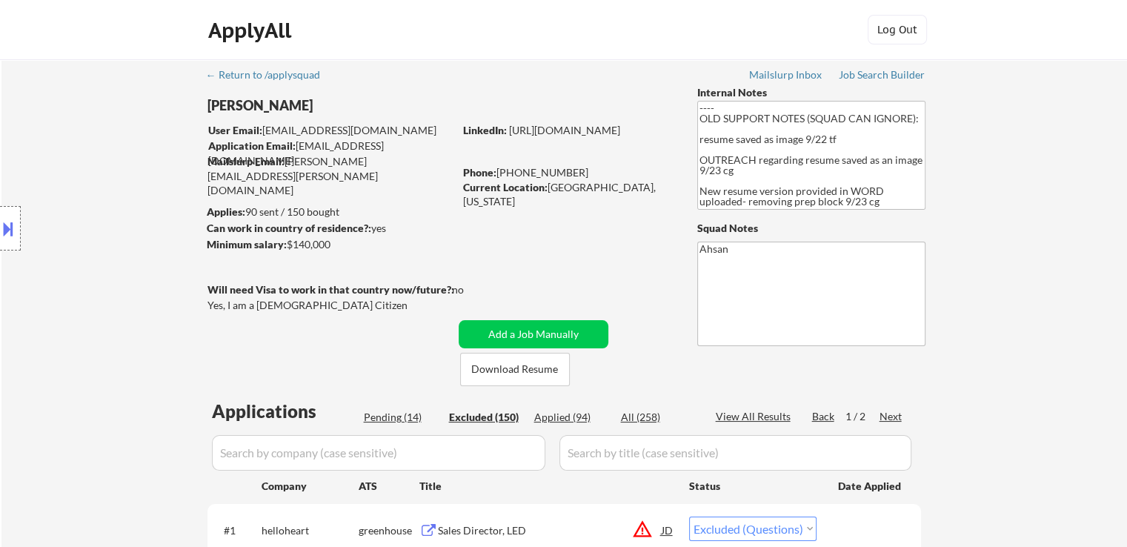
drag, startPoint x: 410, startPoint y: 417, endPoint x: 404, endPoint y: 412, distance: 7.9
click at [410, 415] on div "Pending (14)" at bounding box center [401, 417] width 74 height 15
select select ""pending""
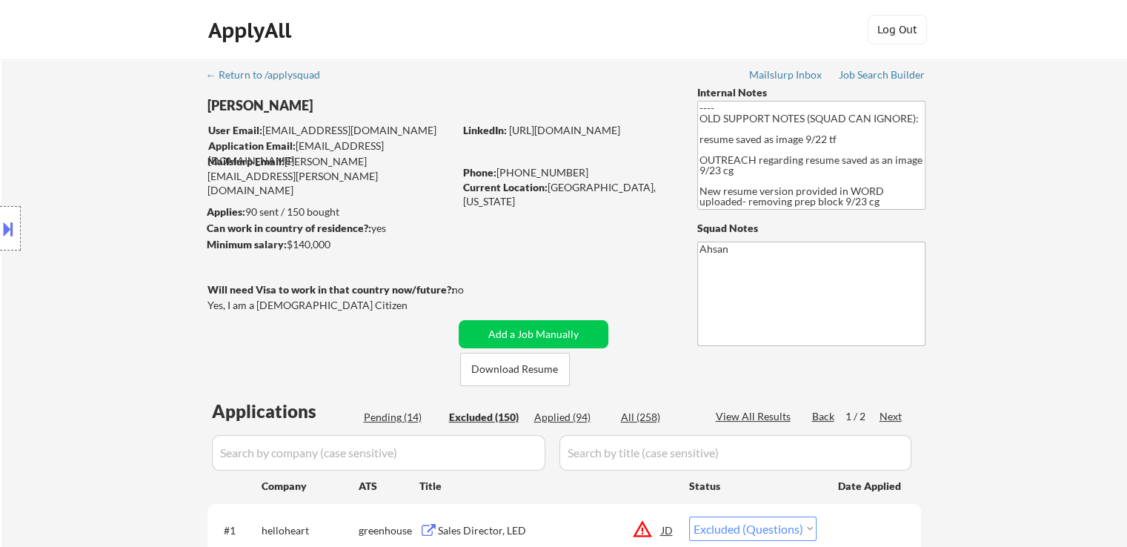
select select ""pending""
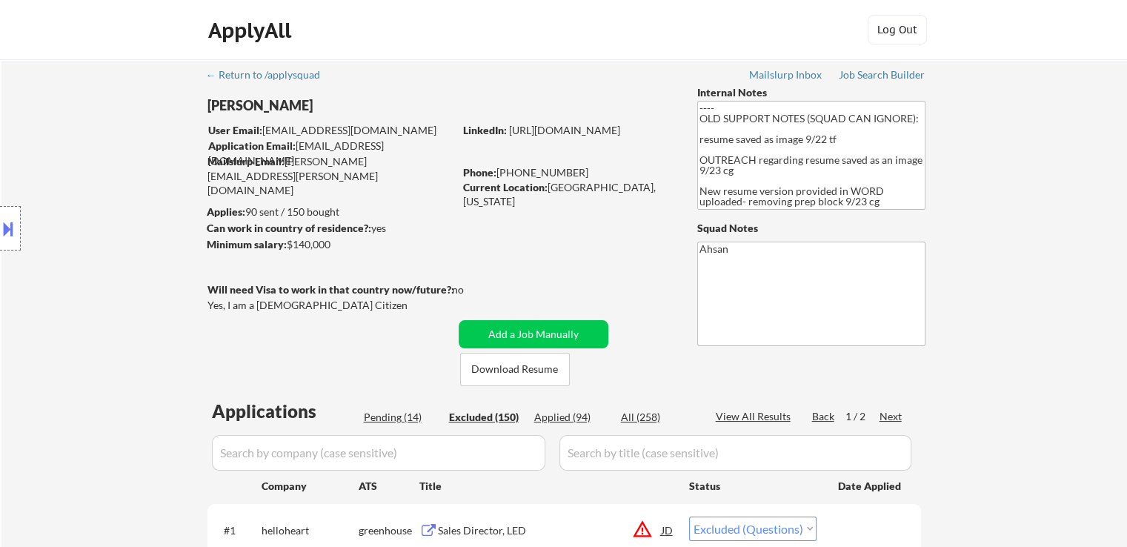
select select ""pending""
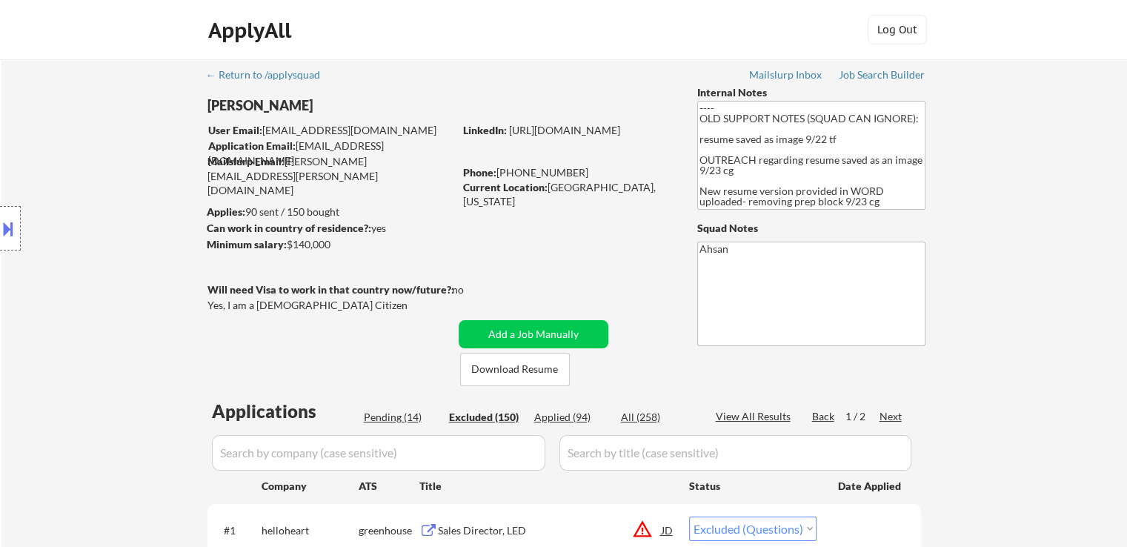
select select ""pending""
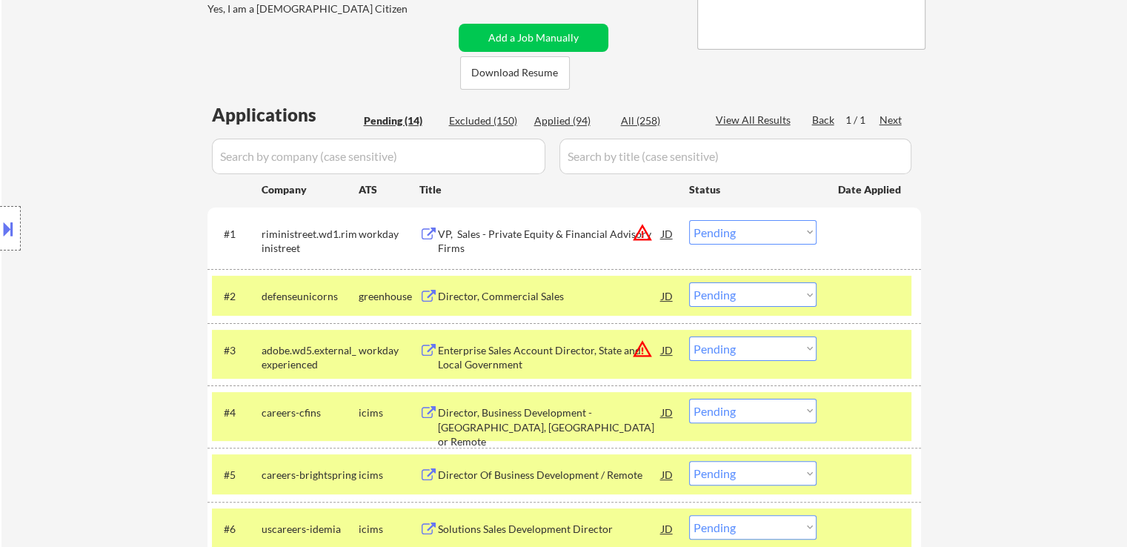
click at [731, 234] on select "Choose an option... Pending Applied Excluded (Questions) Excluded (Expired) Exc…" at bounding box center [752, 232] width 127 height 24
click at [689, 220] on select "Choose an option... Pending Applied Excluded (Questions) Excluded (Expired) Exc…" at bounding box center [752, 232] width 127 height 24
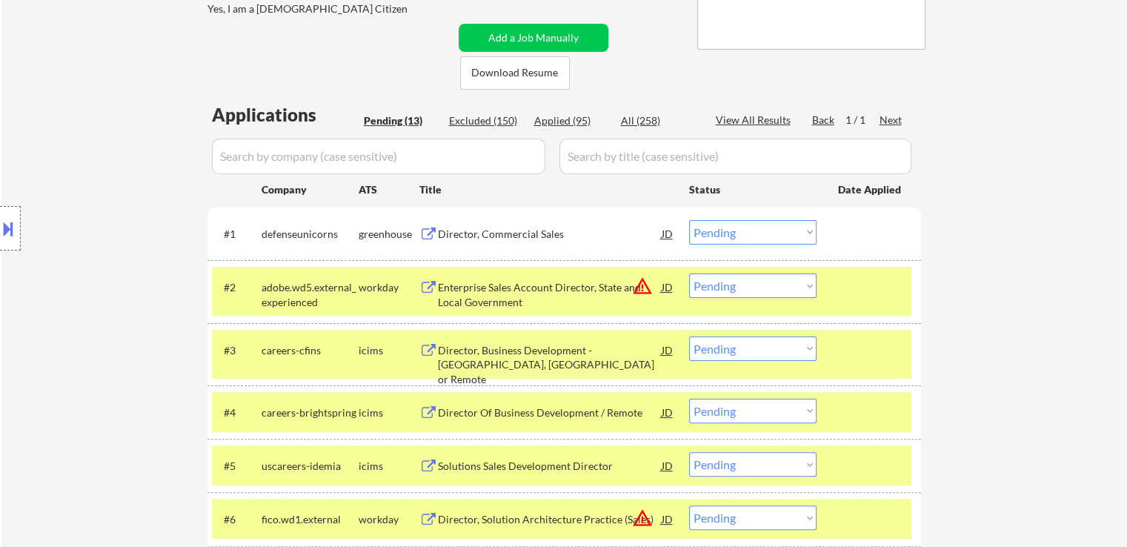
click at [478, 233] on div "Director, Commercial Sales" at bounding box center [550, 234] width 224 height 15
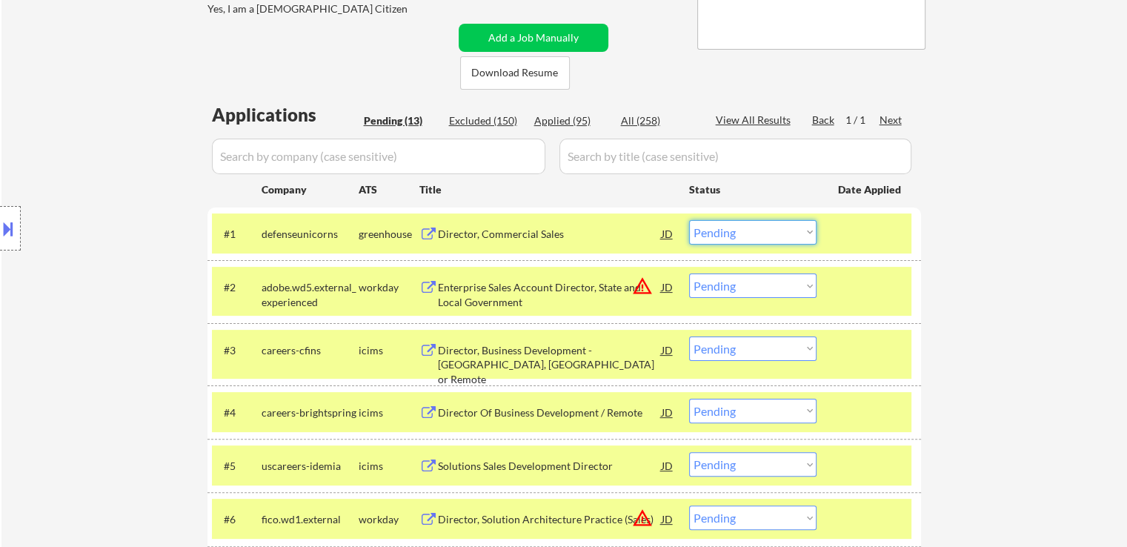
drag, startPoint x: 731, startPoint y: 229, endPoint x: 731, endPoint y: 242, distance: 13.3
click at [731, 230] on select "Choose an option... Pending Applied Excluded (Questions) Excluded (Expired) Exc…" at bounding box center [752, 232] width 127 height 24
click at [689, 220] on select "Choose an option... Pending Applied Excluded (Questions) Excluded (Expired) Exc…" at bounding box center [752, 232] width 127 height 24
select select ""pending""
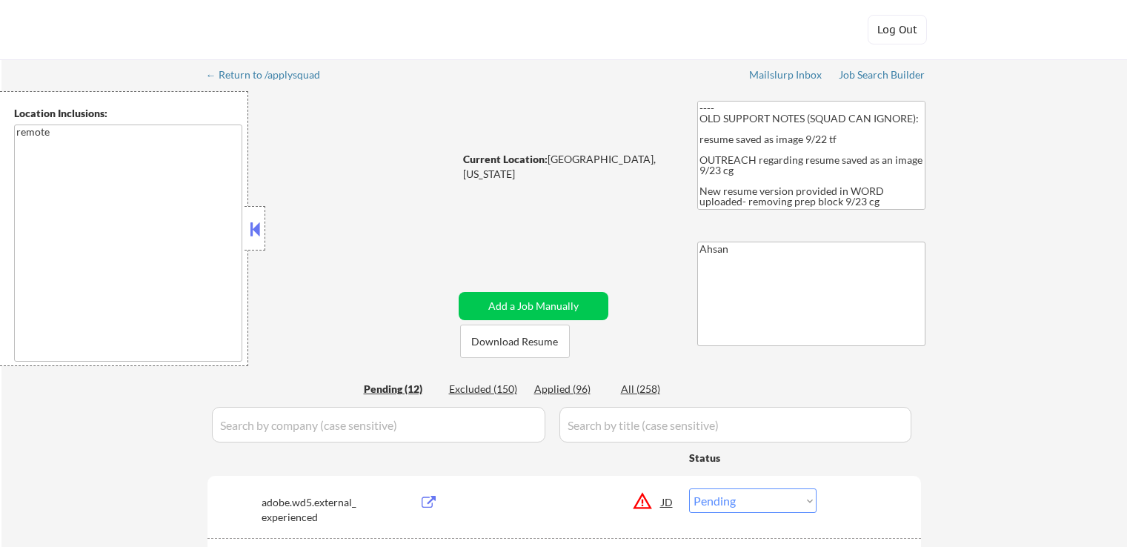
select select ""pending""
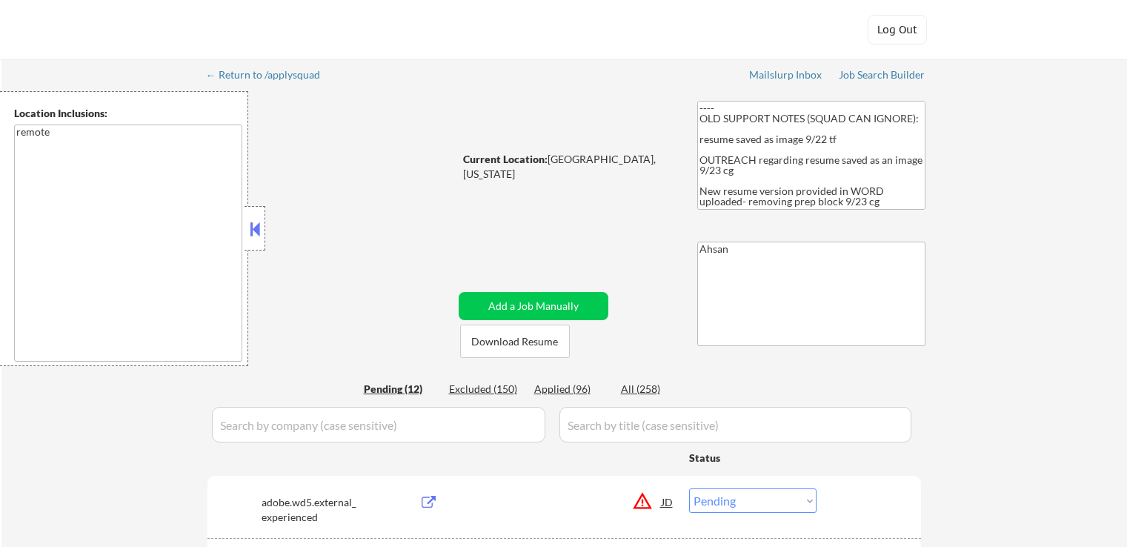
select select ""pending""
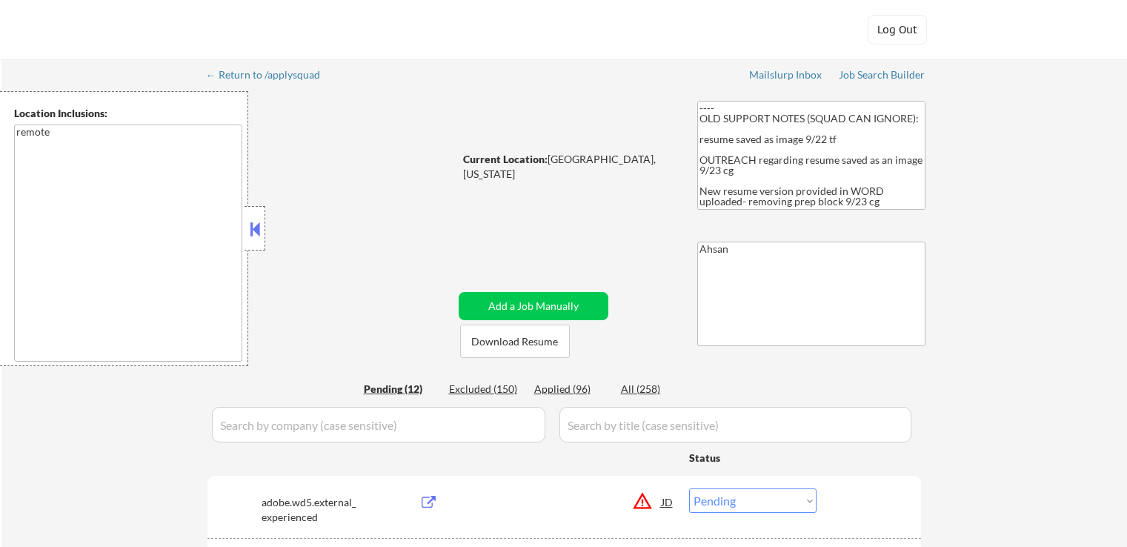
select select ""pending""
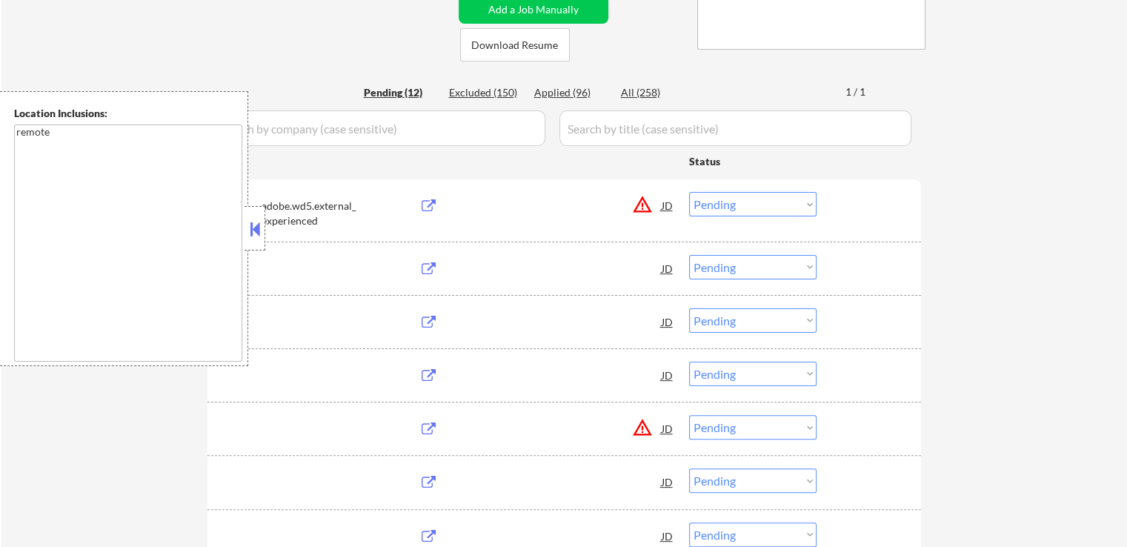
scroll to position [296, 0]
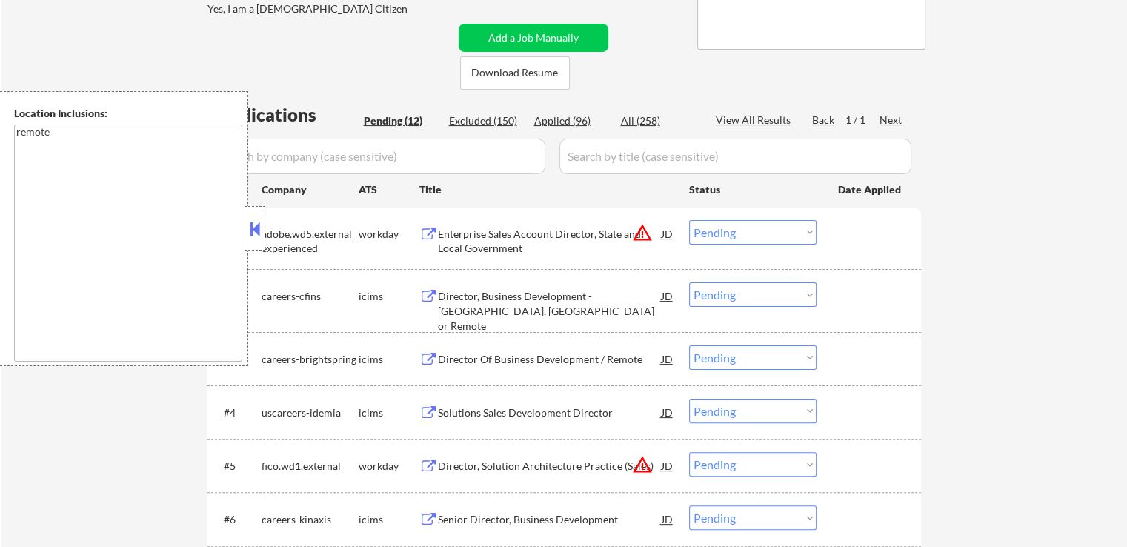
click at [261, 224] on button at bounding box center [255, 229] width 16 height 22
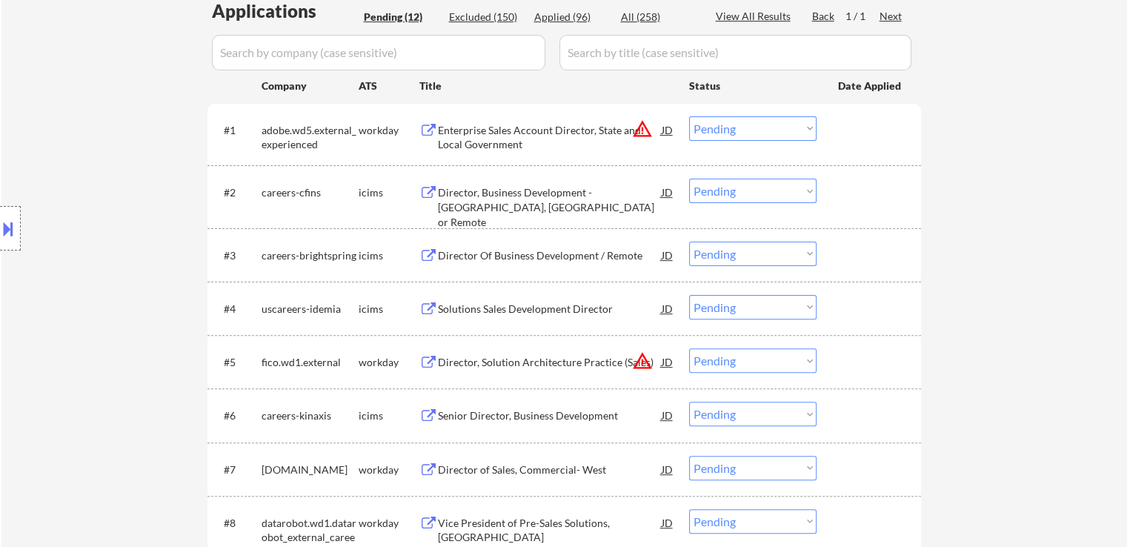
scroll to position [445, 0]
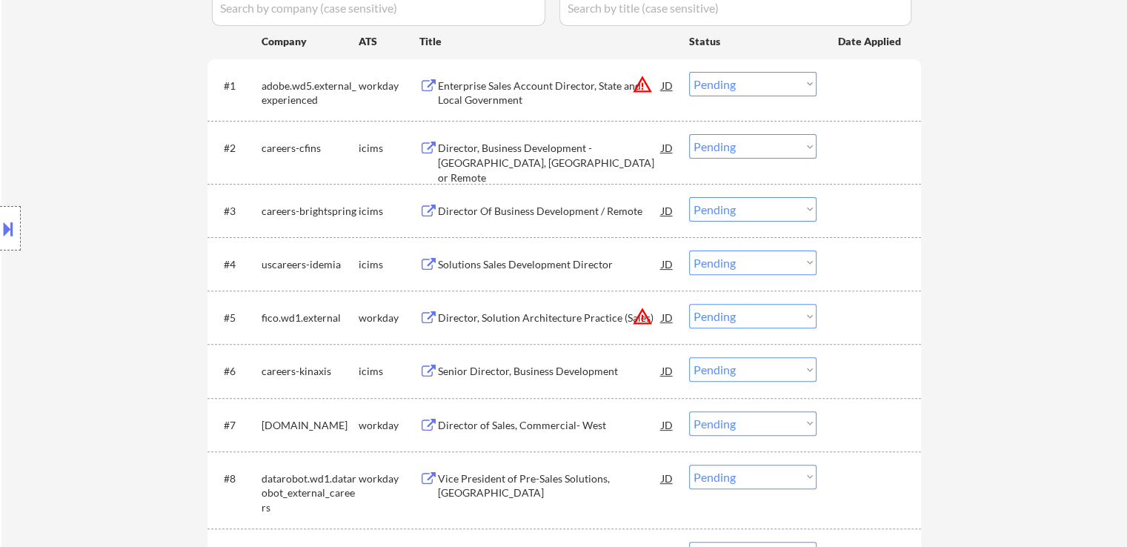
drag, startPoint x: 740, startPoint y: 209, endPoint x: 743, endPoint y: 218, distance: 9.2
click at [740, 209] on select "Choose an option... Pending Applied Excluded (Questions) Excluded (Expired) Exc…" at bounding box center [752, 209] width 127 height 24
click at [689, 197] on select "Choose an option... Pending Applied Excluded (Questions) Excluded (Expired) Exc…" at bounding box center [752, 209] width 127 height 24
select select ""pending""
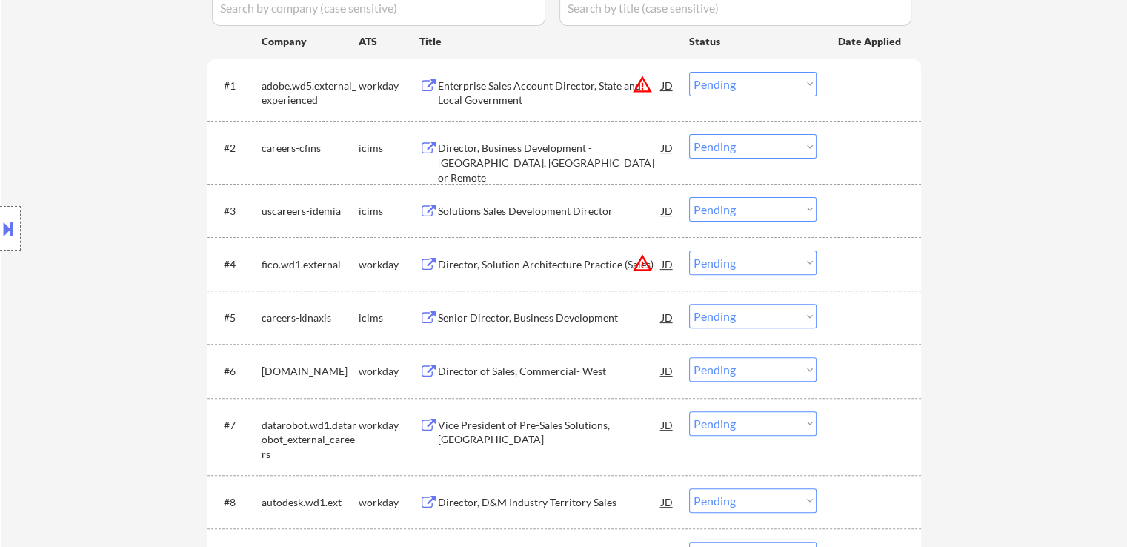
click at [779, 95] on select "Choose an option... Pending Applied Excluded (Questions) Excluded (Expired) Exc…" at bounding box center [752, 84] width 127 height 24
click at [689, 72] on select "Choose an option... Pending Applied Excluded (Questions) Excluded (Expired) Exc…" at bounding box center [752, 84] width 127 height 24
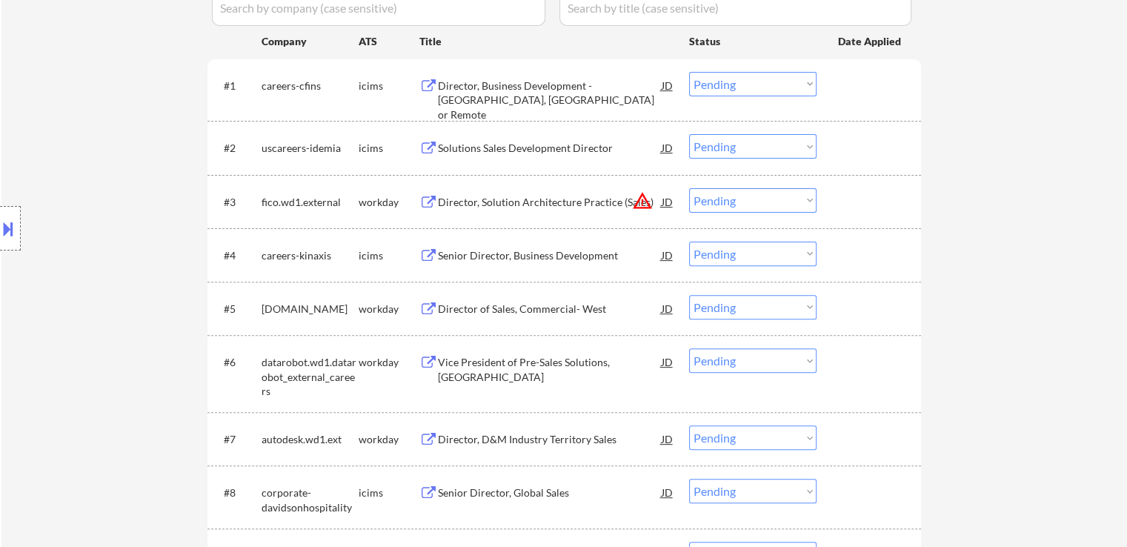
click at [739, 87] on select "Choose an option... Pending Applied Excluded (Questions) Excluded (Expired) Exc…" at bounding box center [752, 84] width 127 height 24
click at [689, 72] on select "Choose an option... Pending Applied Excluded (Questions) Excluded (Expired) Exc…" at bounding box center [752, 84] width 127 height 24
select select ""pending""
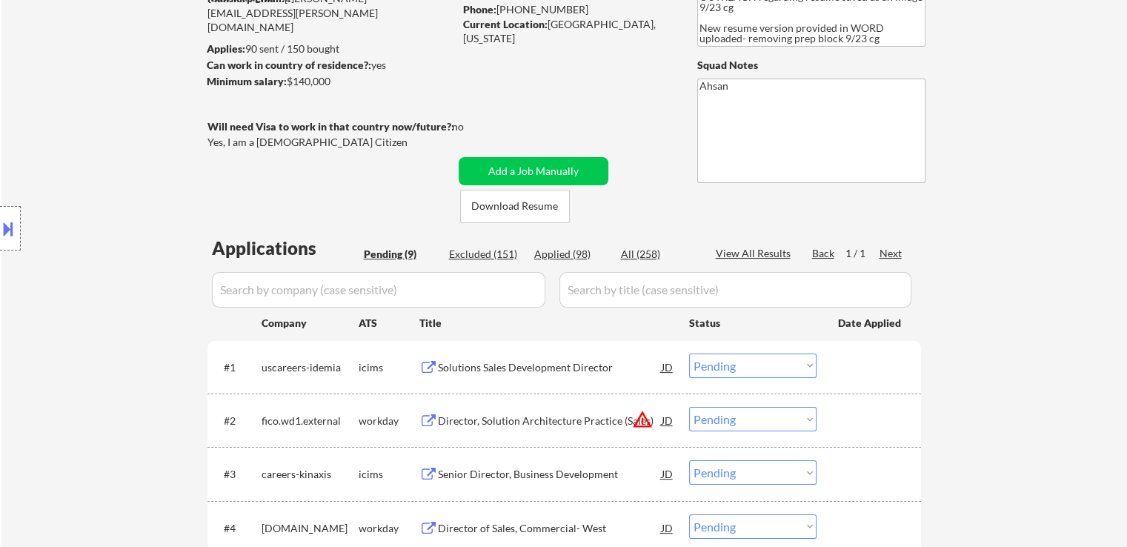
scroll to position [74, 0]
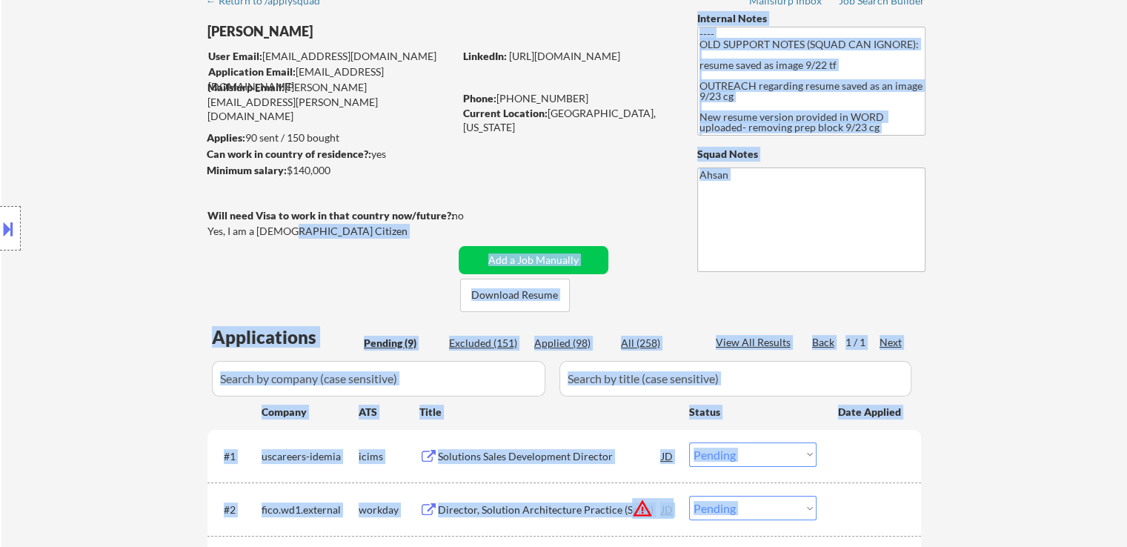
drag, startPoint x: 208, startPoint y: 232, endPoint x: 283, endPoint y: 229, distance: 75.7
click at [283, 229] on body "← Return to /applysquad Mailslurp Inbox Job Search Builder Michael Kaplan User …" at bounding box center [563, 199] width 1127 height 547
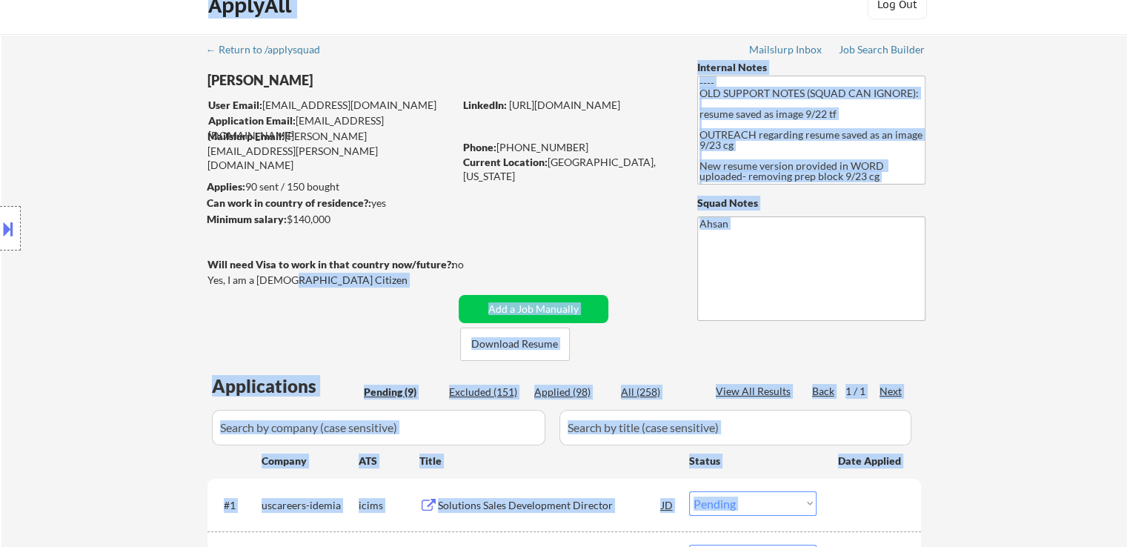
scroll to position [0, 0]
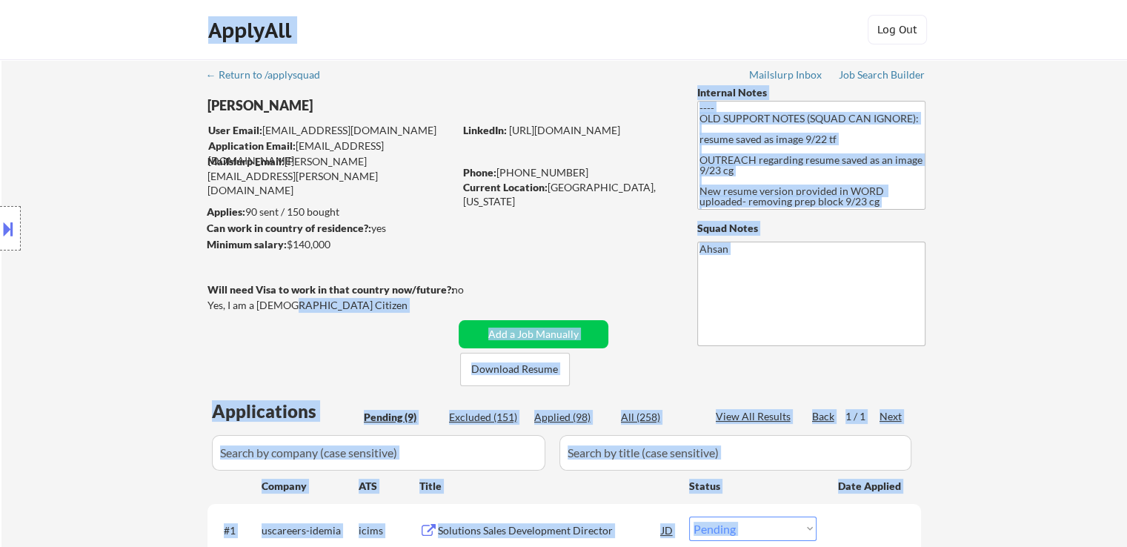
click at [213, 321] on div "Location Inclusions: remote" at bounding box center [132, 228] width 265 height 275
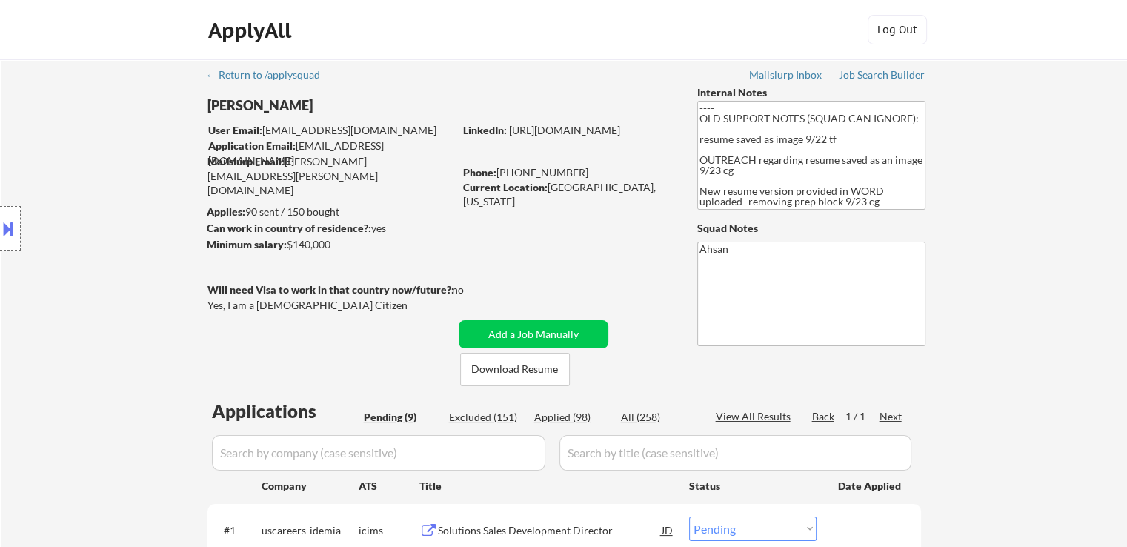
click at [240, 302] on div "Location Inclusions: remote" at bounding box center [132, 228] width 265 height 275
click at [313, 311] on div "Yes, I am a [DEMOGRAPHIC_DATA] Citizen" at bounding box center [333, 305] width 251 height 15
drag, startPoint x: 290, startPoint y: 307, endPoint x: 307, endPoint y: 319, distance: 21.2
click at [278, 293] on div "Will need Visa to work in that country now/future?: no Yes, I am a US Citizen" at bounding box center [351, 298] width 287 height 33
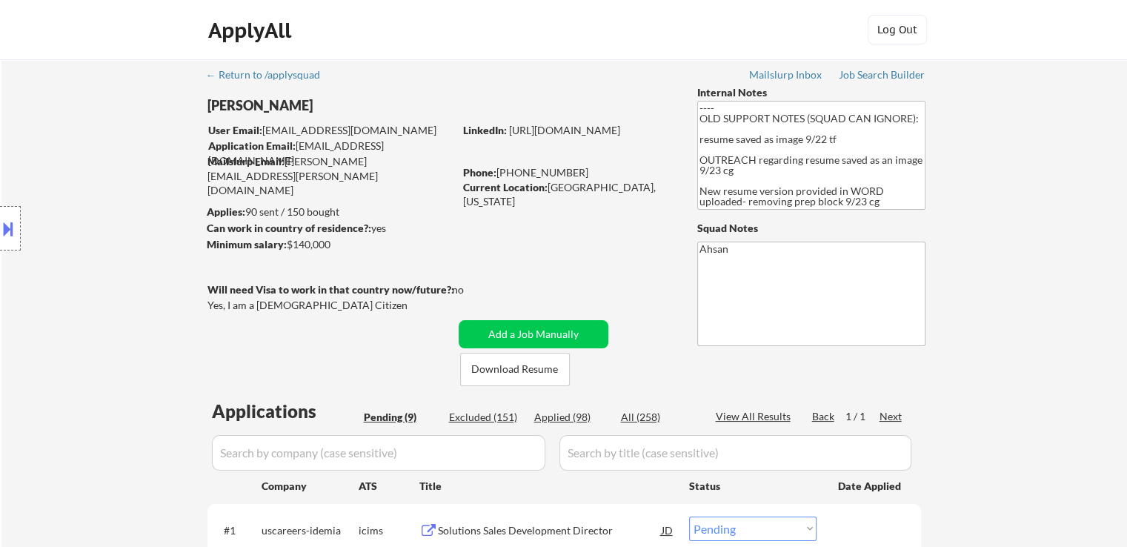
drag, startPoint x: 314, startPoint y: 310, endPoint x: 273, endPoint y: 285, distance: 48.2
click at [272, 285] on div "Will need Visa to work in that country now/future?: no Yes, I am a US Citizen" at bounding box center [351, 298] width 287 height 33
copy div "a to work in that country now/future?: no Yes, I am a US Citizen"
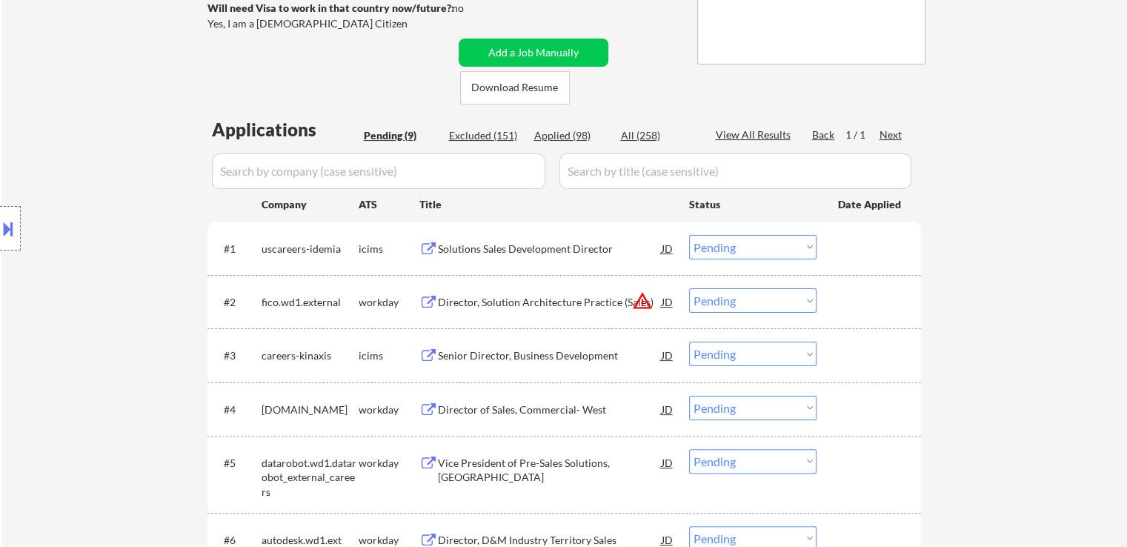
scroll to position [371, 0]
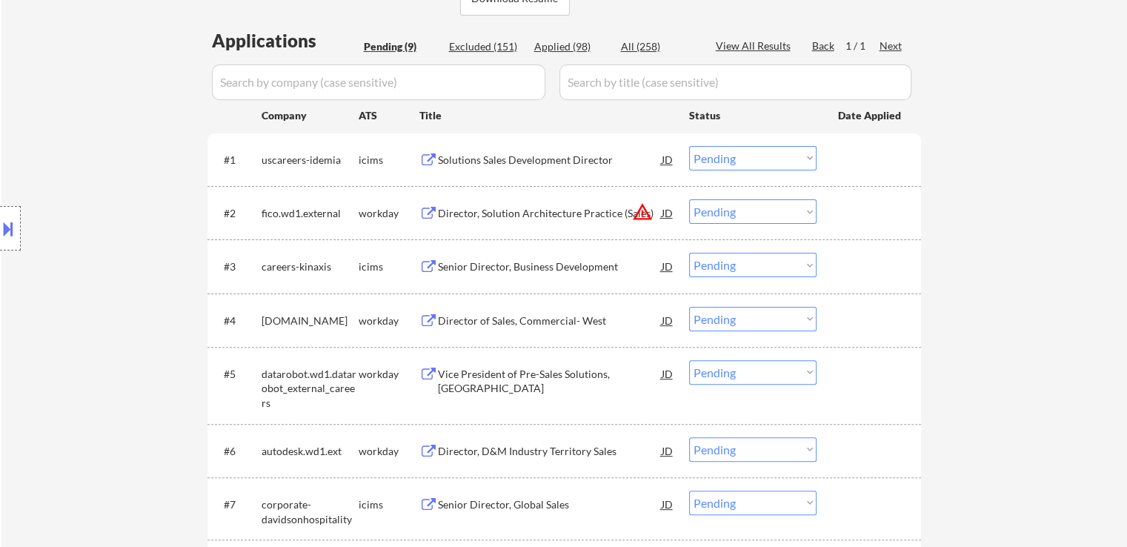
click at [766, 206] on select "Choose an option... Pending Applied Excluded (Questions) Excluded (Expired) Exc…" at bounding box center [752, 211] width 127 height 24
click at [689, 199] on select "Choose an option... Pending Applied Excluded (Questions) Excluded (Expired) Exc…" at bounding box center [752, 211] width 127 height 24
select select ""pending""
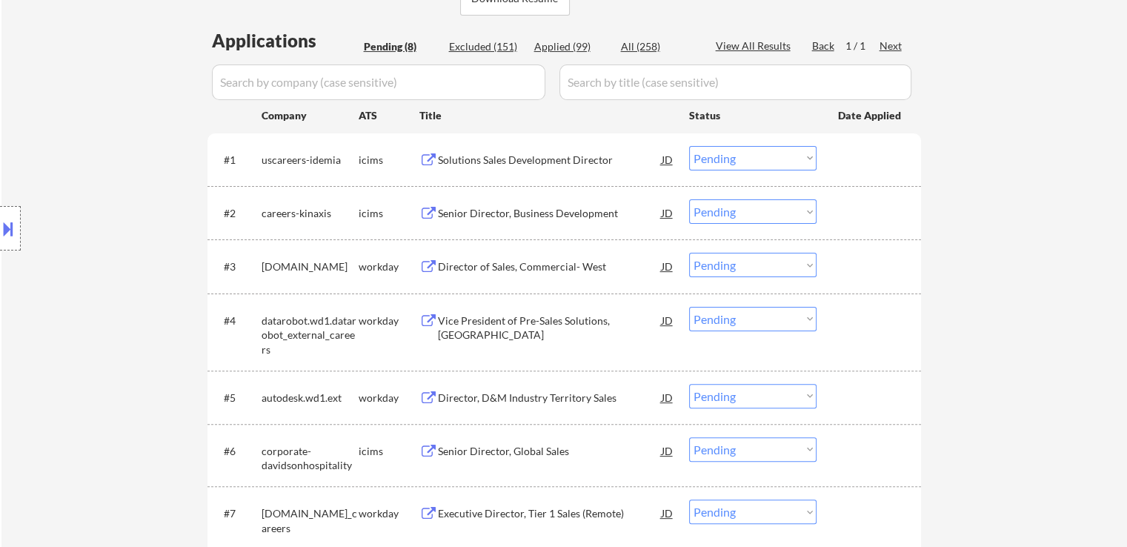
click at [512, 153] on div "Solutions Sales Development Director" at bounding box center [550, 160] width 224 height 15
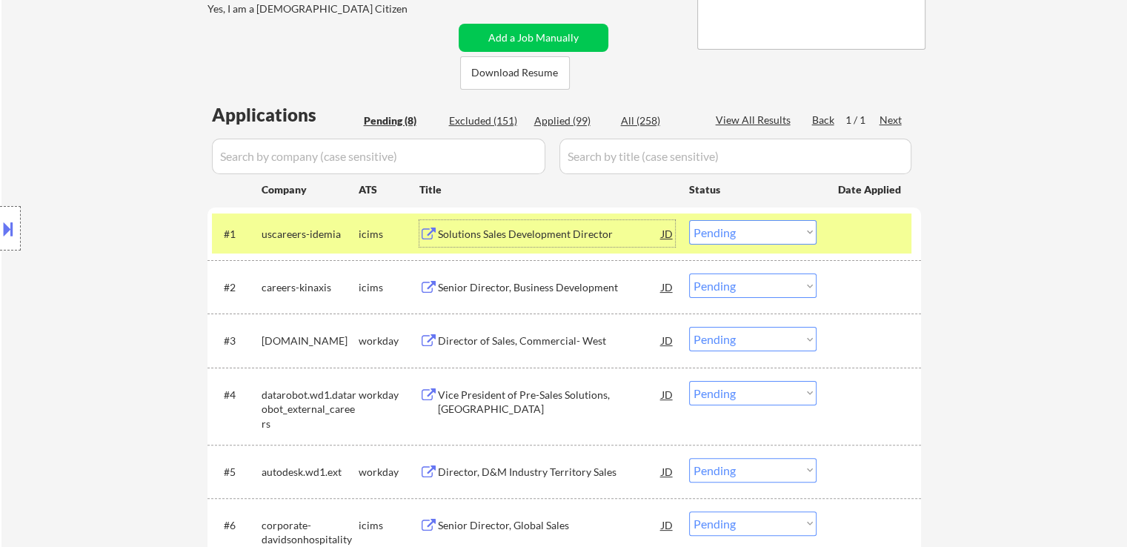
scroll to position [222, 0]
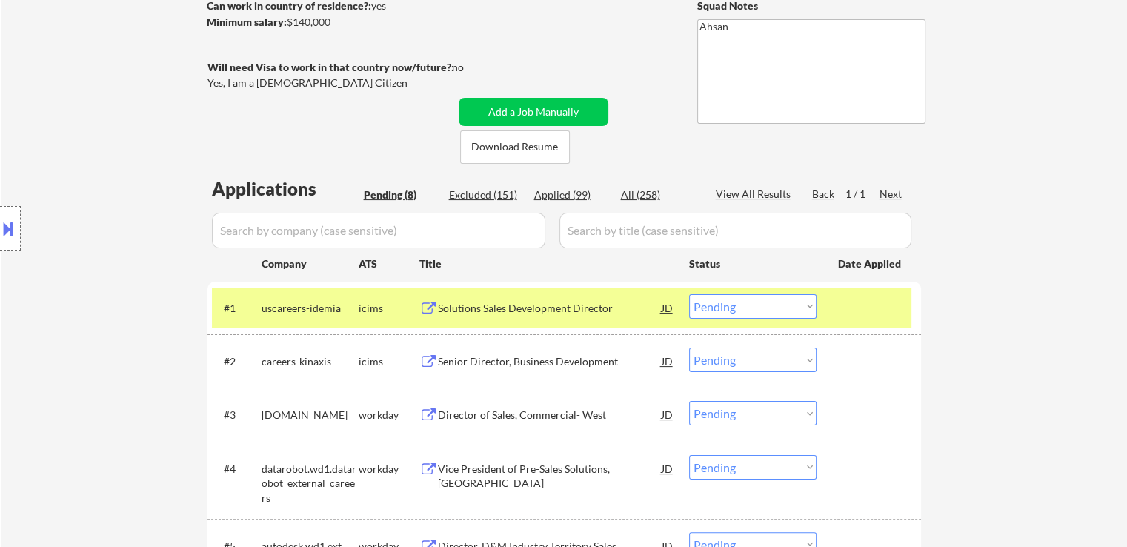
drag, startPoint x: 340, startPoint y: 22, endPoint x: 285, endPoint y: 20, distance: 54.9
click at [285, 20] on div "Minimum salary: $140,000" at bounding box center [330, 22] width 247 height 15
copy div "$140,000"
drag, startPoint x: 742, startPoint y: 302, endPoint x: 742, endPoint y: 314, distance: 11.1
click at [742, 302] on select "Choose an option... Pending Applied Excluded (Questions) Excluded (Expired) Exc…" at bounding box center [752, 306] width 127 height 24
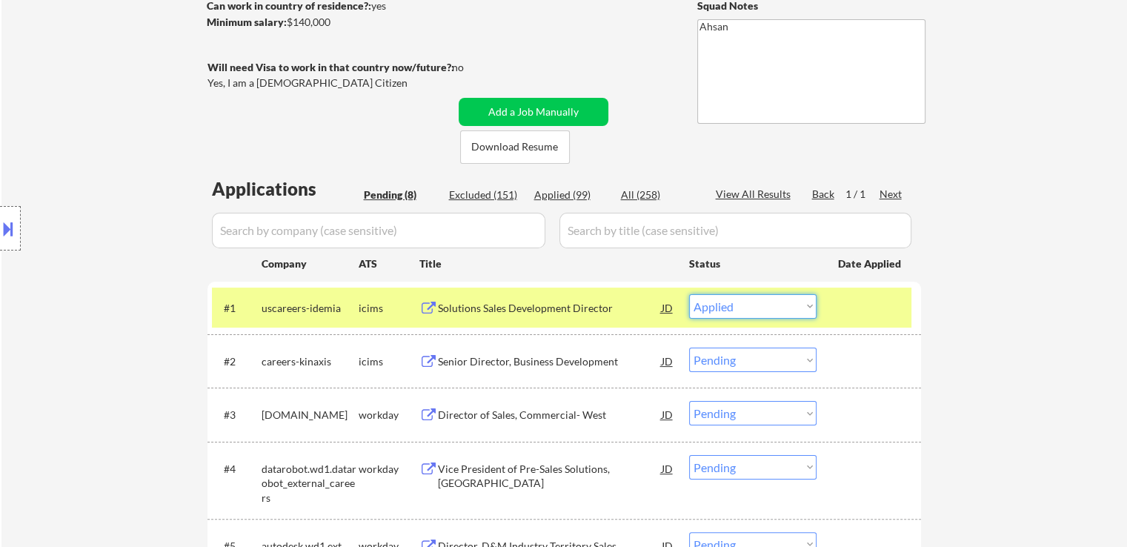
click at [689, 294] on select "Choose an option... Pending Applied Excluded (Questions) Excluded (Expired) Exc…" at bounding box center [752, 306] width 127 height 24
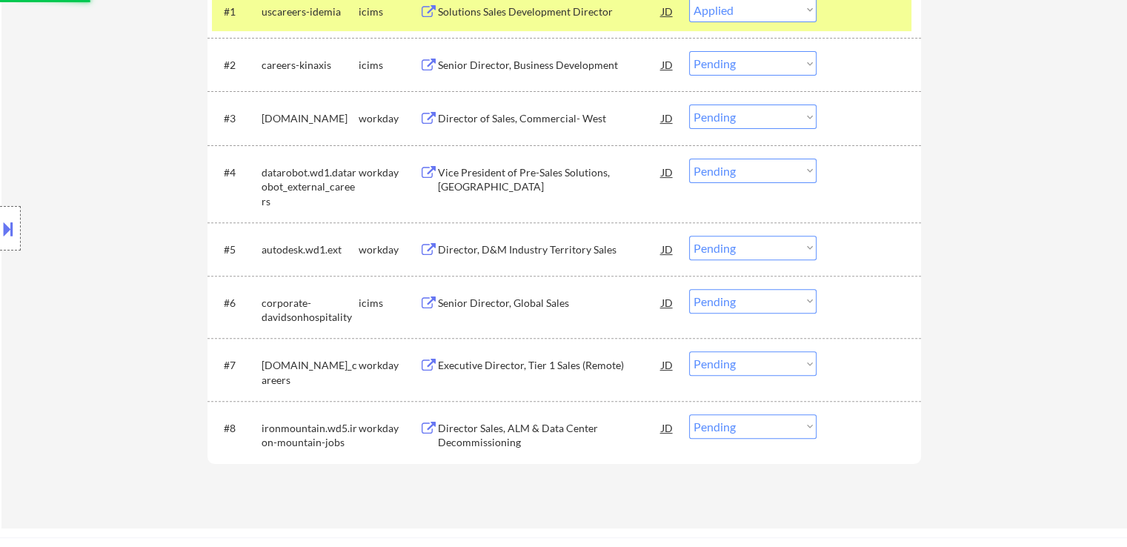
click at [956, 279] on div "← Return to /applysquad Mailslurp Inbox Job Search Builder Michael Kaplan User …" at bounding box center [564, 34] width 1126 height 988
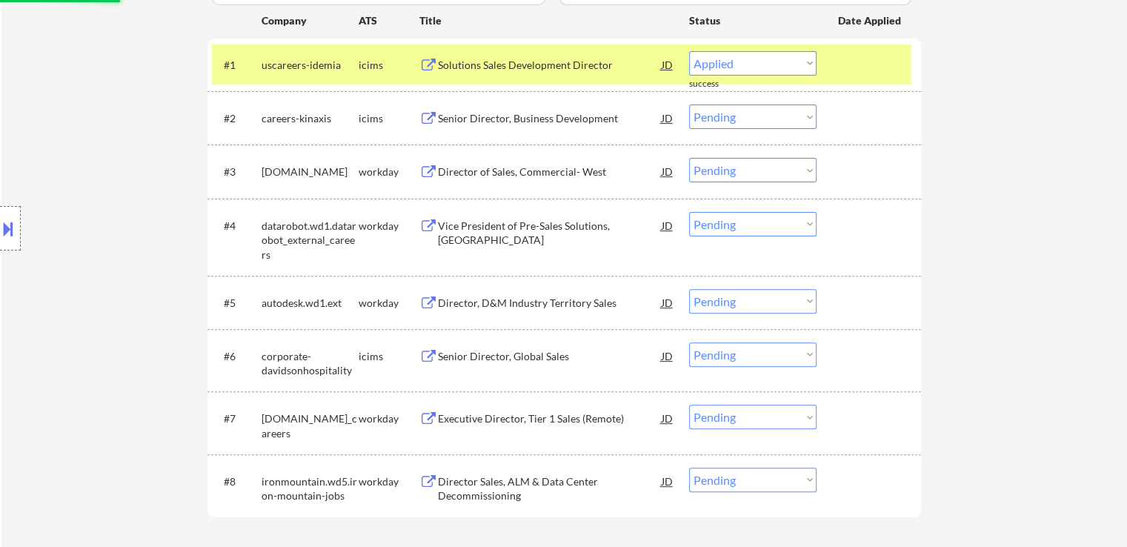
scroll to position [445, 0]
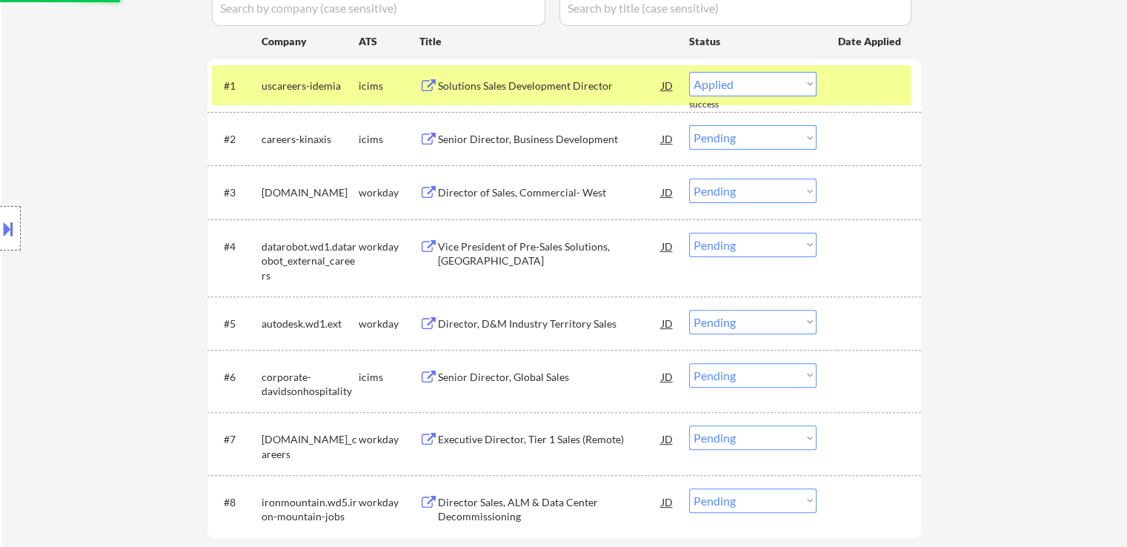
select select ""pending""
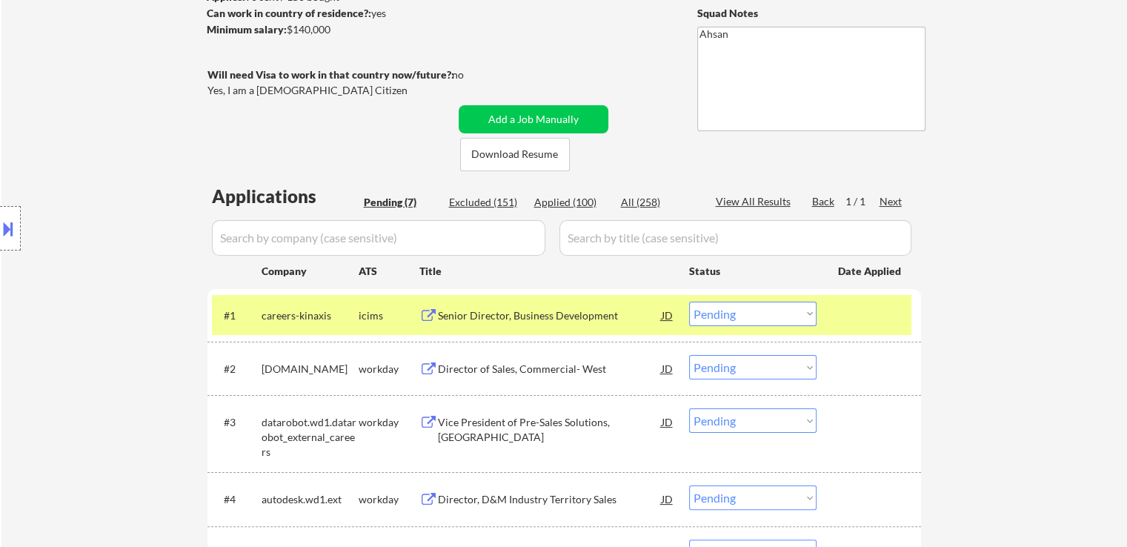
scroll to position [148, 0]
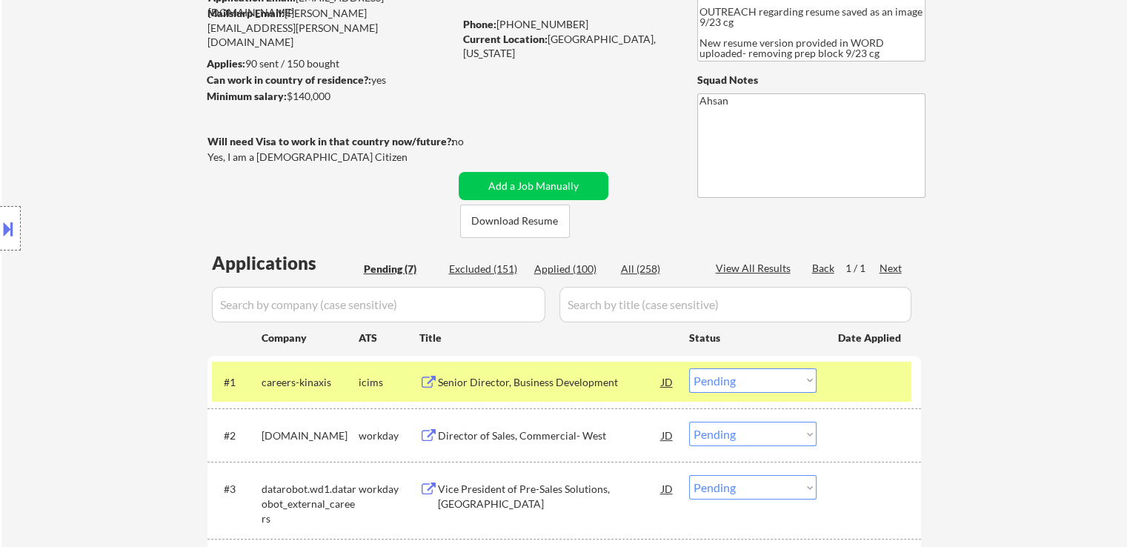
click at [151, 271] on div "Location Inclusions: remote" at bounding box center [132, 228] width 265 height 275
click at [151, 273] on div "Location Inclusions: remote" at bounding box center [132, 228] width 265 height 275
click at [119, 213] on div "Location Inclusions: remote" at bounding box center [132, 228] width 265 height 275
click at [169, 256] on div "Location Inclusions: remote" at bounding box center [132, 228] width 265 height 275
click at [258, 188] on div "Location Inclusions: remote" at bounding box center [132, 228] width 265 height 275
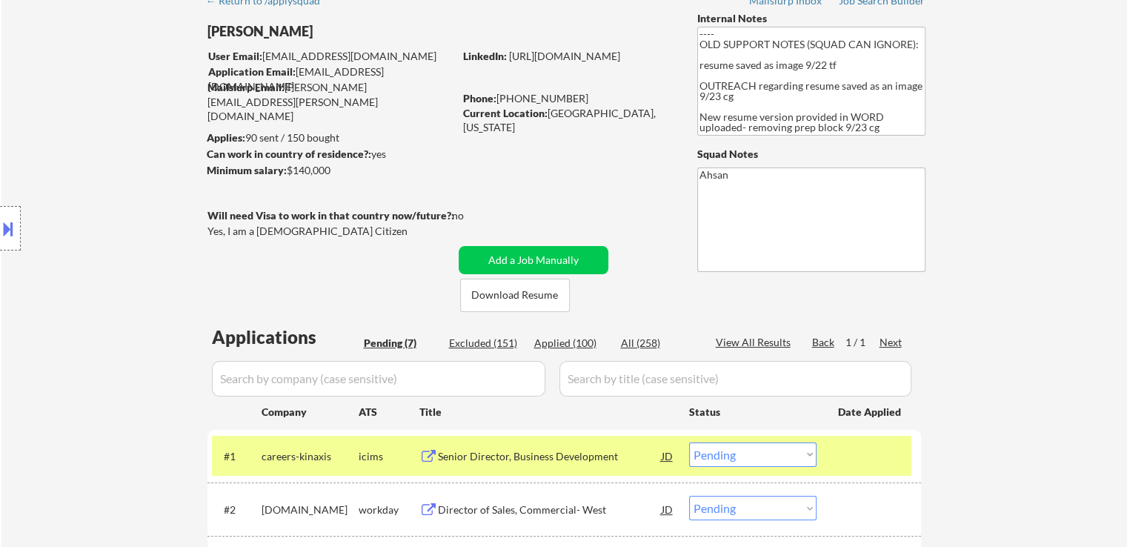
click at [139, 278] on div "Location Inclusions: remote" at bounding box center [132, 228] width 265 height 275
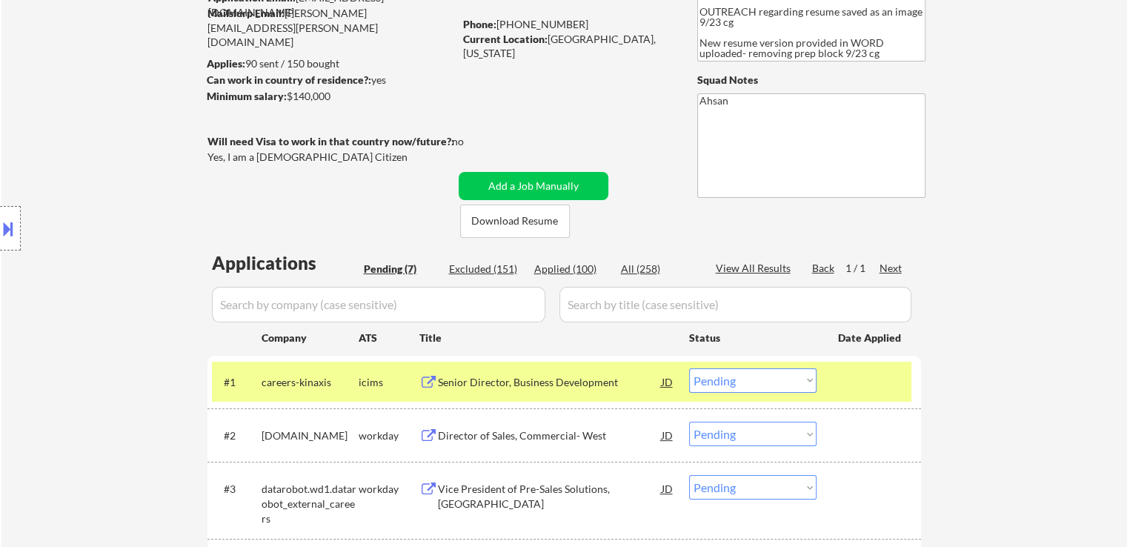
click at [139, 278] on div "Location Inclusions: remote" at bounding box center [132, 228] width 265 height 275
click at [147, 231] on div "Location Inclusions: remote" at bounding box center [132, 228] width 265 height 275
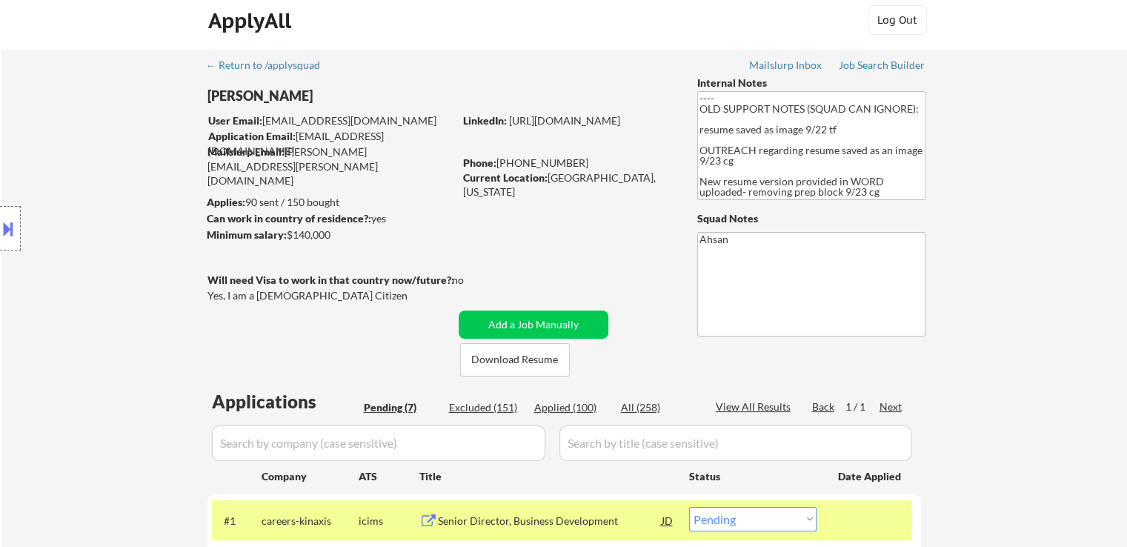
scroll to position [74, 0]
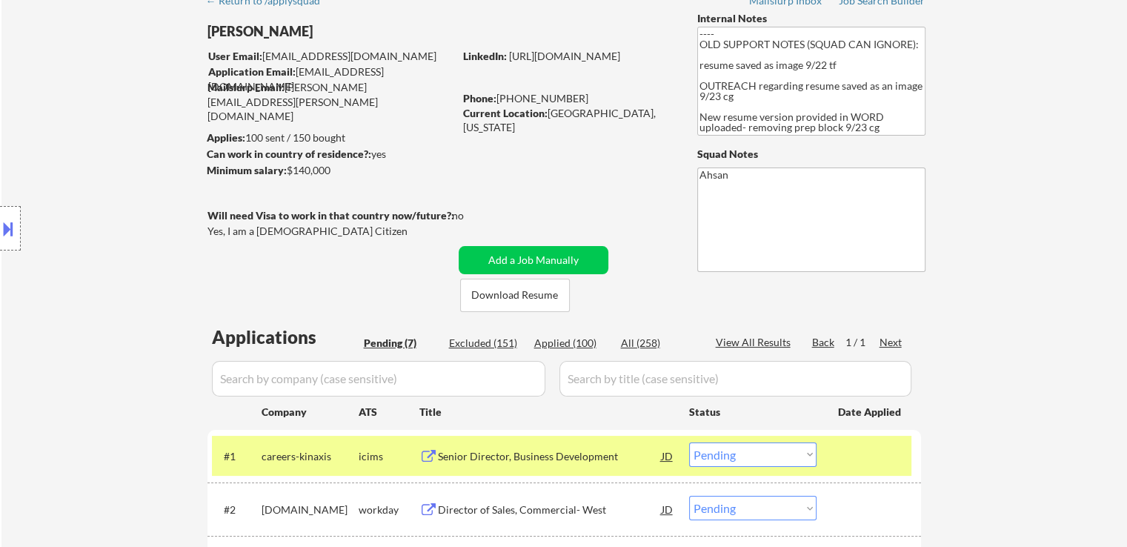
click at [334, 262] on div "← Return to /applysquad Mailslurp Inbox Job Search Builder Michael Kaplan User …" at bounding box center [565, 446] width 740 height 923
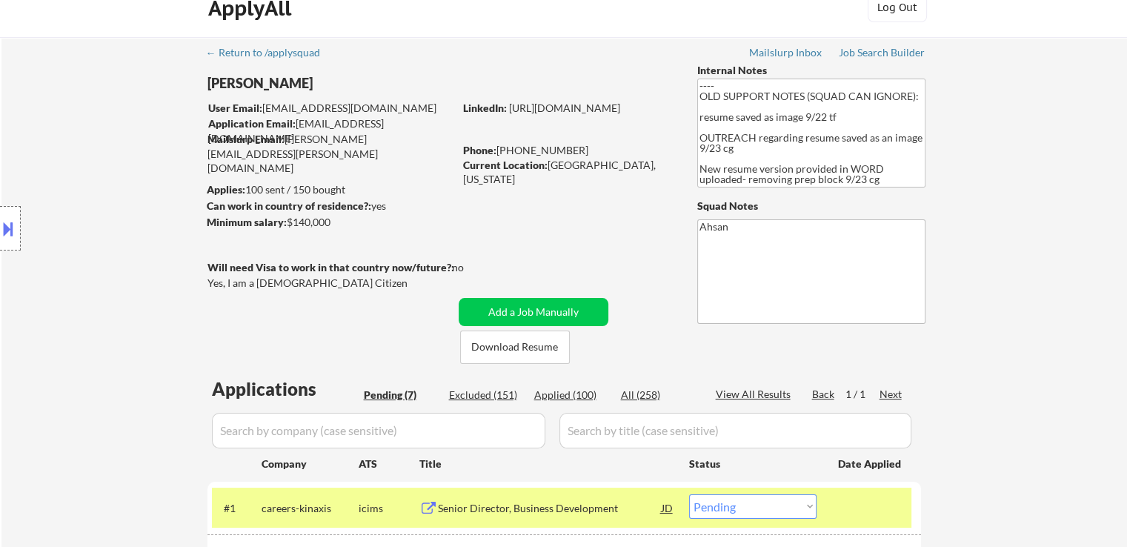
scroll to position [0, 0]
